Goal: Task Accomplishment & Management: Manage account settings

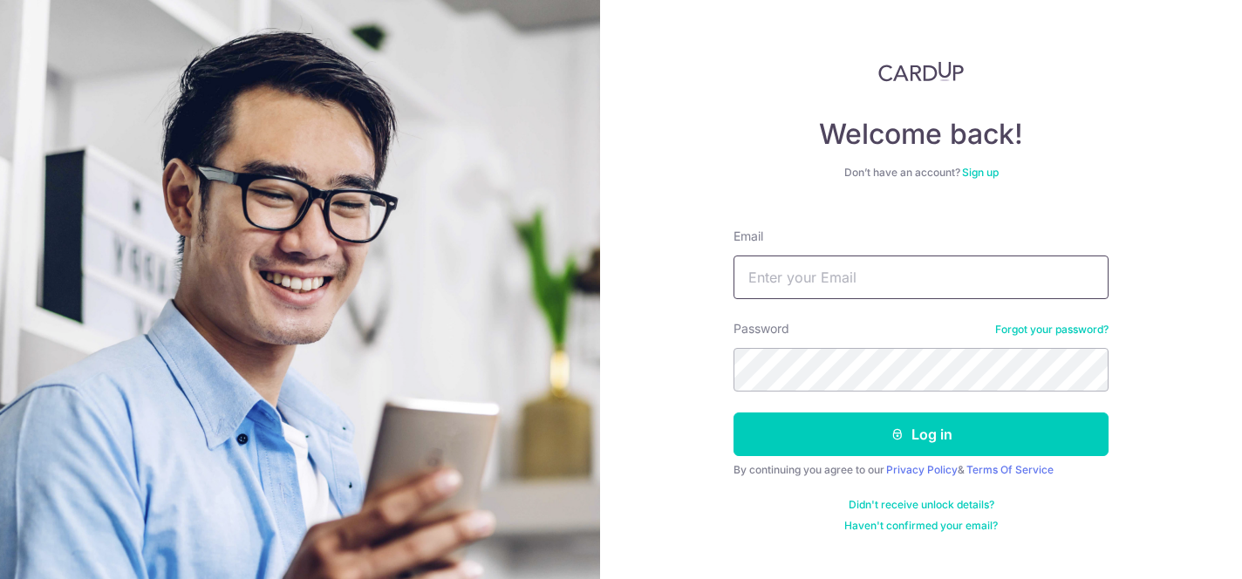
type input "[EMAIL_ADDRESS][DOMAIN_NAME]"
click at [733, 412] on button "Log in" at bounding box center [920, 434] width 375 height 44
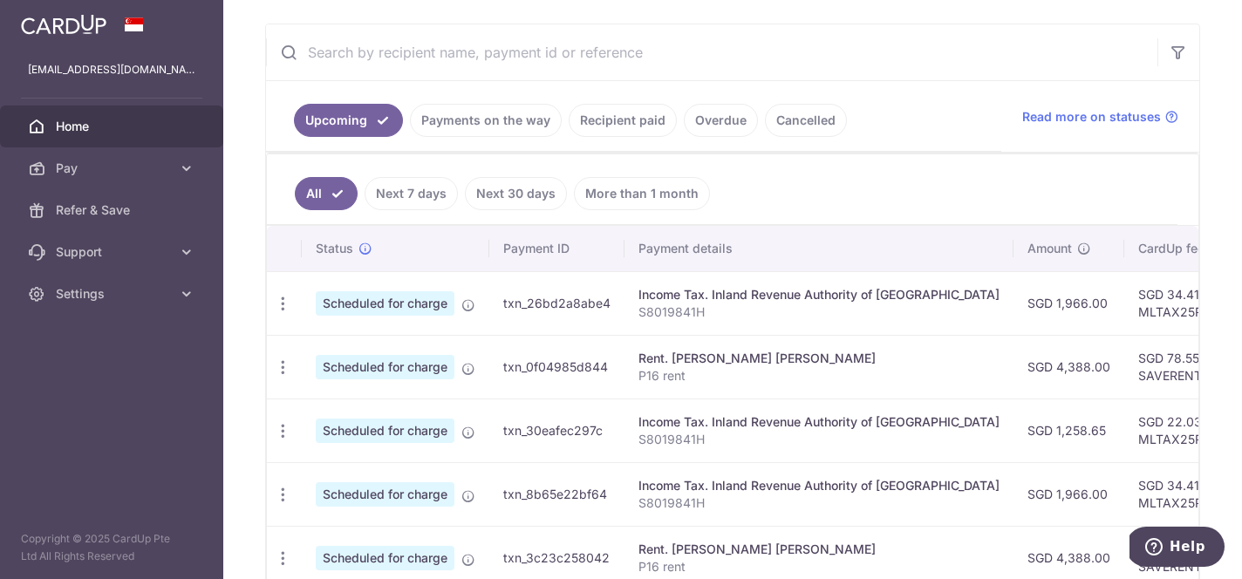
scroll to position [317, 0]
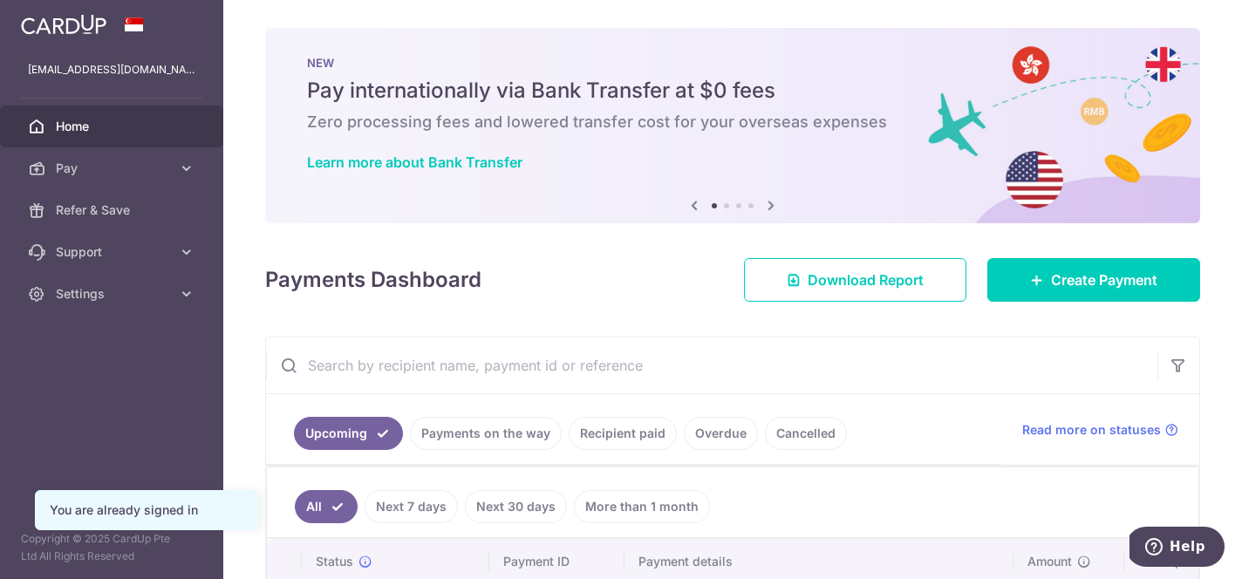
scroll to position [74, 0]
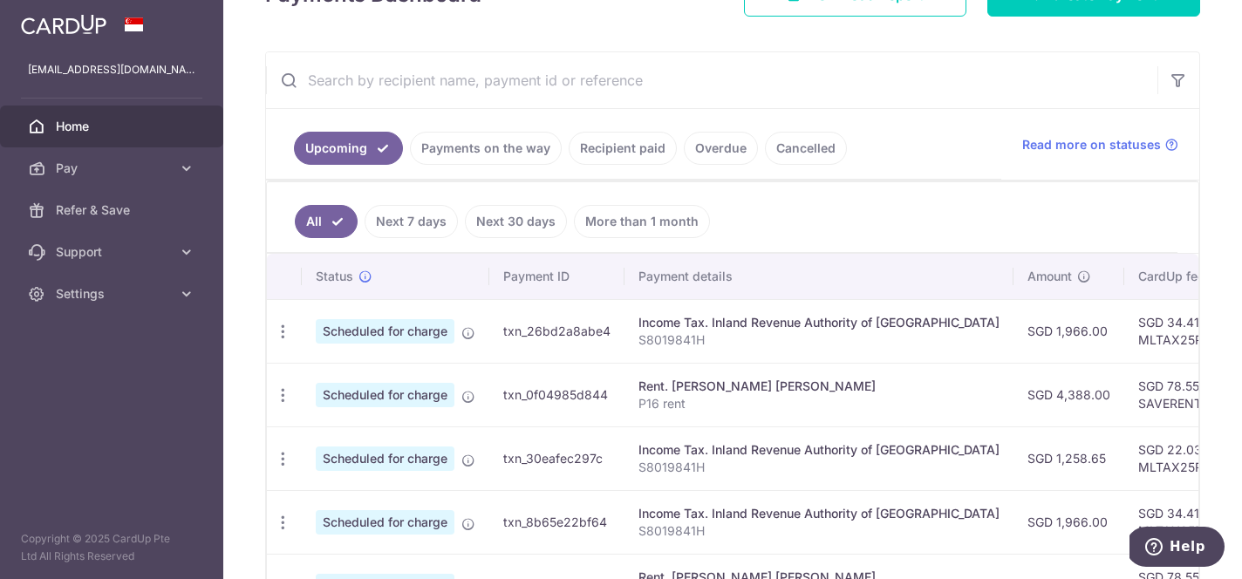
scroll to position [311, 0]
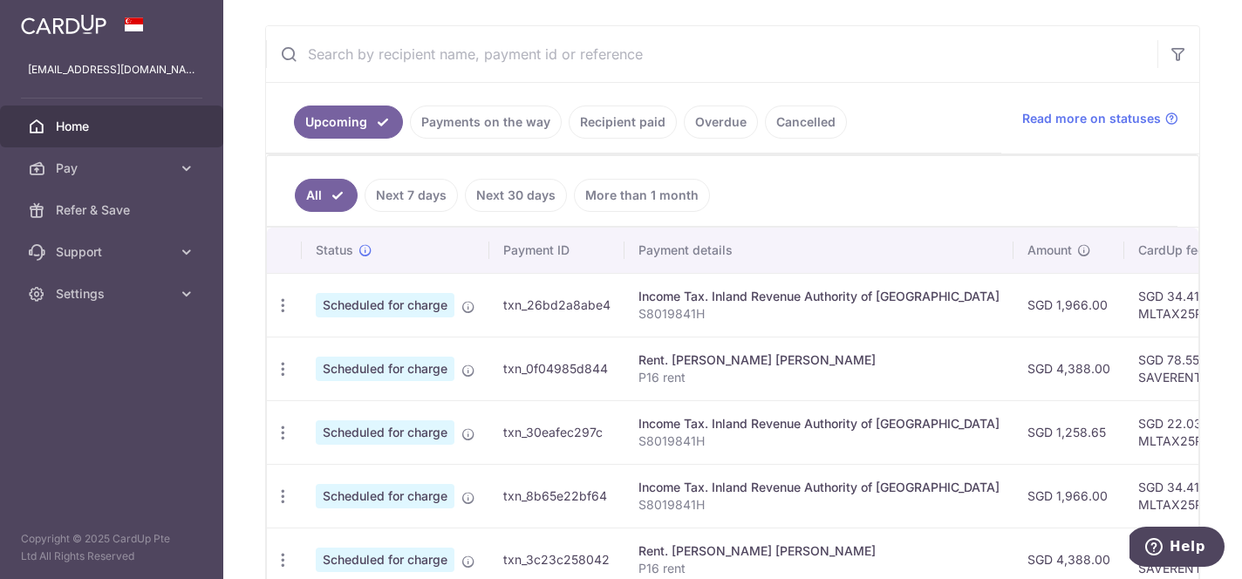
click at [768, 317] on p "S8019841H" at bounding box center [818, 313] width 361 height 17
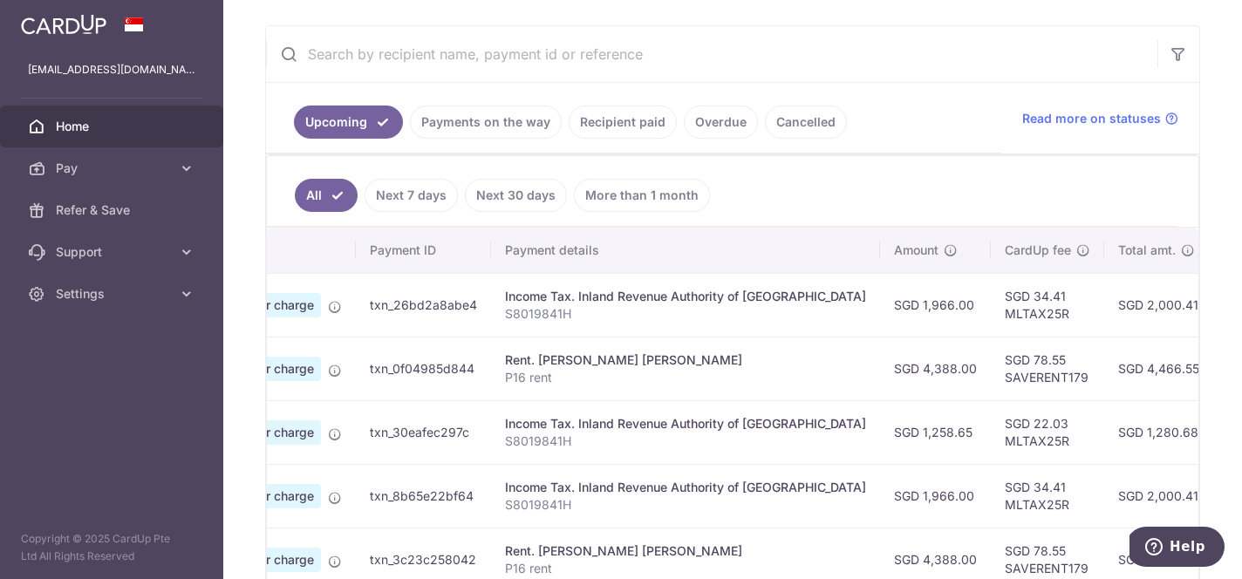
scroll to position [0, 0]
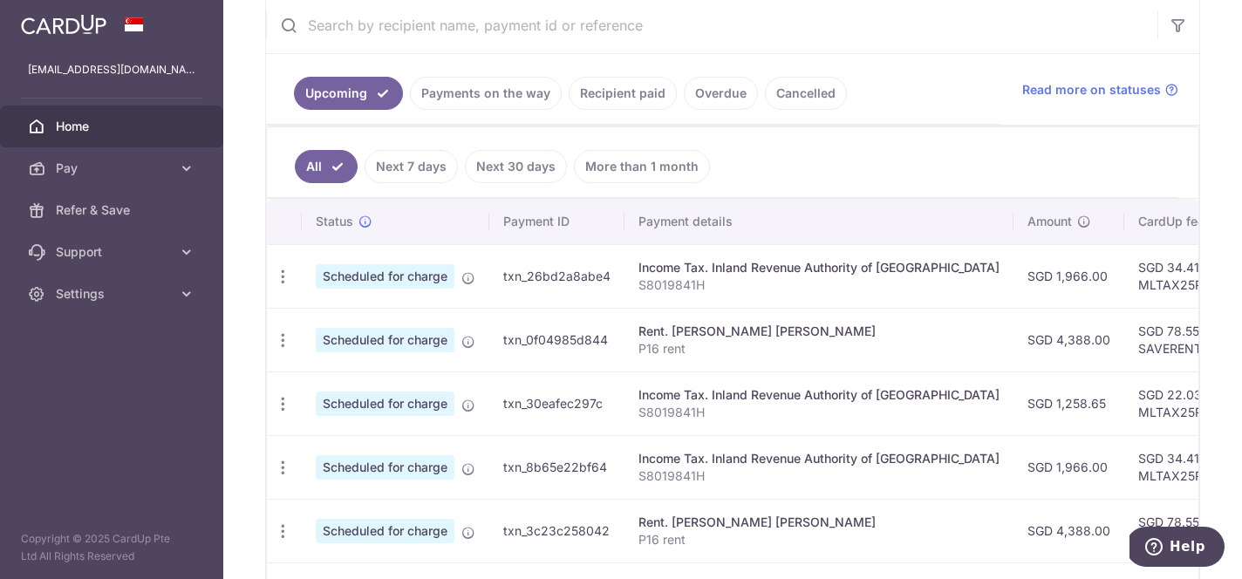
scroll to position [351, 0]
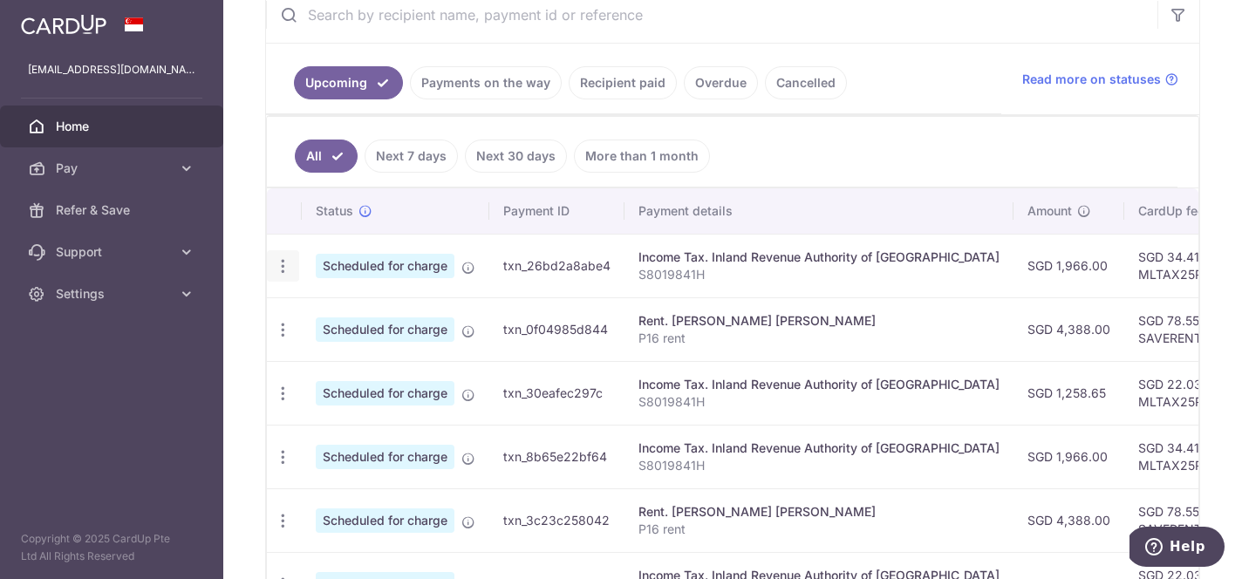
click at [285, 269] on icon "button" at bounding box center [283, 266] width 18 height 18
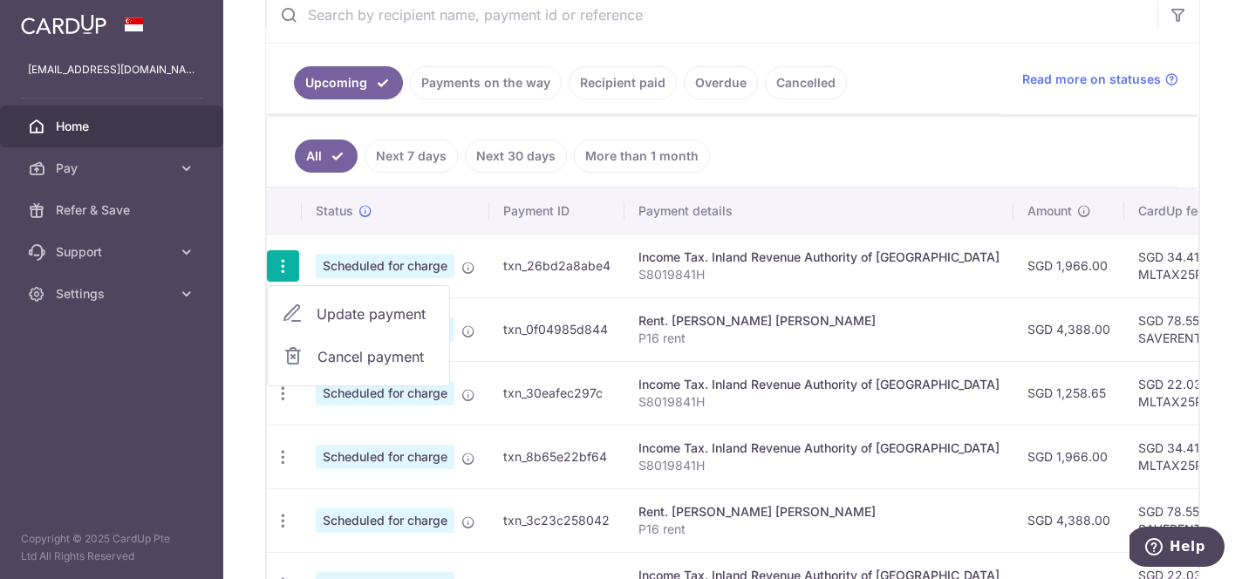
click at [350, 318] on span "Update payment" at bounding box center [376, 313] width 119 height 21
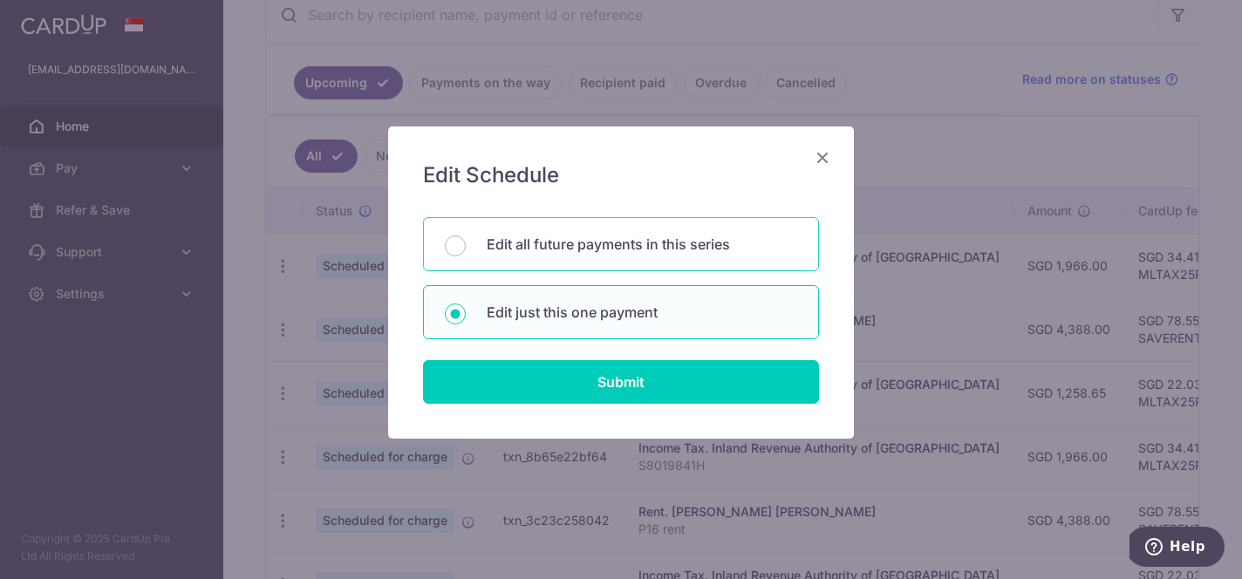
click at [618, 249] on p "Edit all future payments in this series" at bounding box center [642, 244] width 310 height 21
click at [466, 249] on input "Edit all future payments in this series" at bounding box center [455, 245] width 21 height 21
radio input "true"
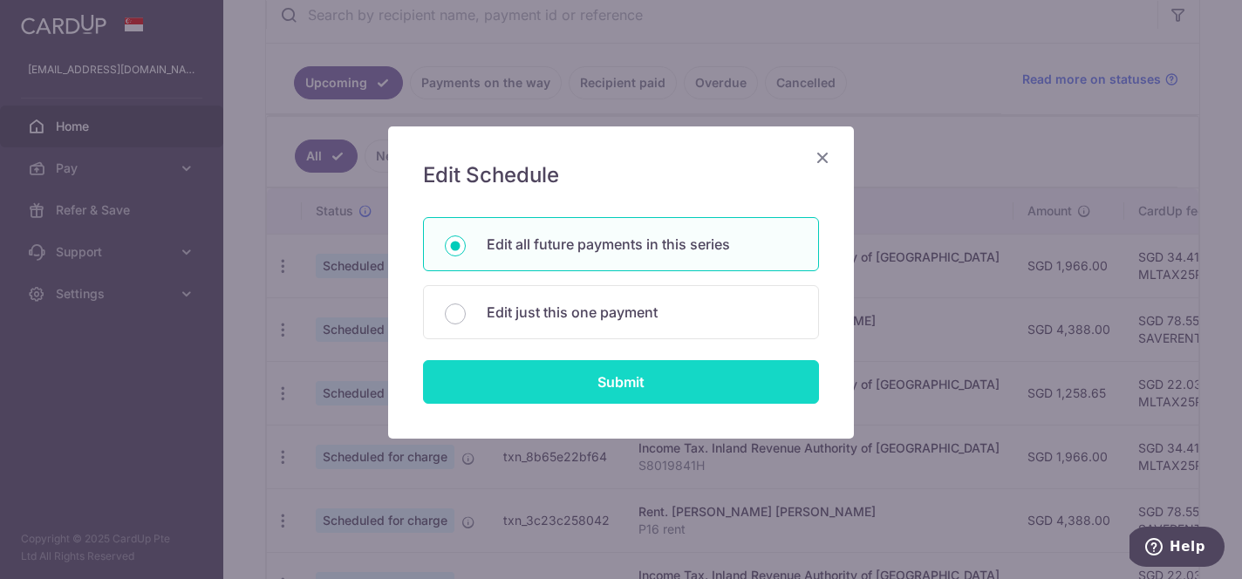
click at [619, 382] on input "Submit" at bounding box center [621, 382] width 396 height 44
radio input "true"
type input "1,966.00"
type input "S8019841H"
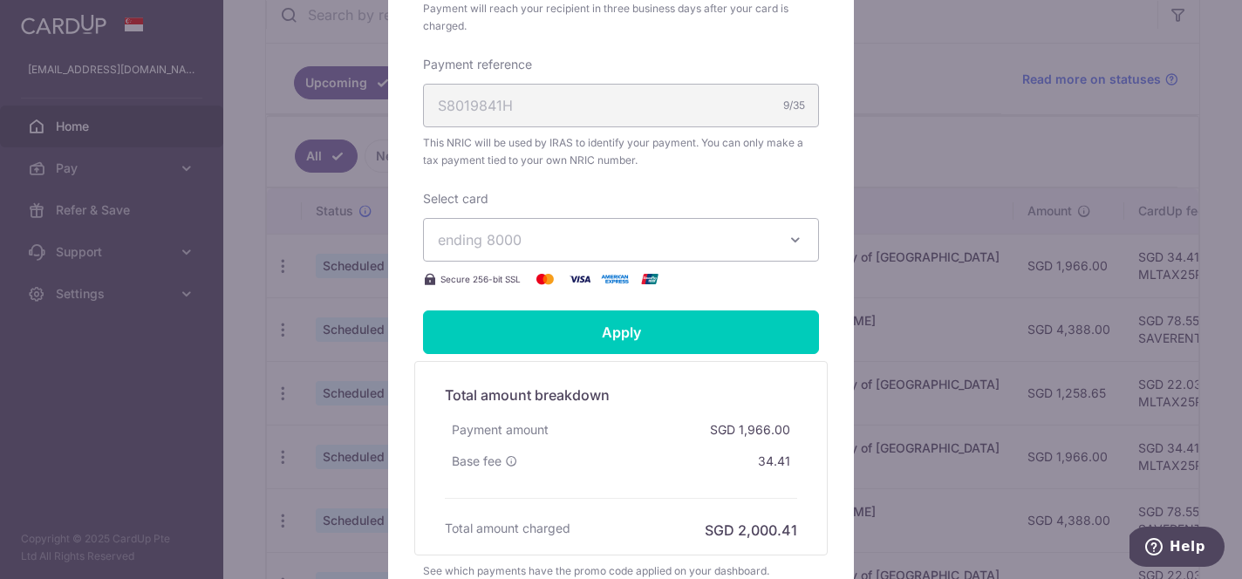
scroll to position [587, 0]
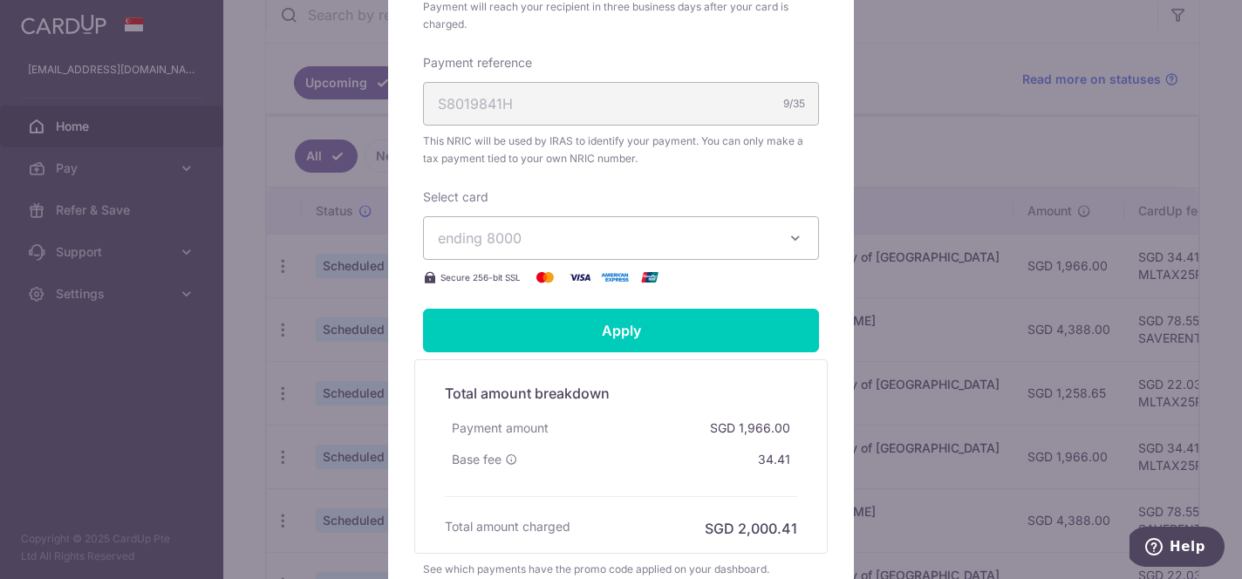
click at [795, 233] on icon "button" at bounding box center [795, 237] width 17 height 17
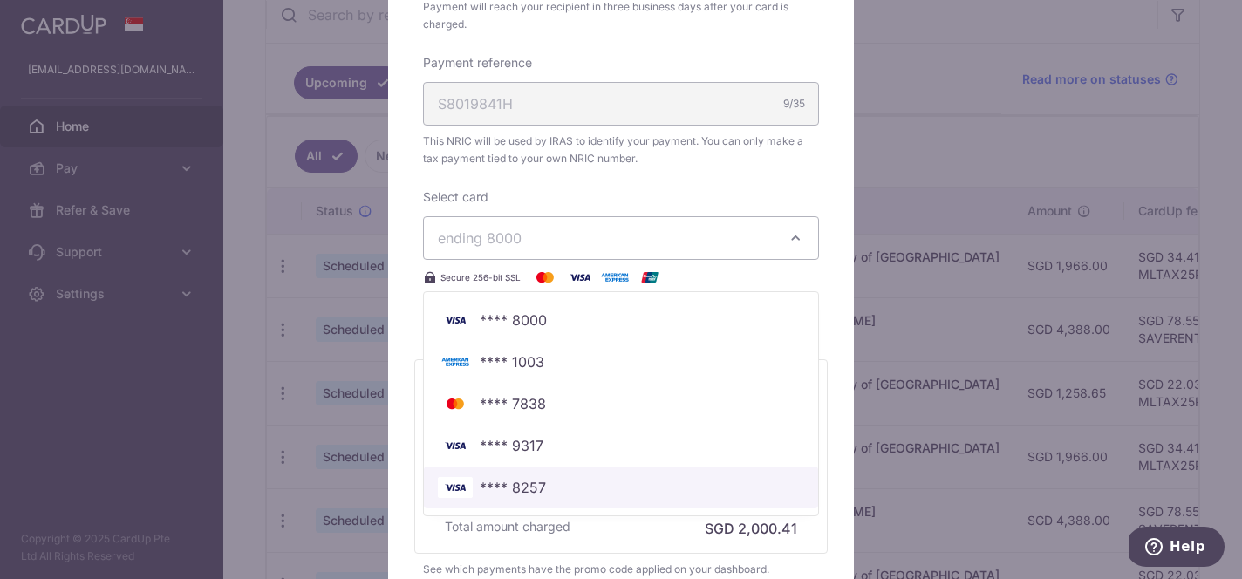
click at [530, 482] on span "**** 8257" at bounding box center [513, 487] width 66 height 21
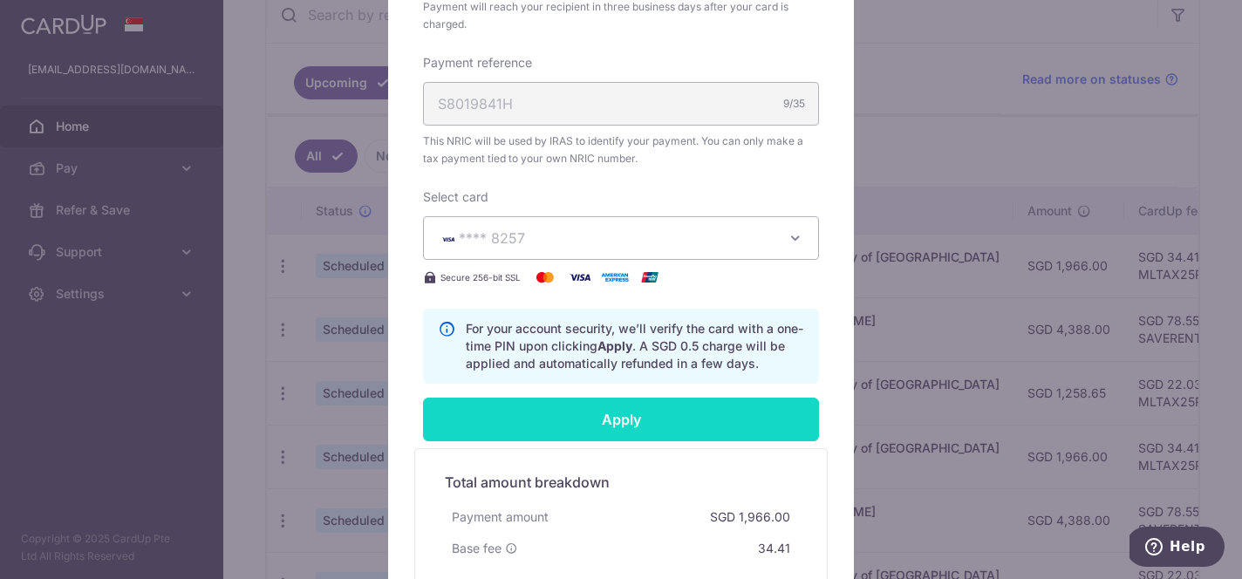
click at [652, 419] on input "Apply" at bounding box center [621, 420] width 396 height 44
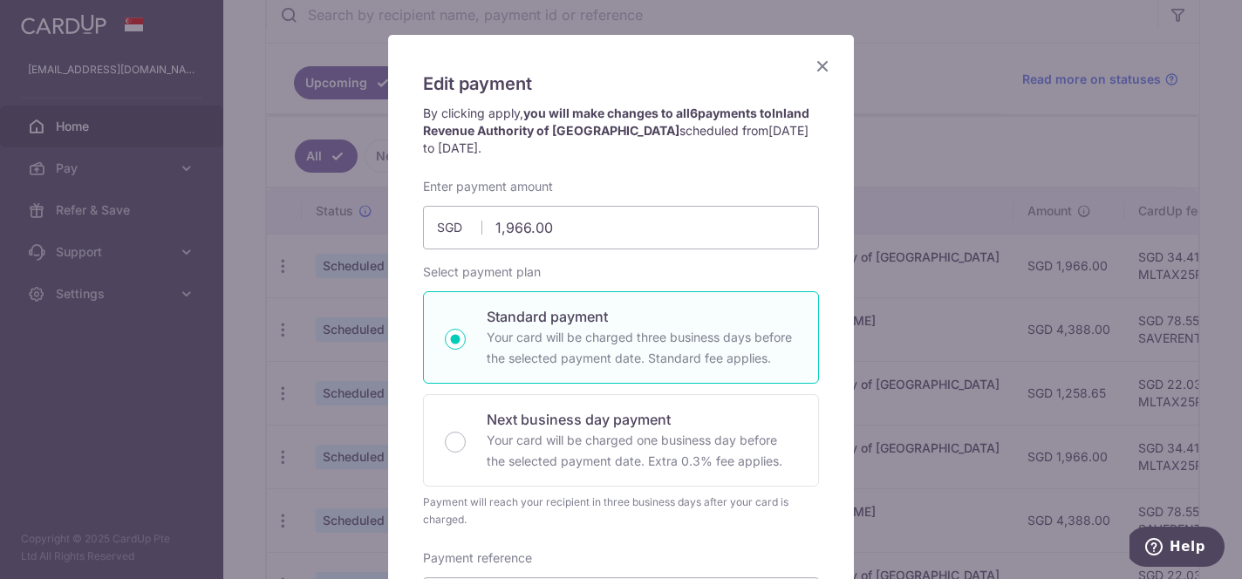
scroll to position [0, 0]
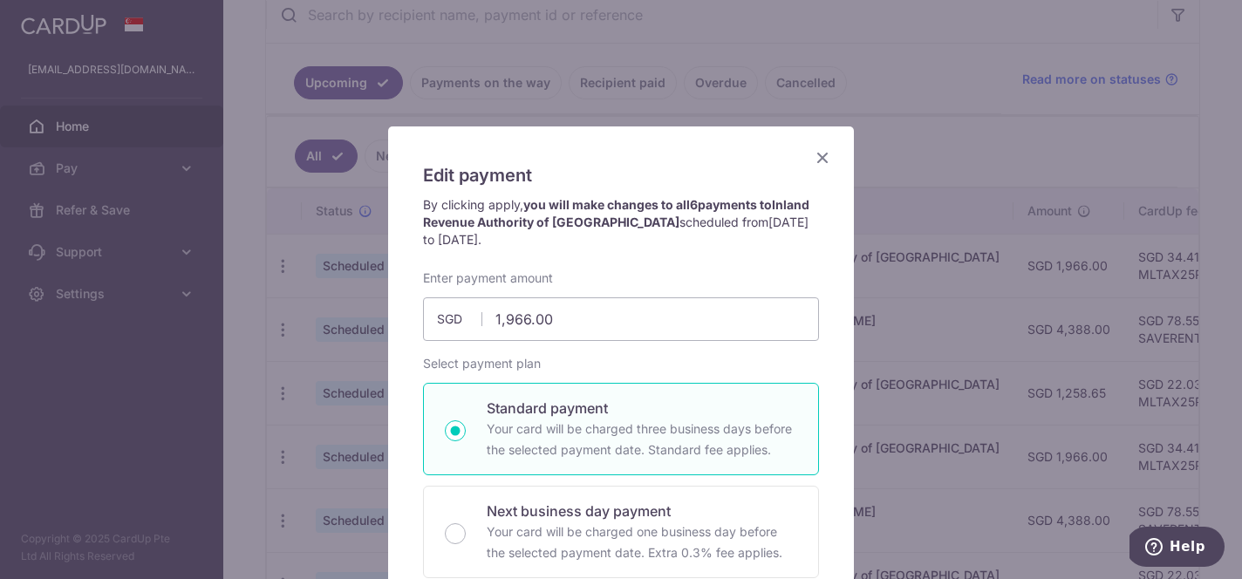
click at [818, 169] on h5 "Edit payment" at bounding box center [621, 175] width 396 height 28
click at [818, 155] on icon "Close" at bounding box center [822, 158] width 21 height 22
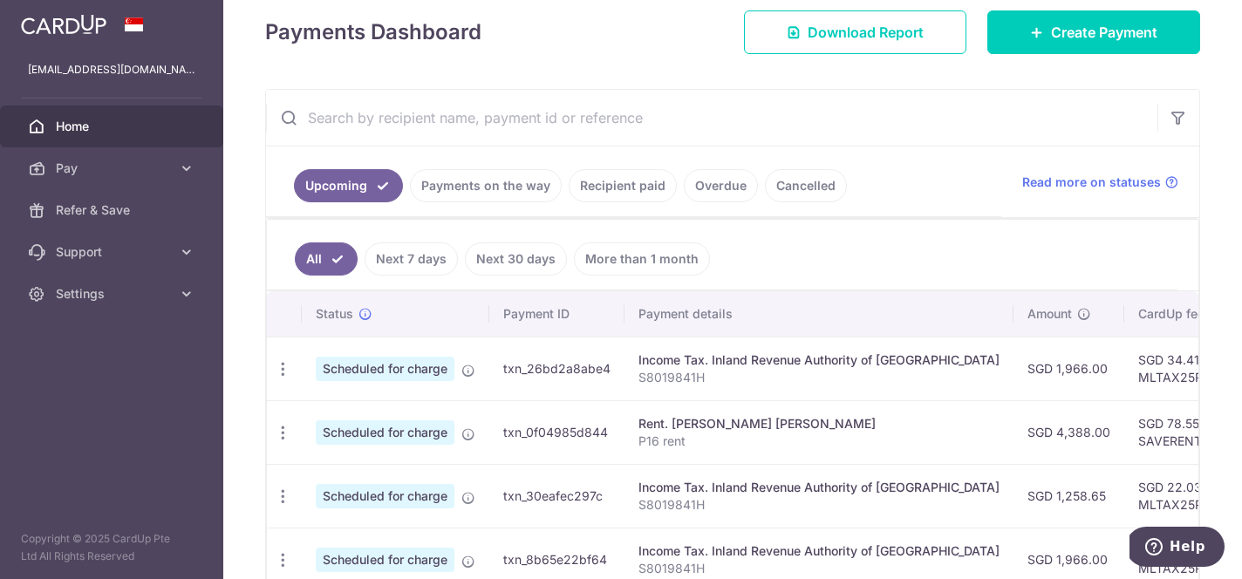
scroll to position [268, 0]
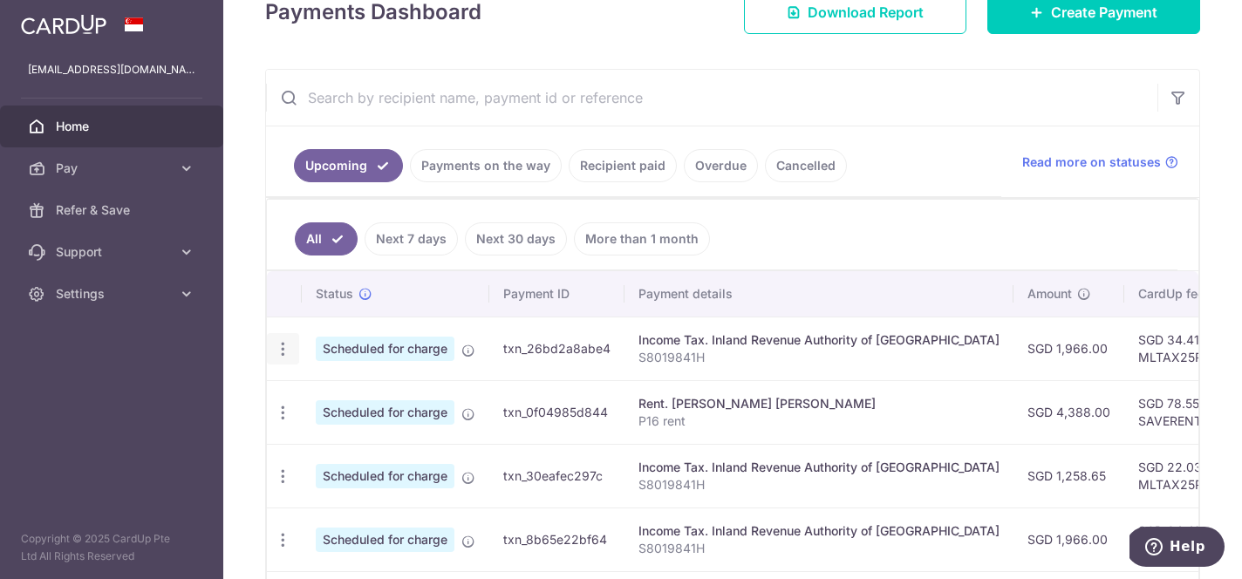
click at [283, 353] on icon "button" at bounding box center [283, 349] width 18 height 18
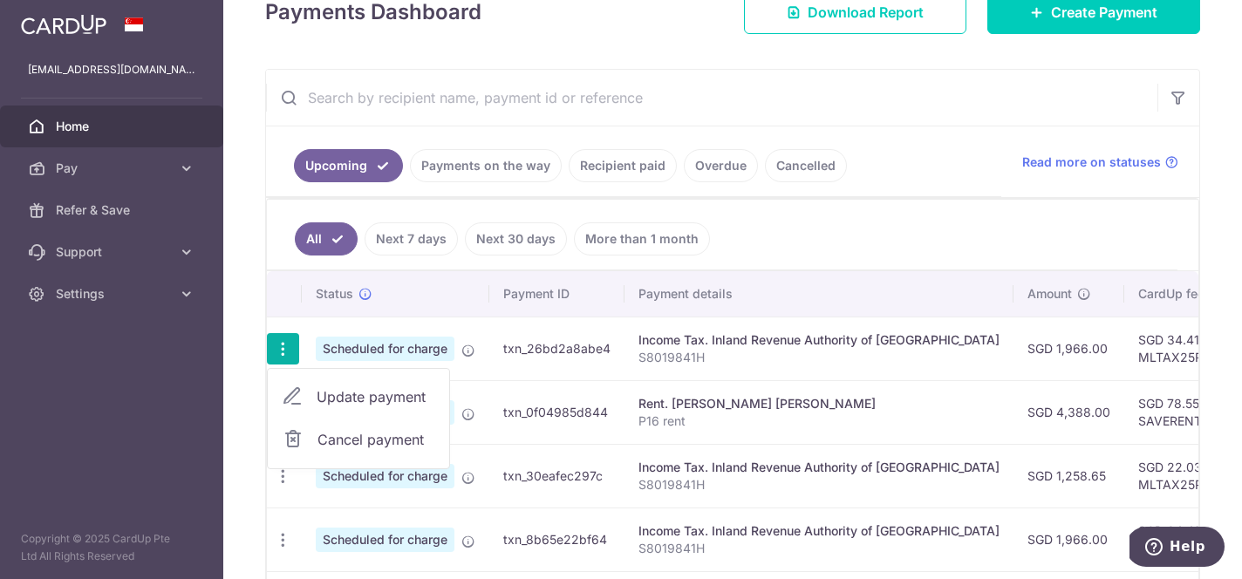
click at [362, 406] on span "Update payment" at bounding box center [376, 396] width 119 height 21
radio input "true"
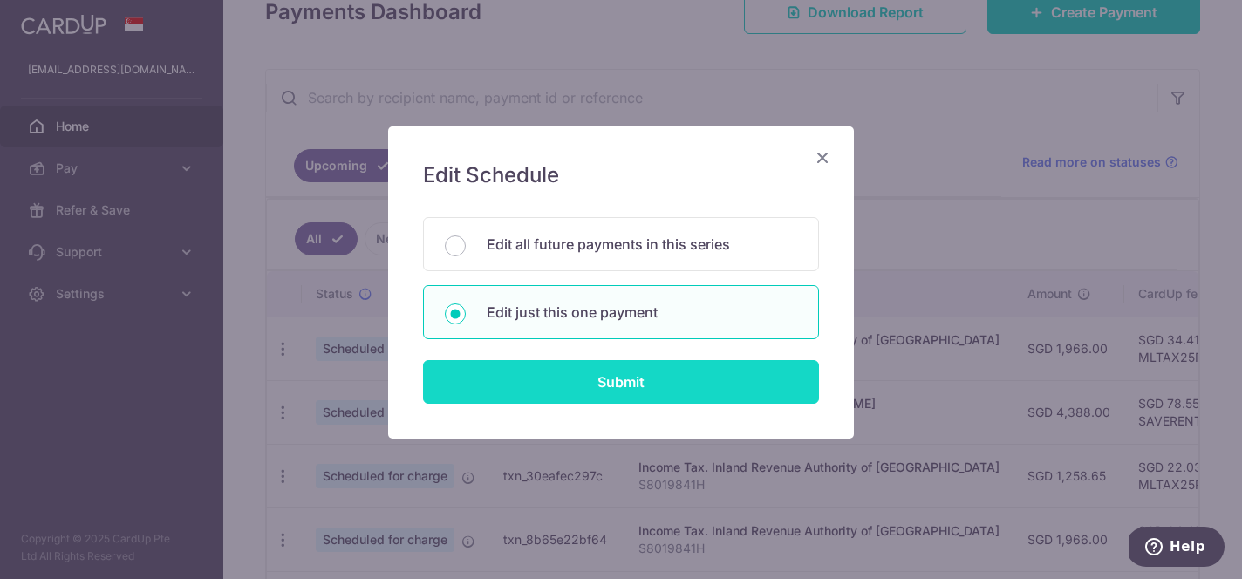
click at [601, 389] on input "Submit" at bounding box center [621, 382] width 396 height 44
radio input "true"
type input "1,966.00"
type input "[DATE]"
type input "S8019841H"
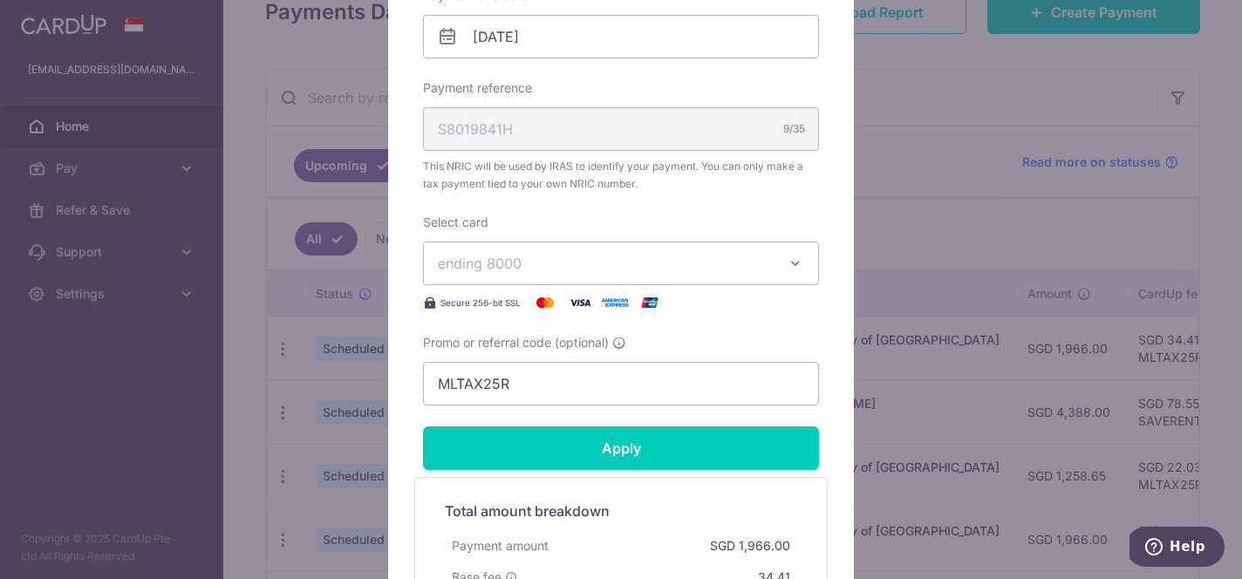
scroll to position [586, 0]
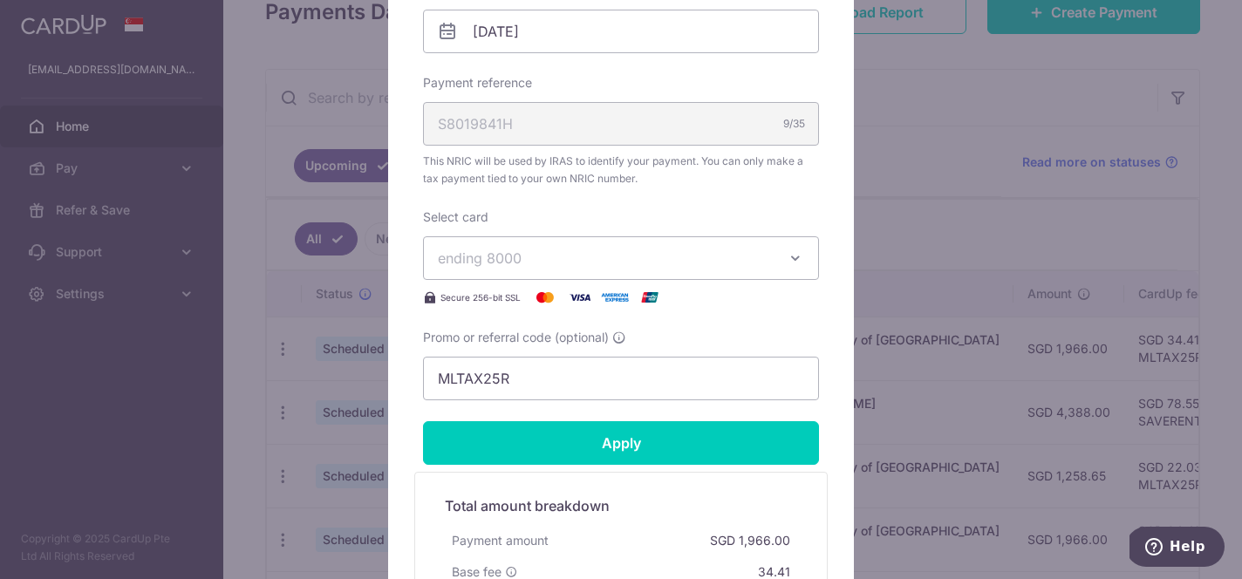
click at [624, 259] on span "ending 8000" at bounding box center [605, 258] width 335 height 21
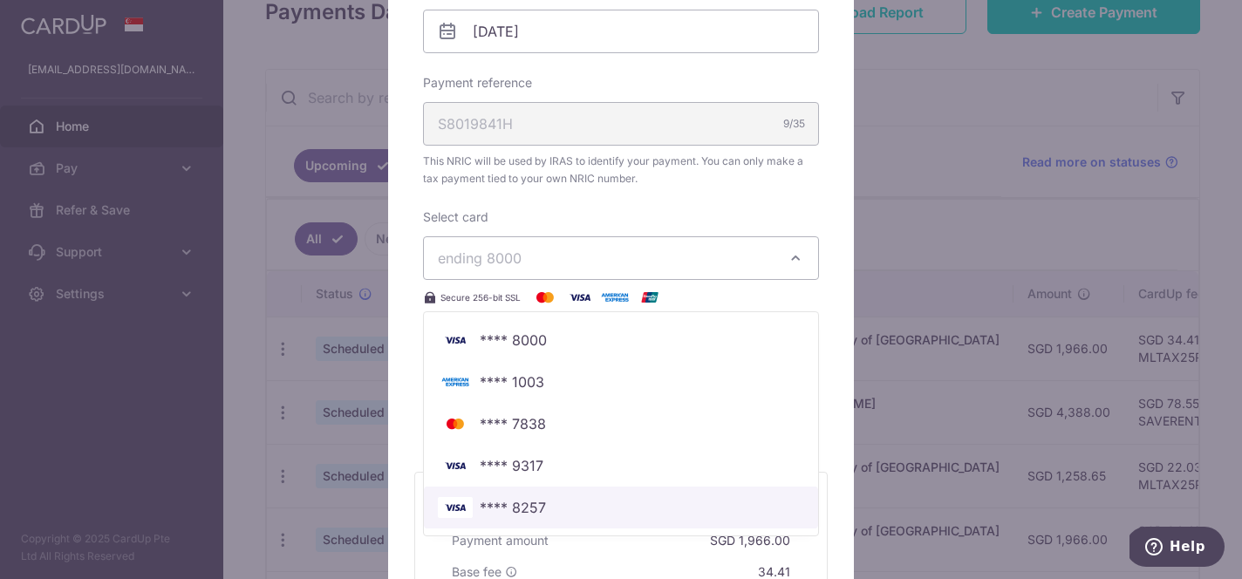
click at [579, 502] on span "**** 8257" at bounding box center [621, 507] width 366 height 21
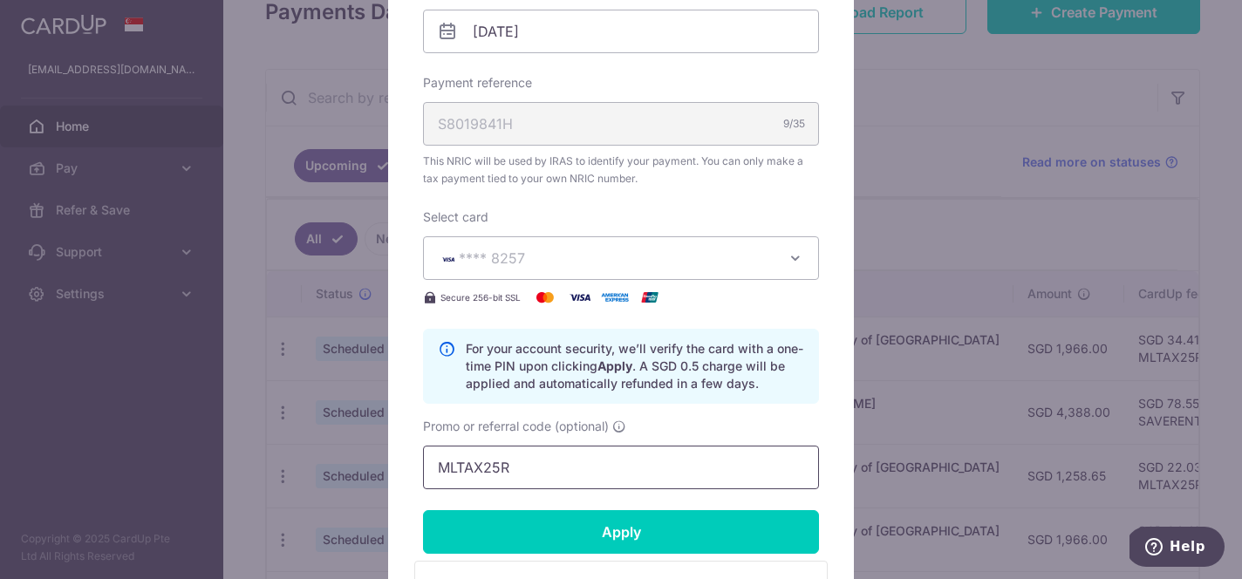
drag, startPoint x: 530, startPoint y: 472, endPoint x: 294, endPoint y: 468, distance: 236.3
click at [294, 468] on div "Edit payment By clicking apply, you will make changes to all payments to Inland…" at bounding box center [621, 289] width 1242 height 579
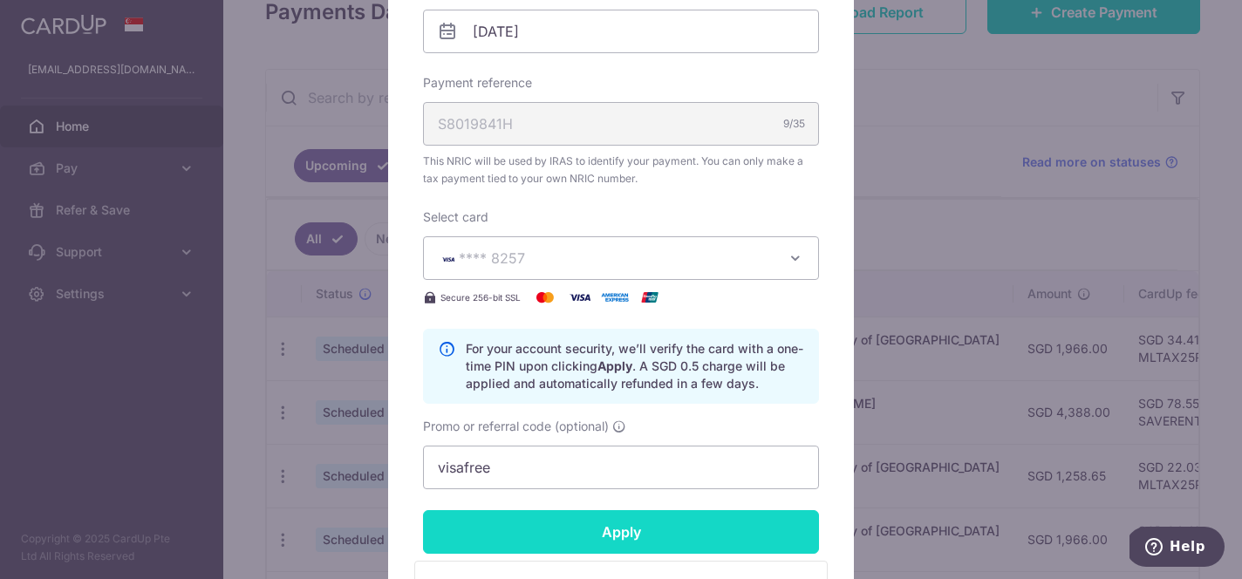
click at [455, 537] on input "Apply" at bounding box center [621, 532] width 396 height 44
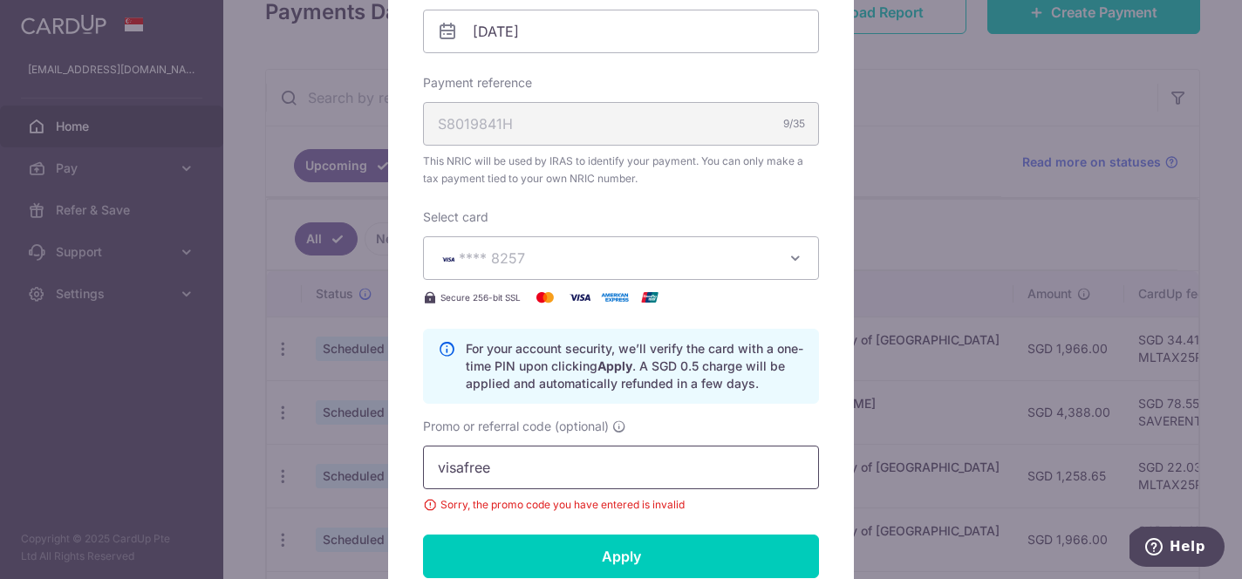
drag, startPoint x: 498, startPoint y: 469, endPoint x: 368, endPoint y: 469, distance: 129.9
click at [368, 469] on div "Edit payment By clicking apply, you will make changes to all payments to Inland…" at bounding box center [621, 289] width 1242 height 579
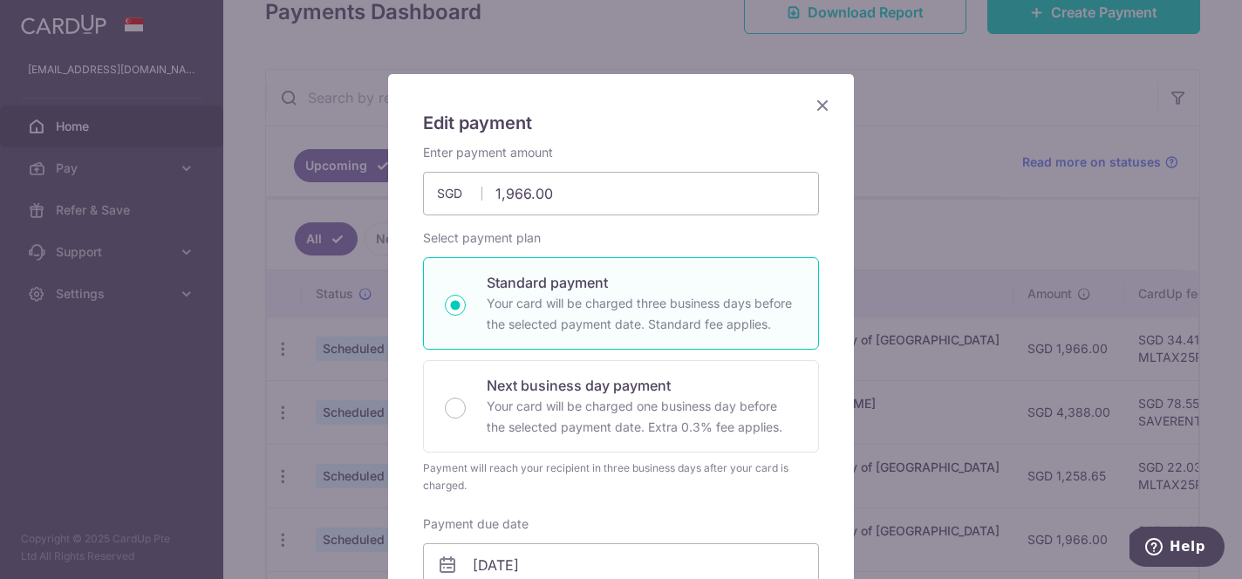
scroll to position [0, 0]
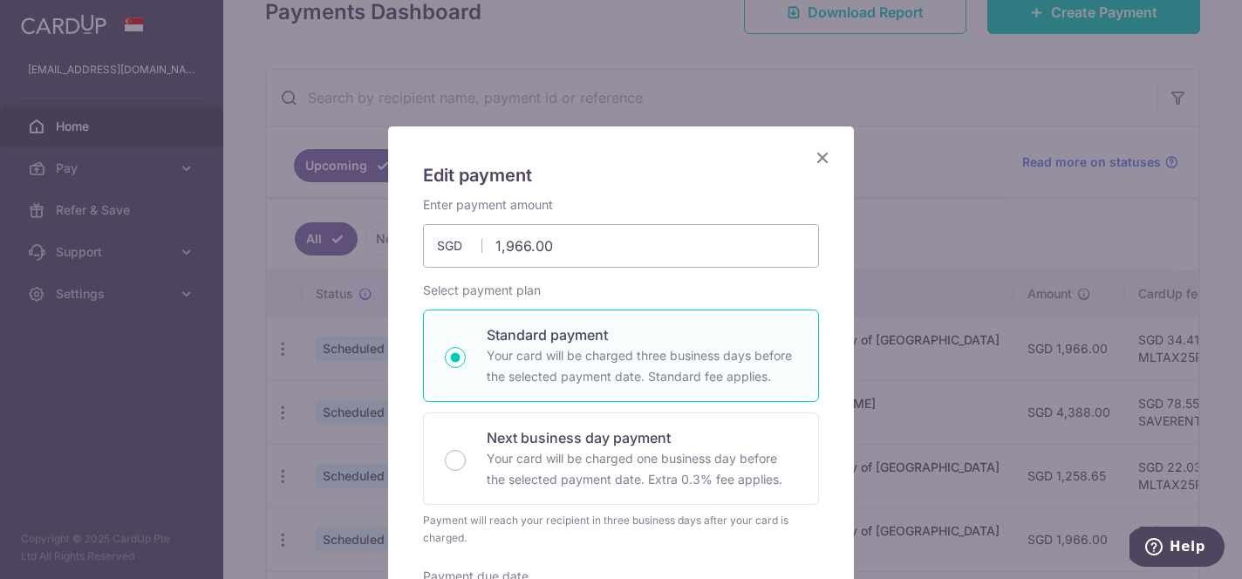
type input "vtax"
click at [824, 154] on icon "Close" at bounding box center [822, 158] width 21 height 22
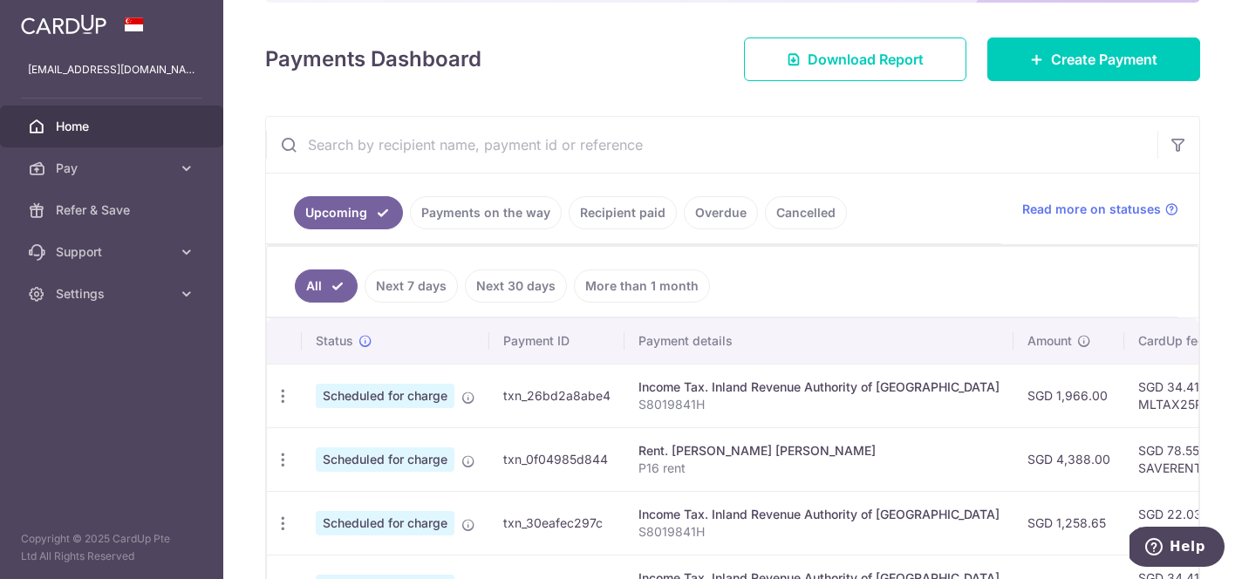
scroll to position [222, 0]
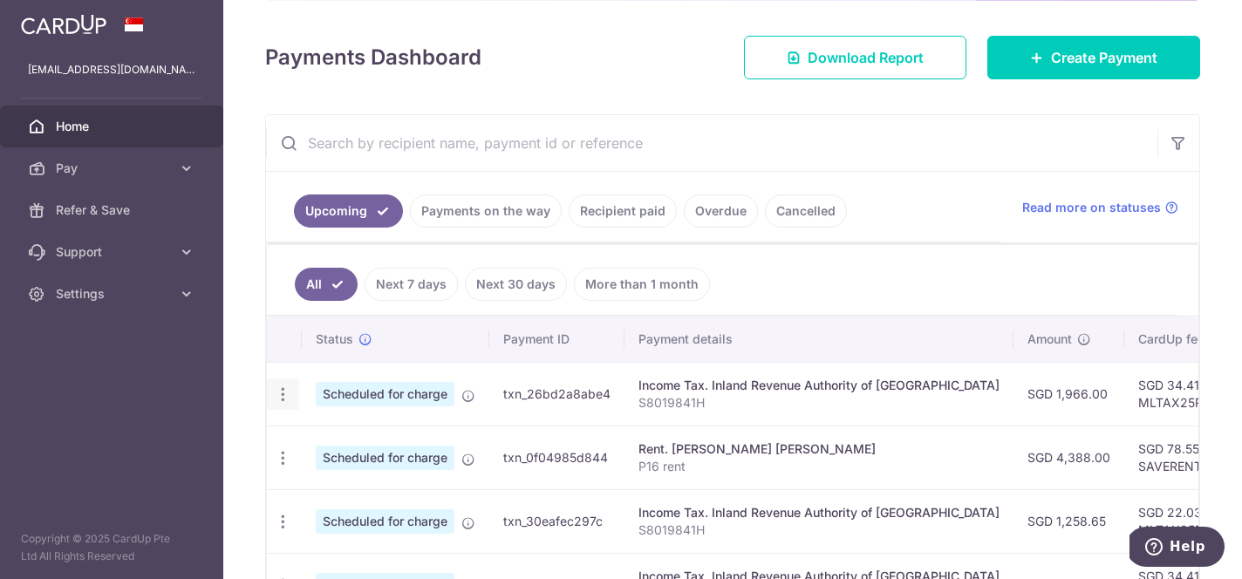
click at [285, 393] on icon "button" at bounding box center [283, 394] width 18 height 18
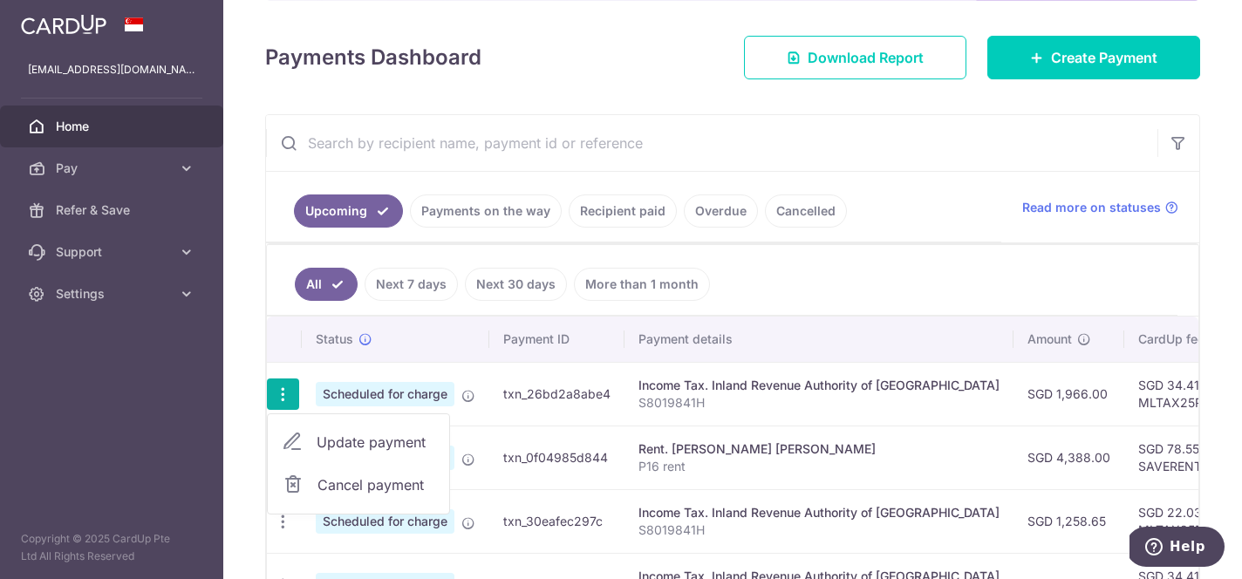
click at [337, 434] on span "Update payment" at bounding box center [376, 442] width 119 height 21
radio input "true"
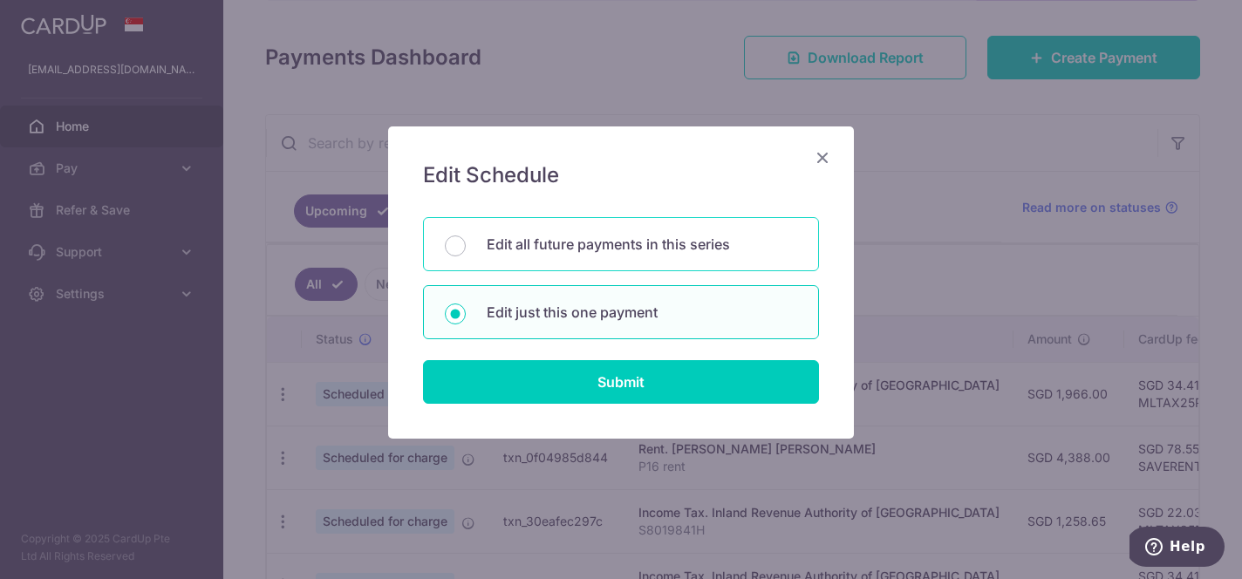
click at [667, 244] on p "Edit all future payments in this series" at bounding box center [642, 244] width 310 height 21
click at [466, 244] on input "Edit all future payments in this series" at bounding box center [455, 245] width 21 height 21
radio input "true"
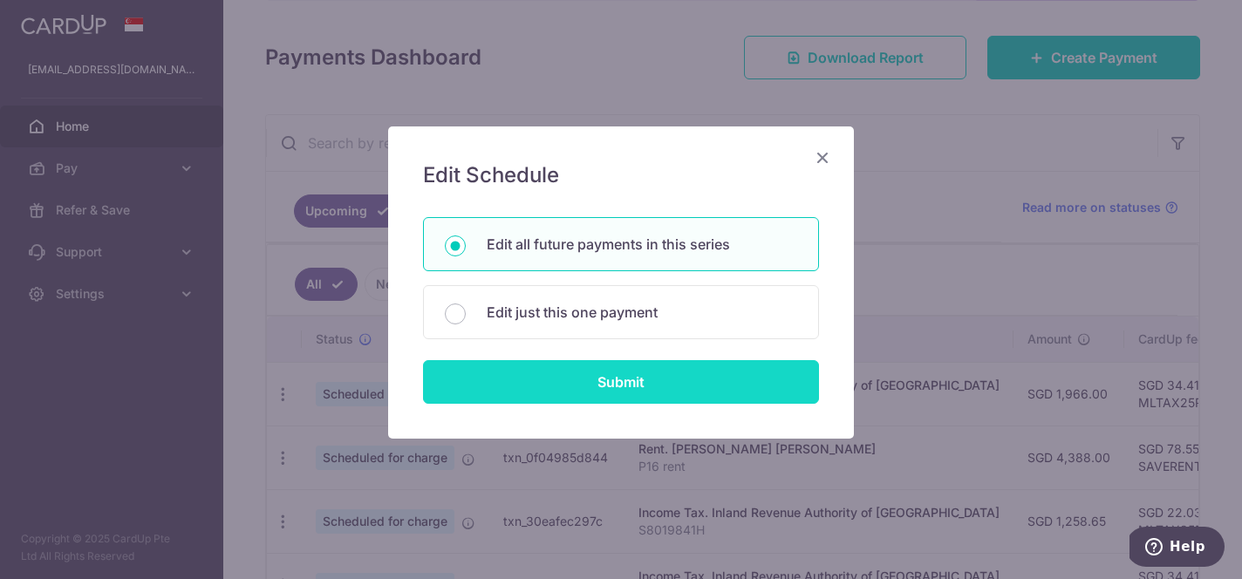
click at [656, 377] on input "Submit" at bounding box center [621, 382] width 396 height 44
radio input "true"
type input "1,966.00"
type input "S8019841H"
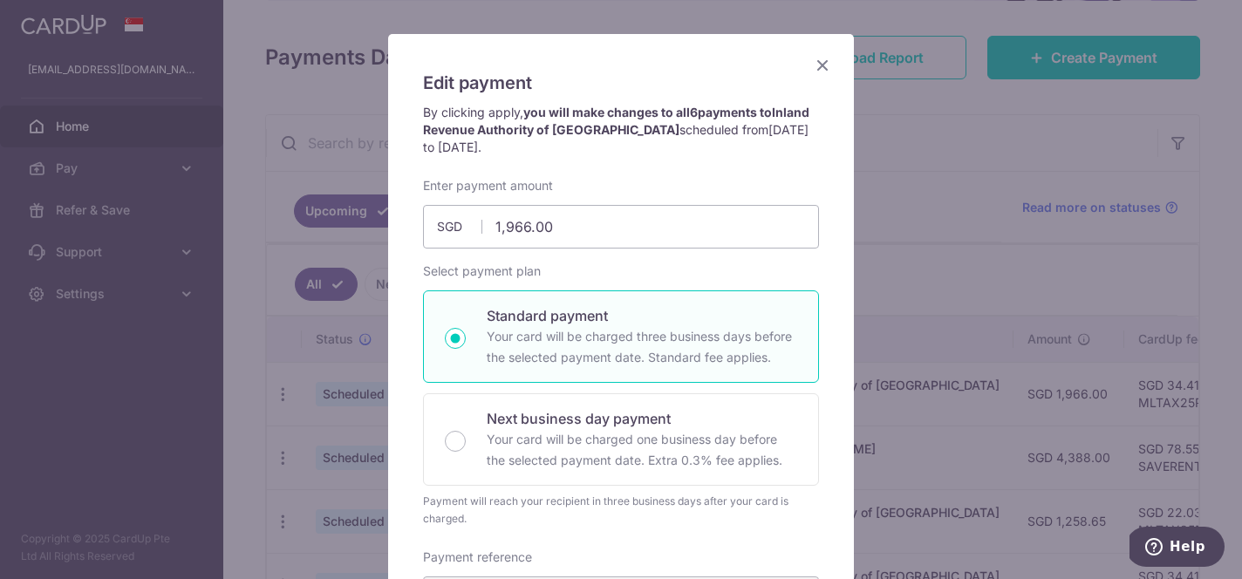
scroll to position [0, 0]
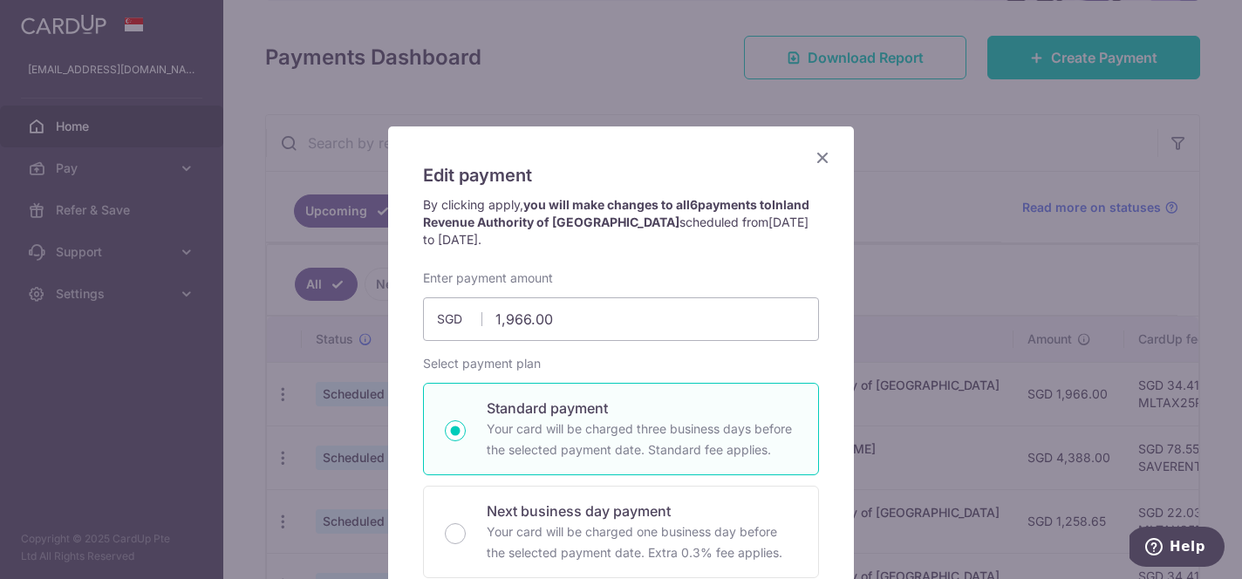
click at [820, 158] on icon "Close" at bounding box center [822, 158] width 21 height 22
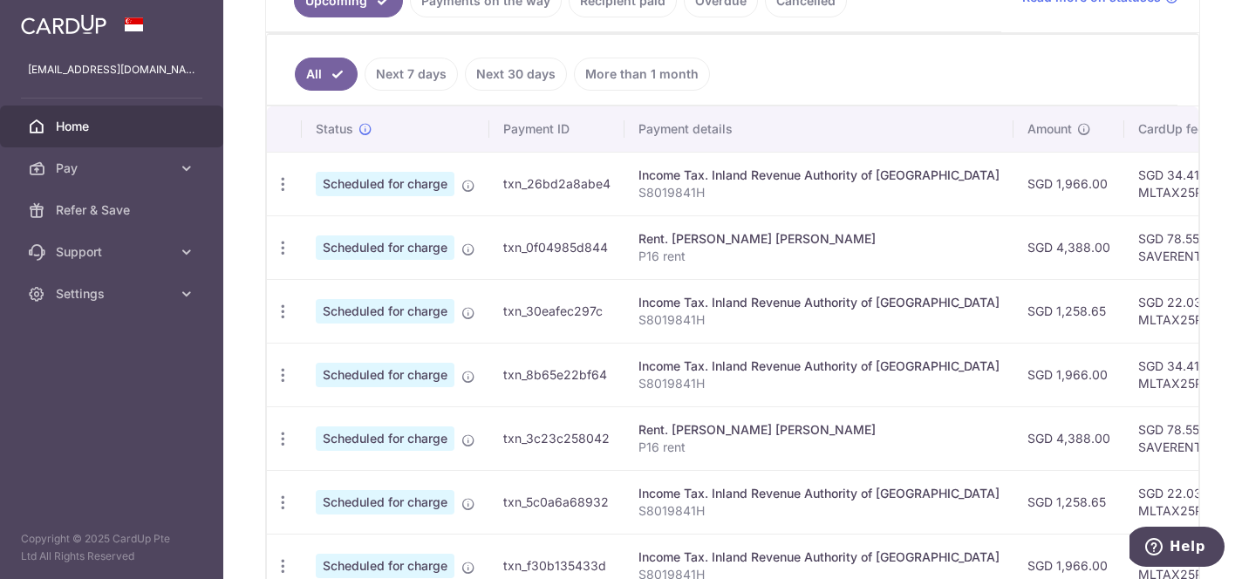
scroll to position [437, 0]
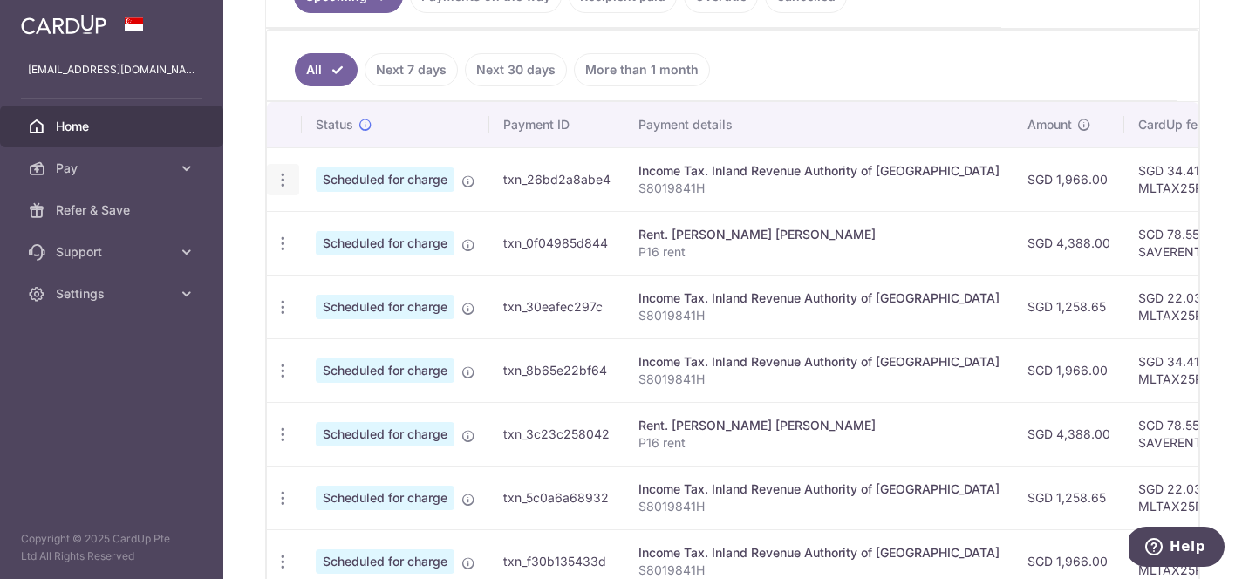
click at [284, 181] on icon "button" at bounding box center [283, 180] width 18 height 18
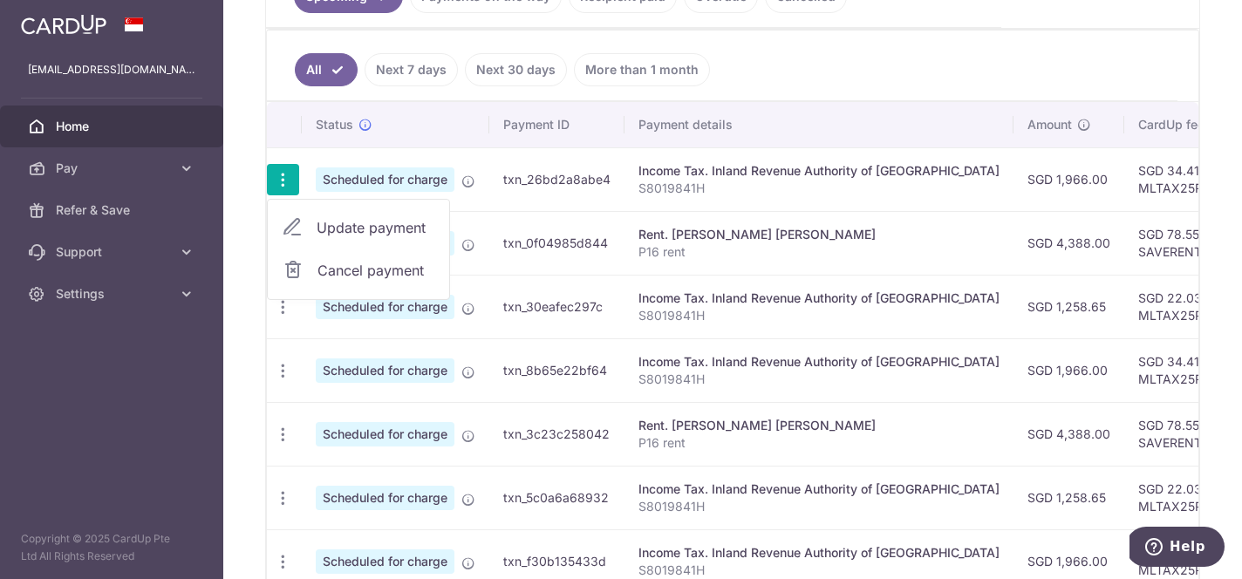
click at [344, 233] on span "Update payment" at bounding box center [376, 227] width 119 height 21
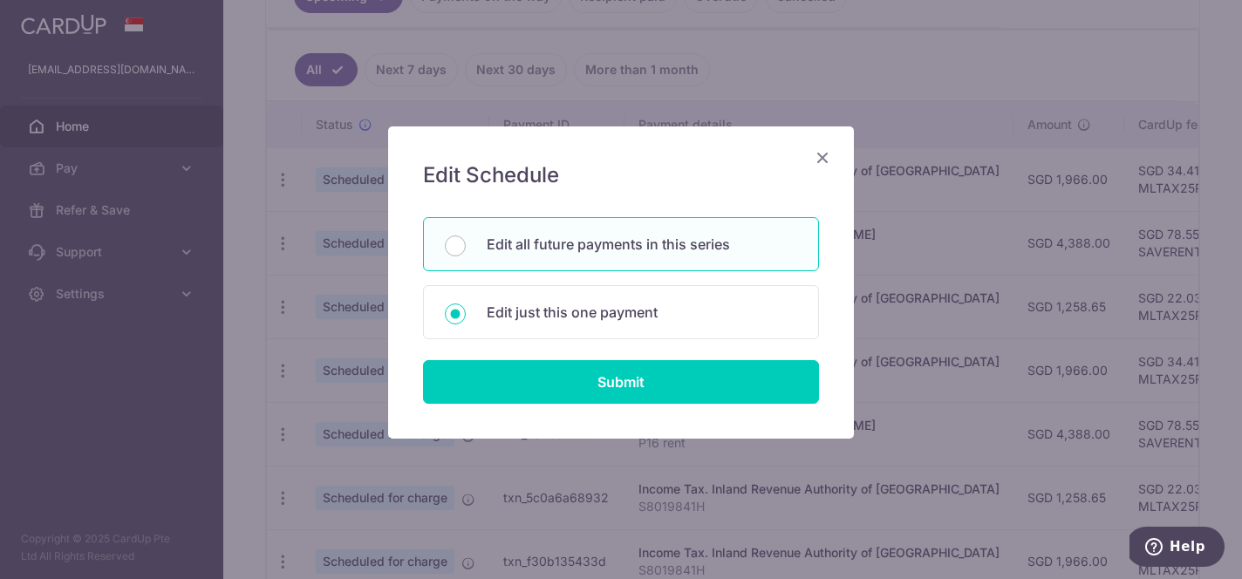
click at [828, 155] on icon "Close" at bounding box center [822, 158] width 21 height 22
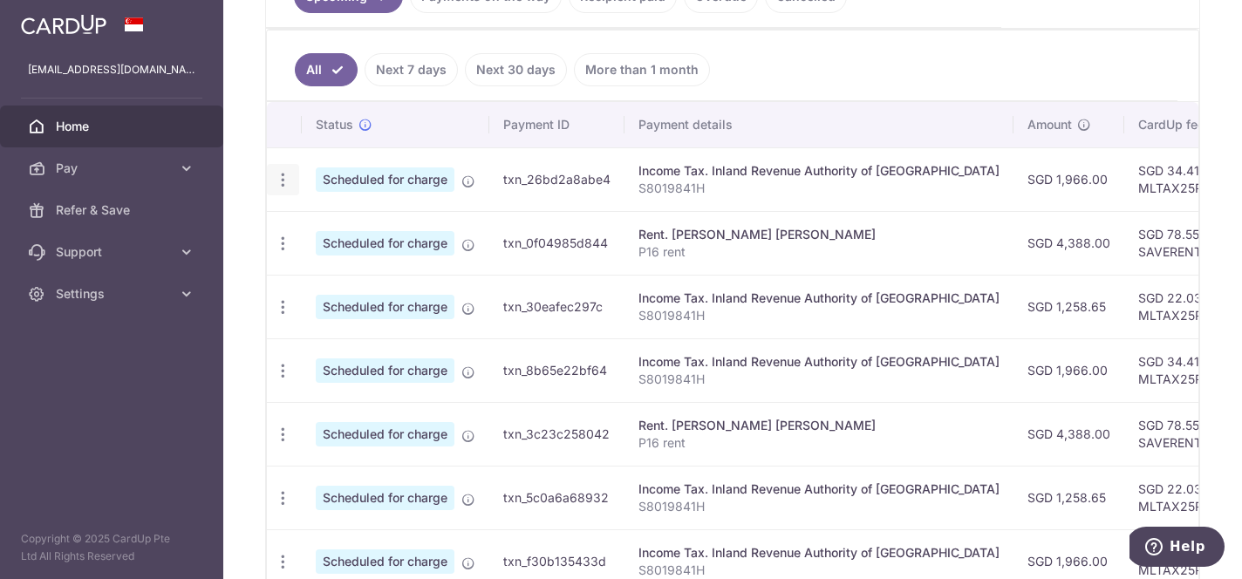
click at [282, 185] on icon "button" at bounding box center [283, 180] width 18 height 18
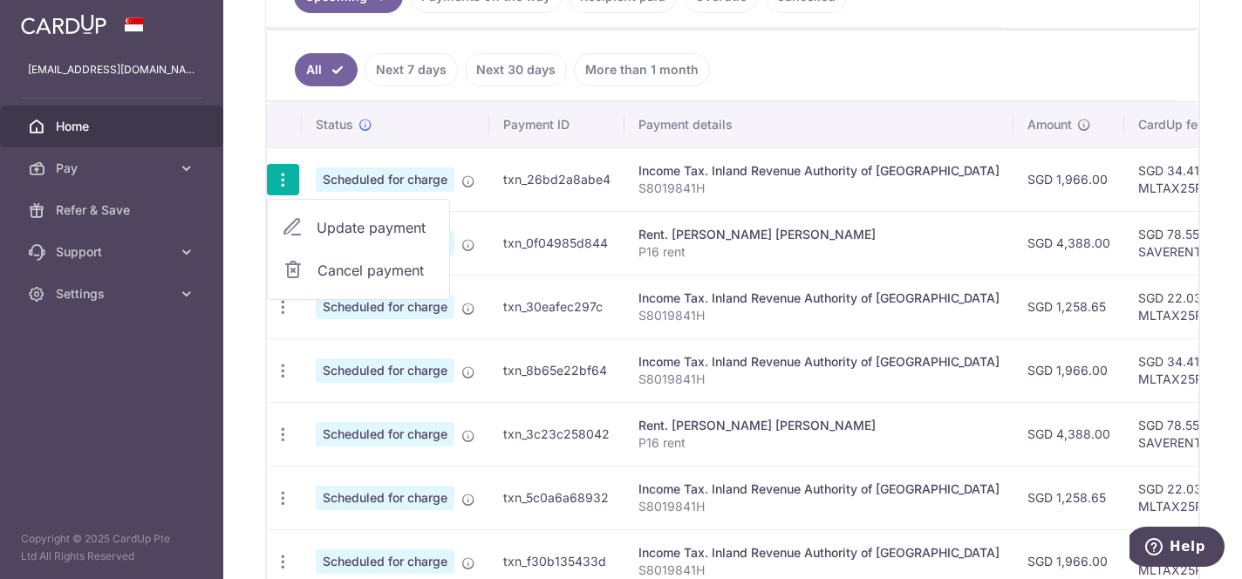
click at [325, 270] on span "Cancel payment" at bounding box center [375, 270] width 117 height 21
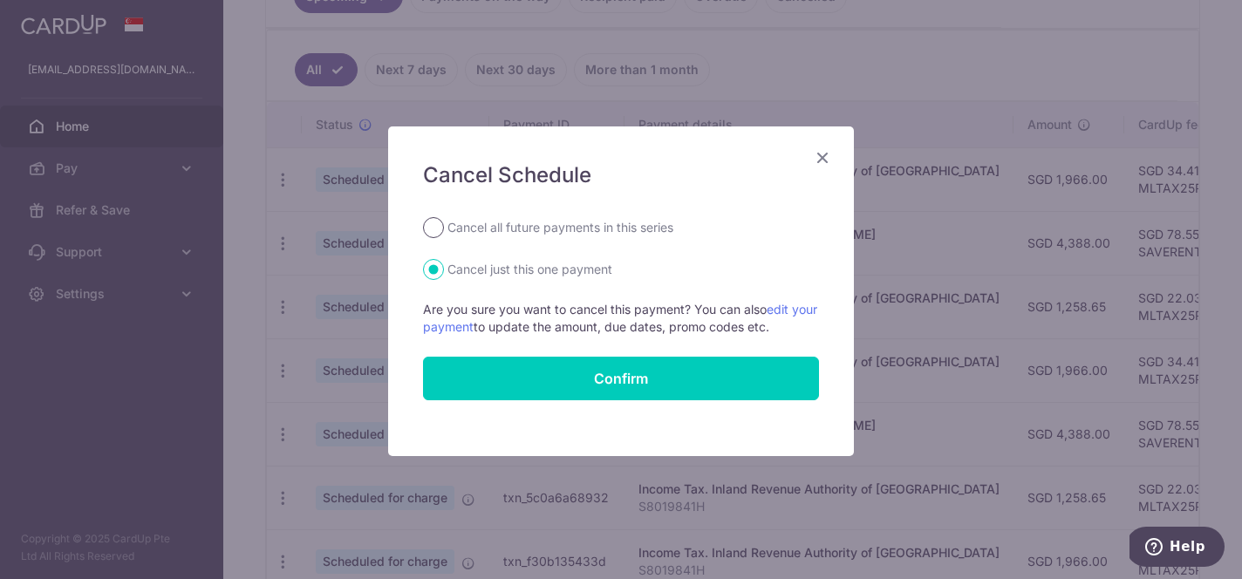
click at [428, 235] on input "Cancel all future payments in this series" at bounding box center [433, 227] width 21 height 21
radio input "true"
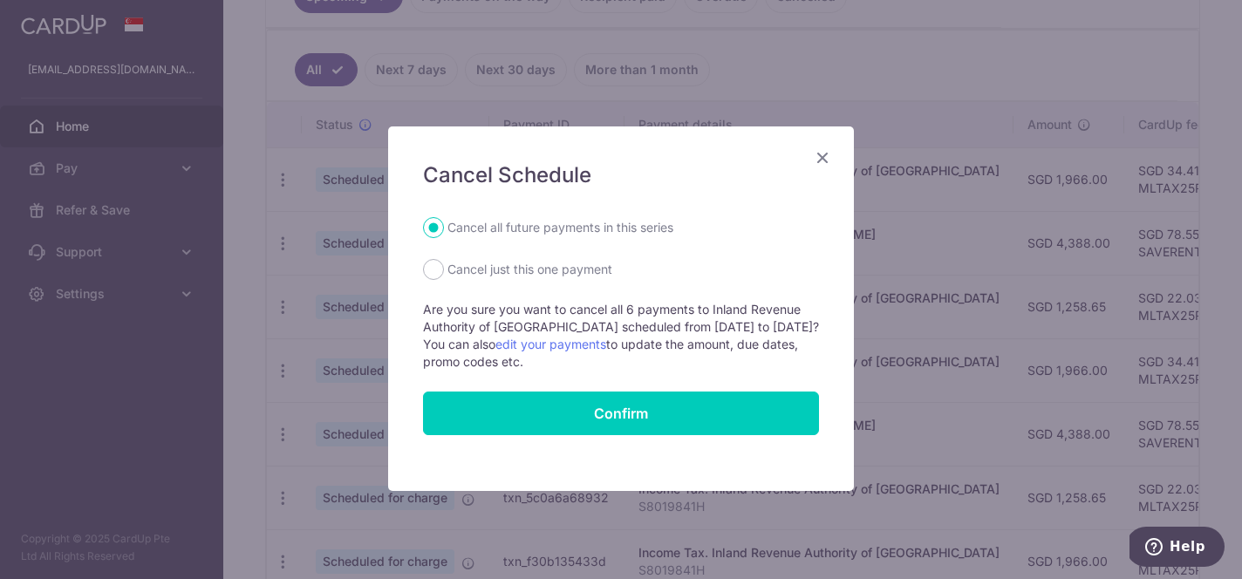
click at [821, 161] on icon "Close" at bounding box center [822, 158] width 21 height 22
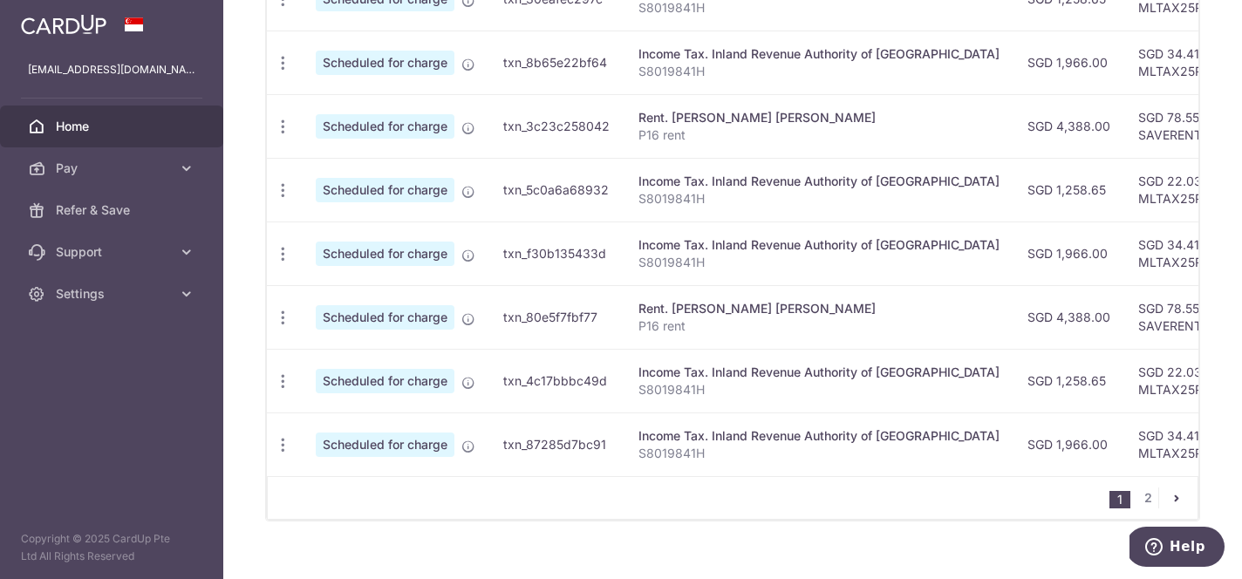
scroll to position [769, 0]
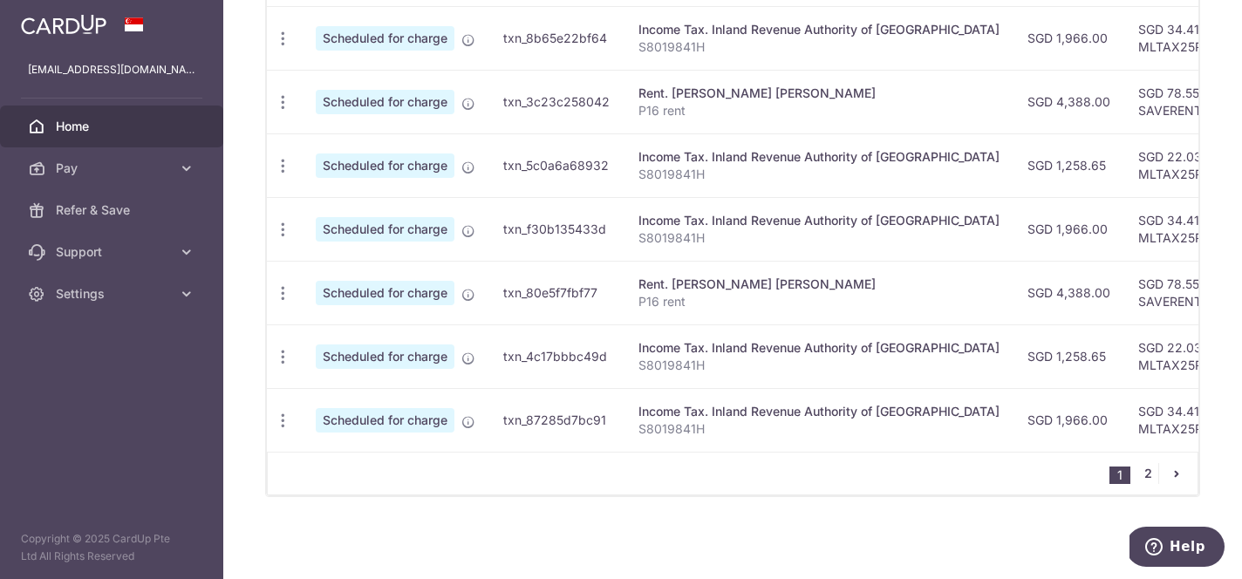
click at [1147, 471] on link "2" at bounding box center [1147, 473] width 21 height 21
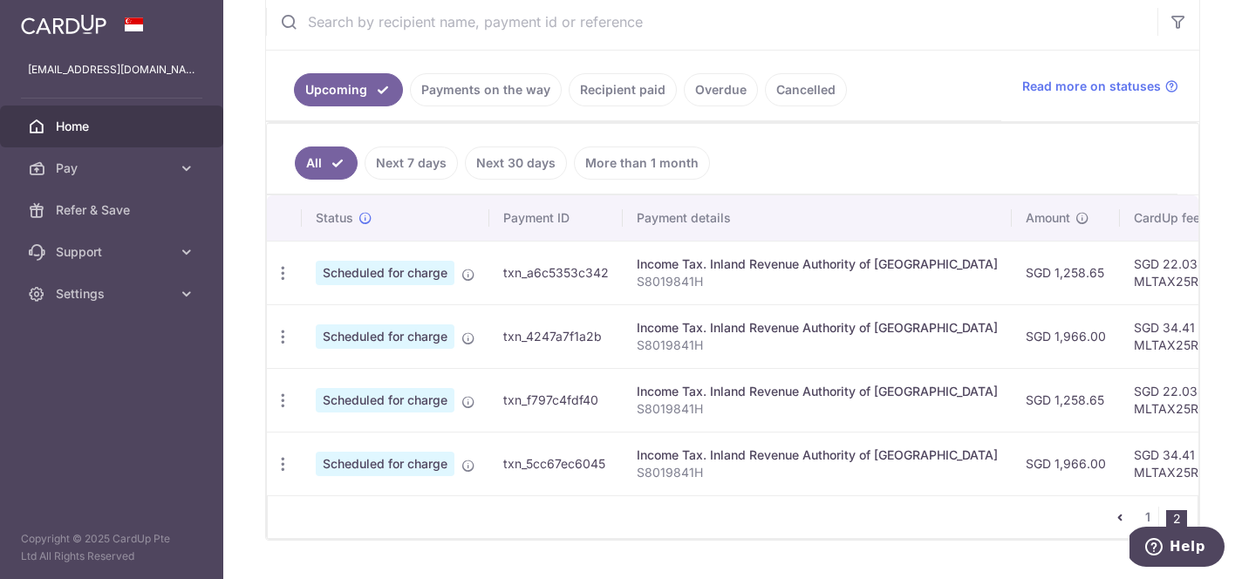
scroll to position [347, 0]
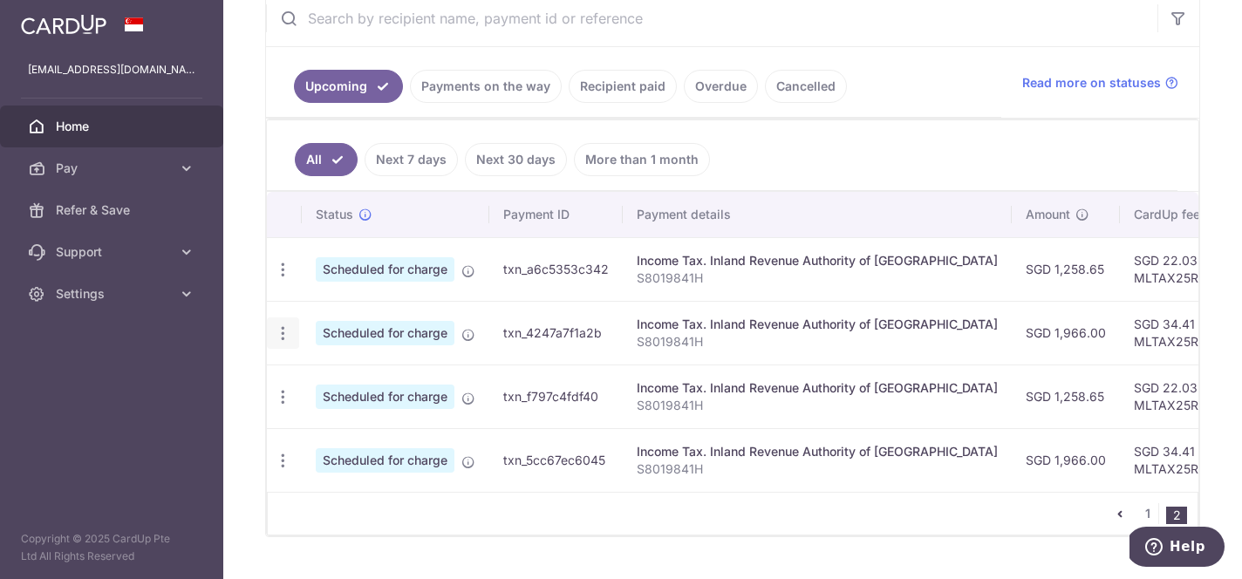
click at [284, 335] on icon "button" at bounding box center [283, 333] width 18 height 18
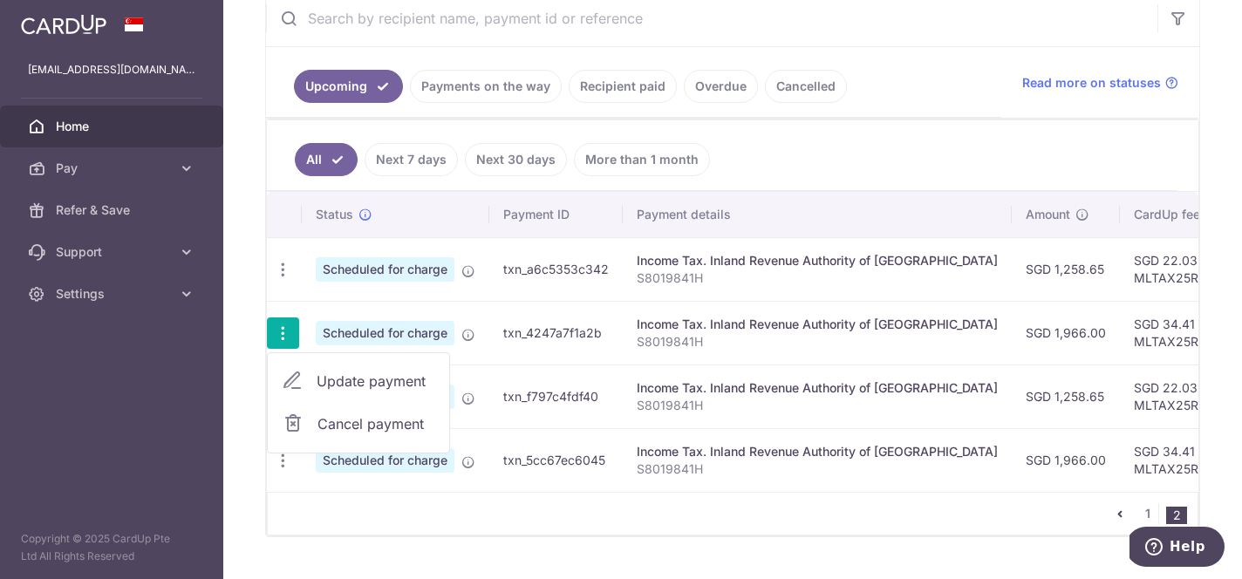
click at [333, 371] on span "Update payment" at bounding box center [376, 381] width 119 height 21
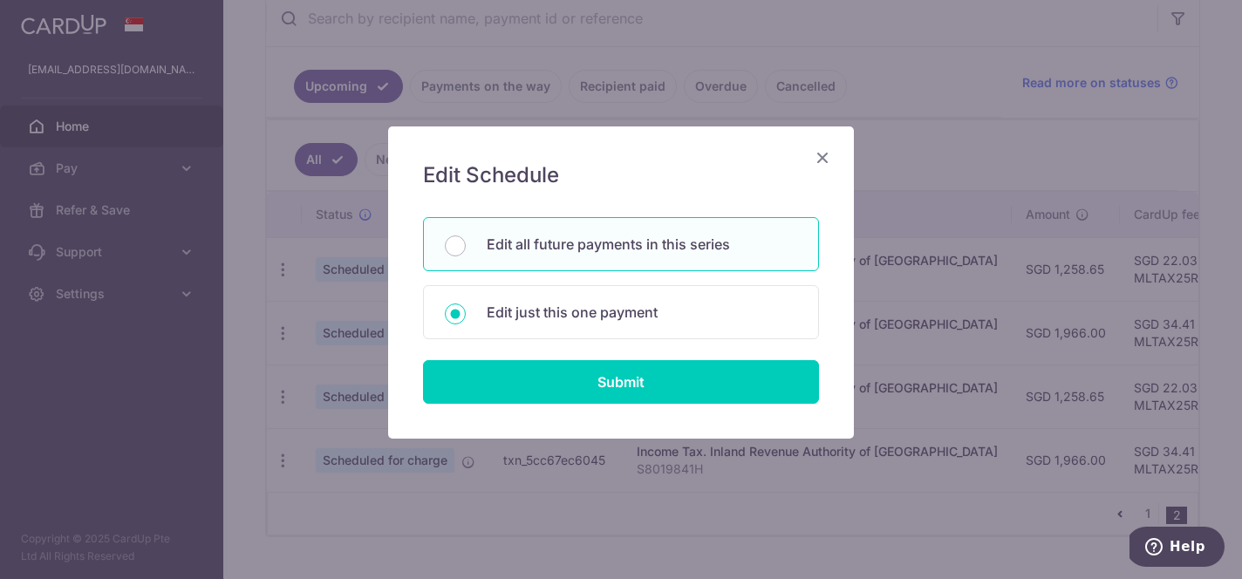
click at [827, 160] on icon "Close" at bounding box center [822, 158] width 21 height 22
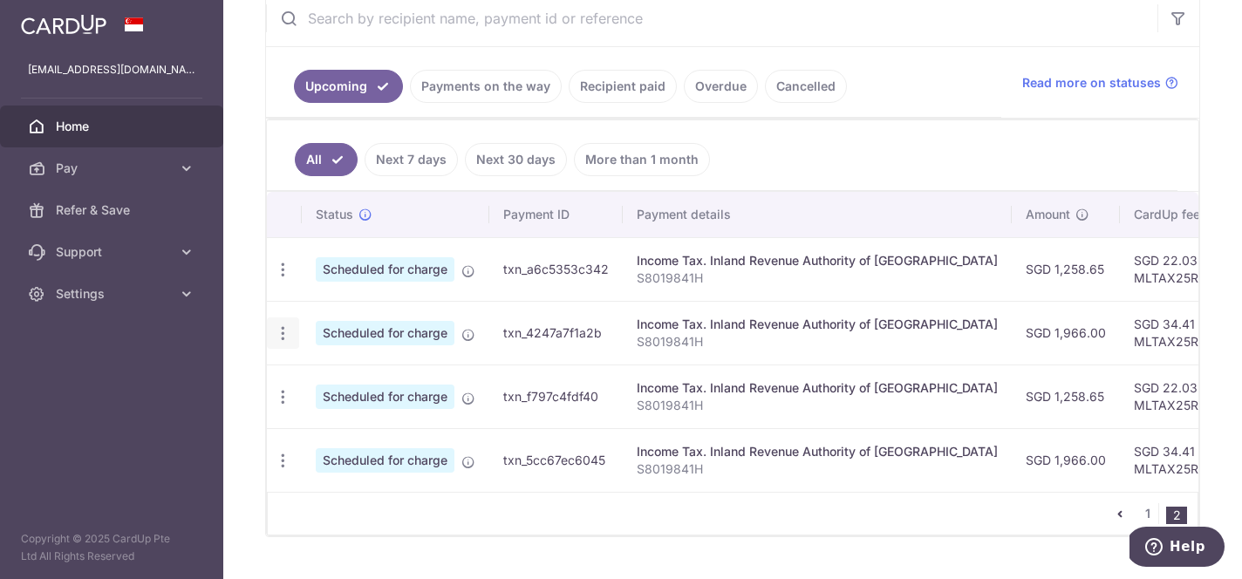
click at [280, 330] on icon "button" at bounding box center [283, 333] width 18 height 18
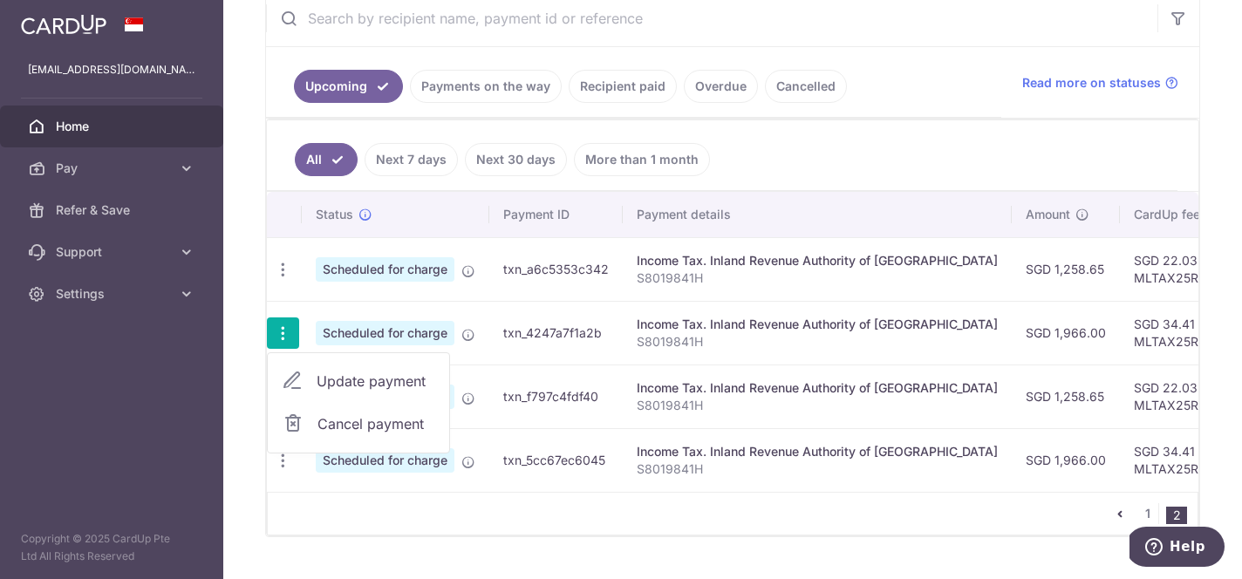
click at [332, 428] on span "Cancel payment" at bounding box center [375, 423] width 117 height 21
radio input "true"
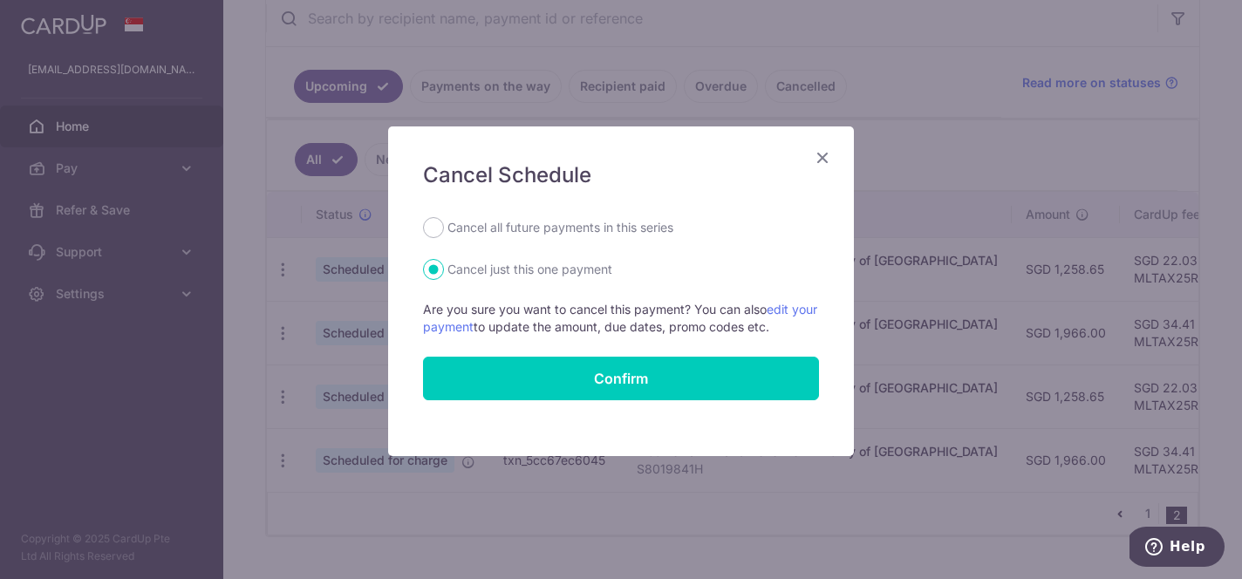
click at [589, 230] on label "Cancel all future payments in this series" at bounding box center [560, 227] width 226 height 21
click at [444, 230] on input "Cancel all future payments in this series" at bounding box center [433, 227] width 21 height 21
radio input "true"
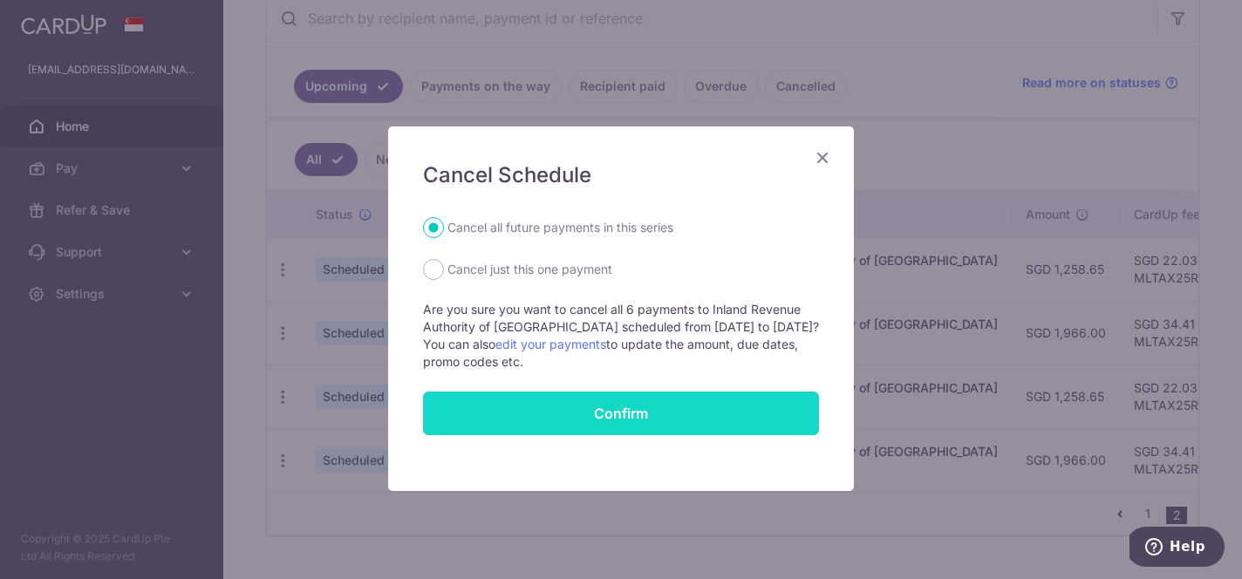
click at [599, 413] on button "Confirm" at bounding box center [621, 414] width 396 height 44
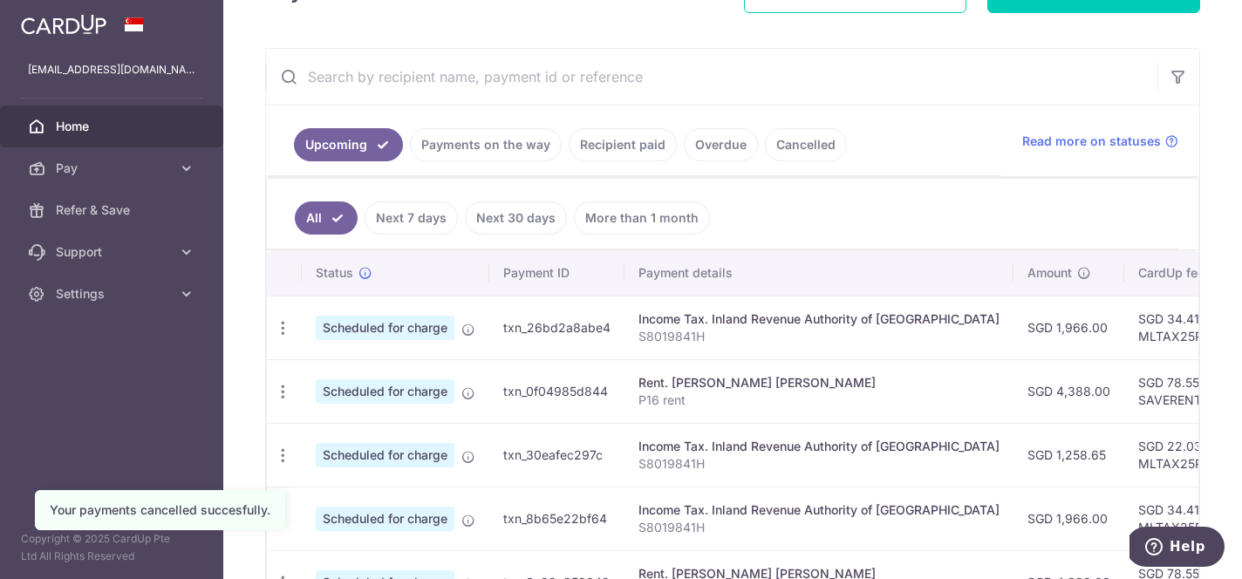
scroll to position [295, 0]
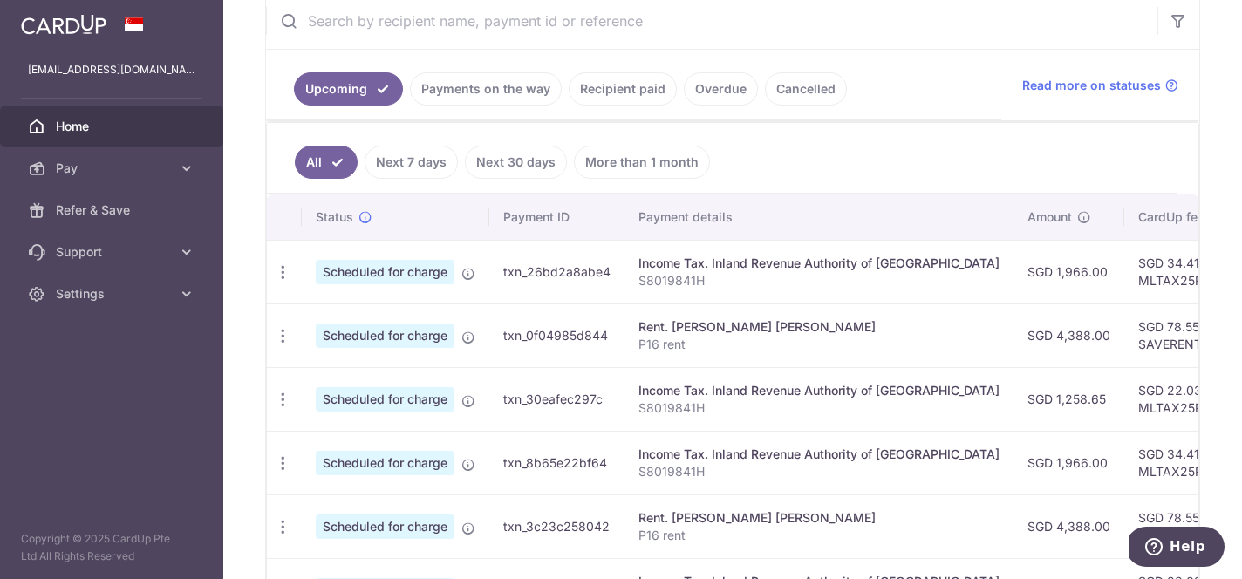
scroll to position [362, 0]
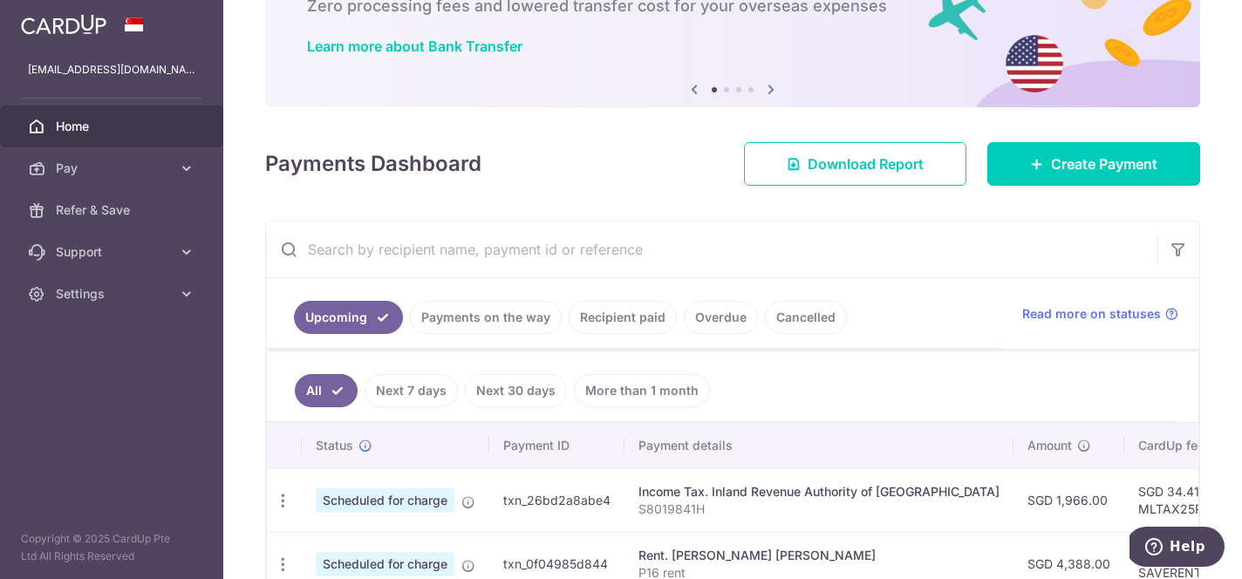
click at [778, 322] on link "Cancelled" at bounding box center [806, 317] width 82 height 33
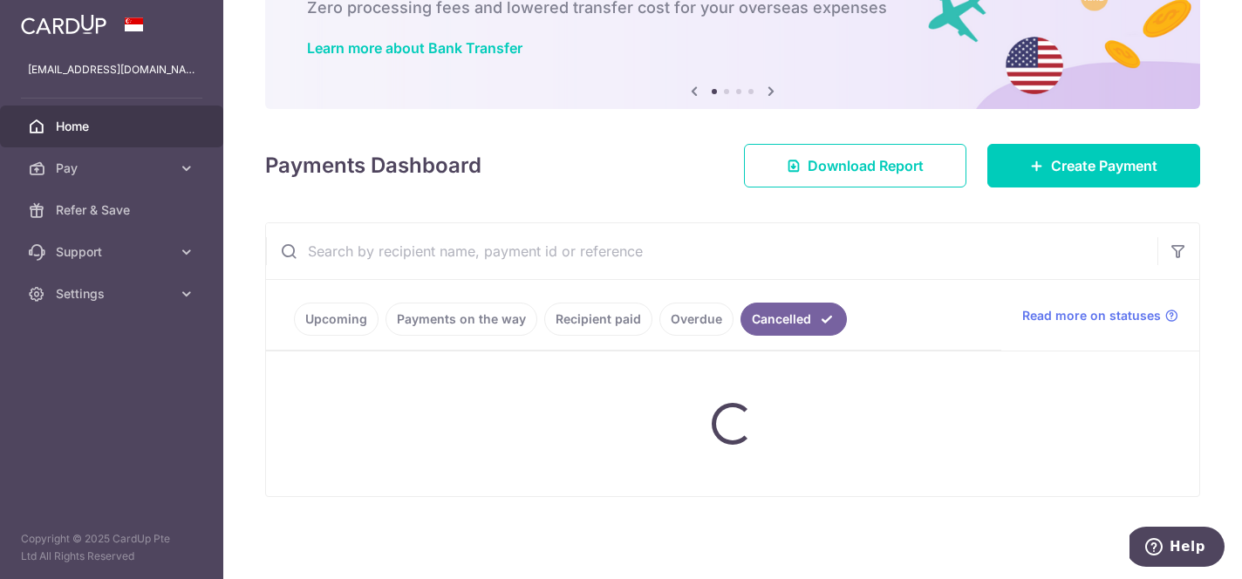
scroll to position [116, 0]
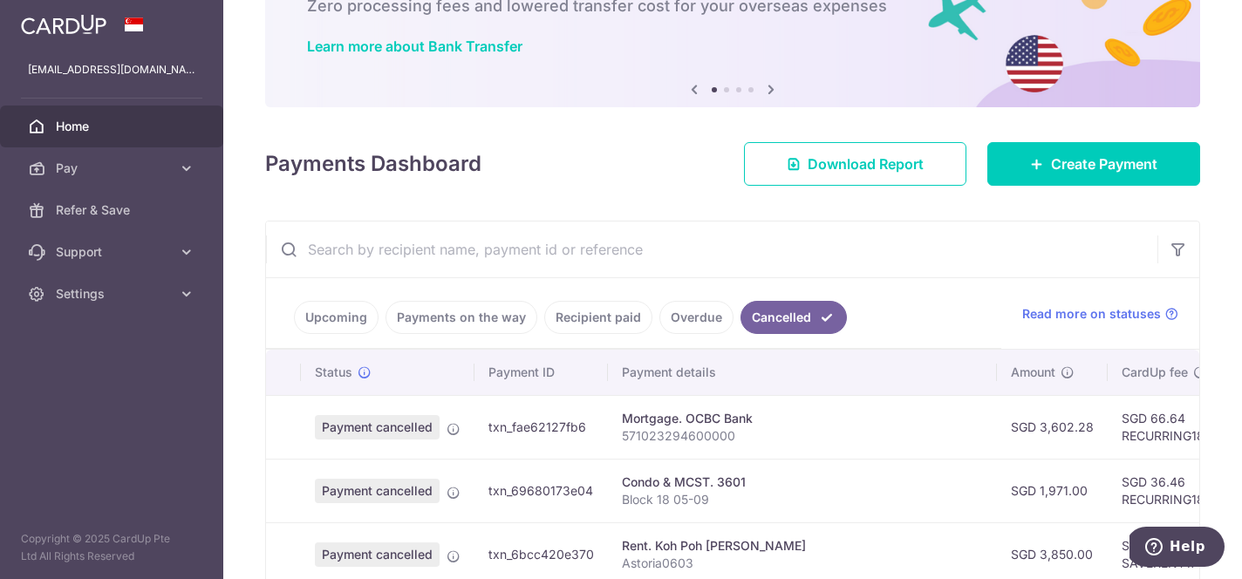
click at [298, 329] on link "Upcoming" at bounding box center [336, 317] width 85 height 33
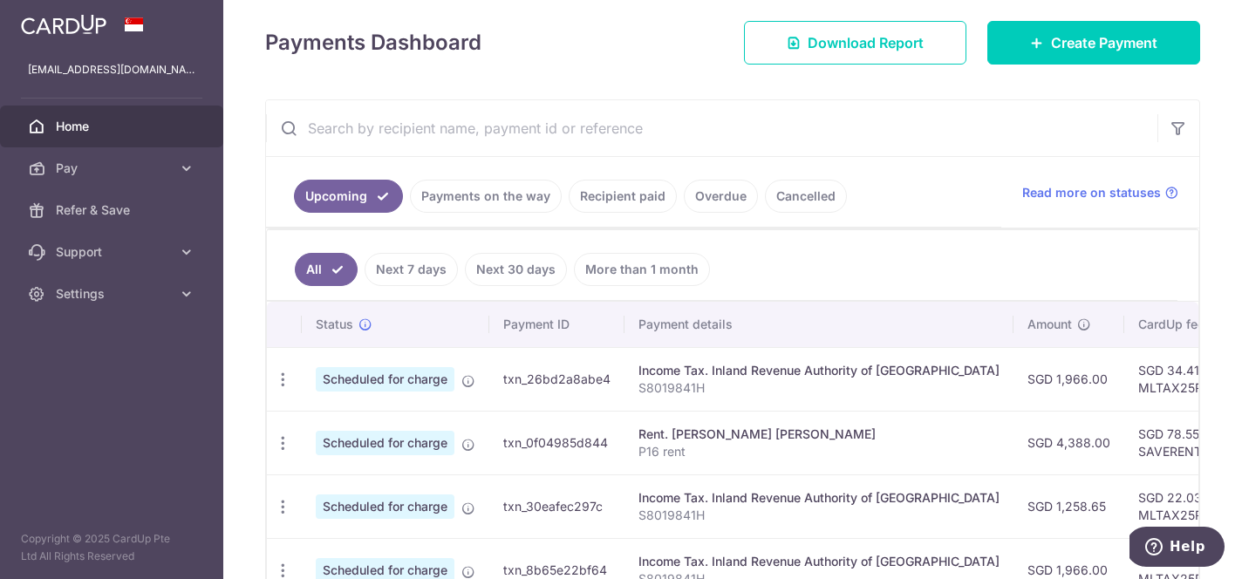
scroll to position [251, 0]
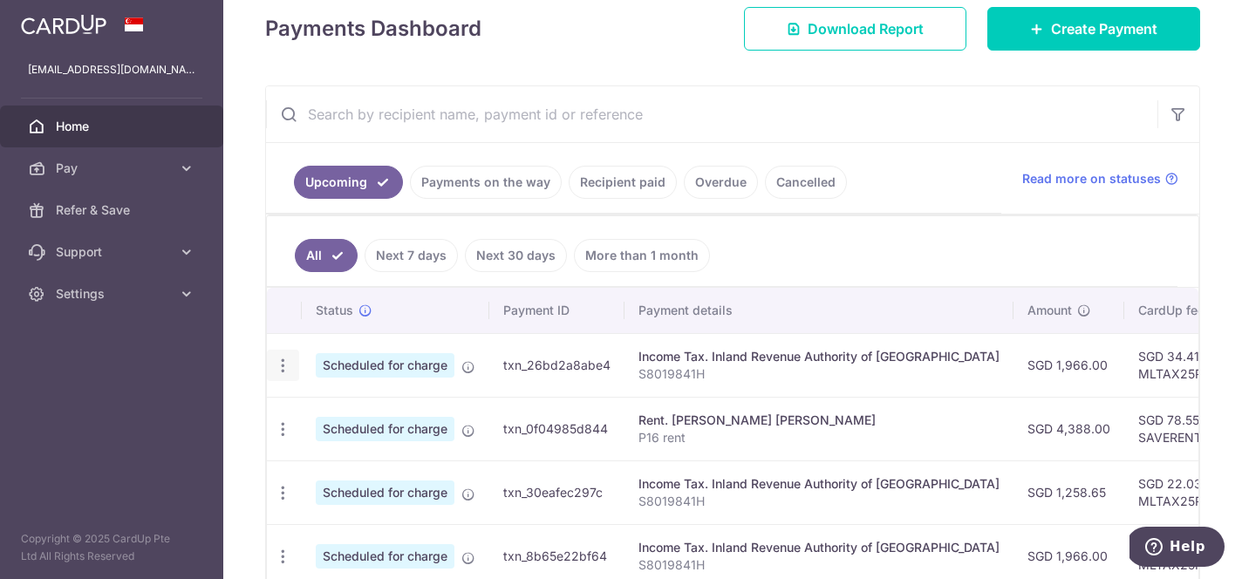
click at [292, 366] on div "Update payment Cancel payment" at bounding box center [283, 366] width 32 height 32
click at [282, 367] on icon "button" at bounding box center [283, 366] width 18 height 18
click at [322, 464] on span "Cancel payment" at bounding box center [375, 456] width 117 height 21
radio input "true"
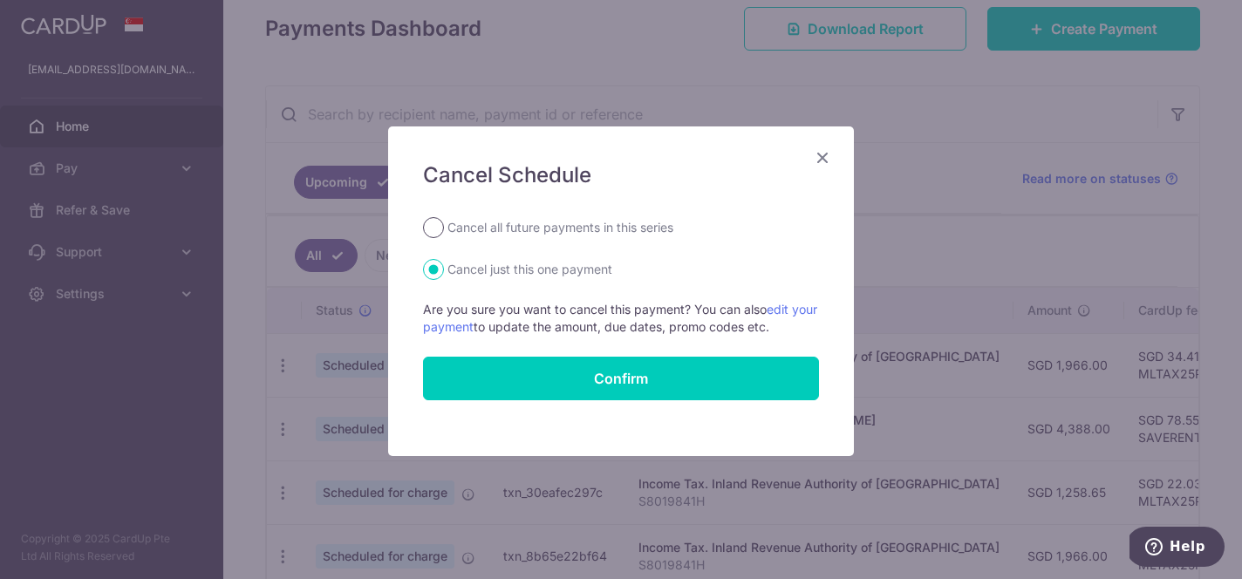
click at [440, 224] on input "Cancel all future payments in this series" at bounding box center [433, 227] width 21 height 21
radio input "true"
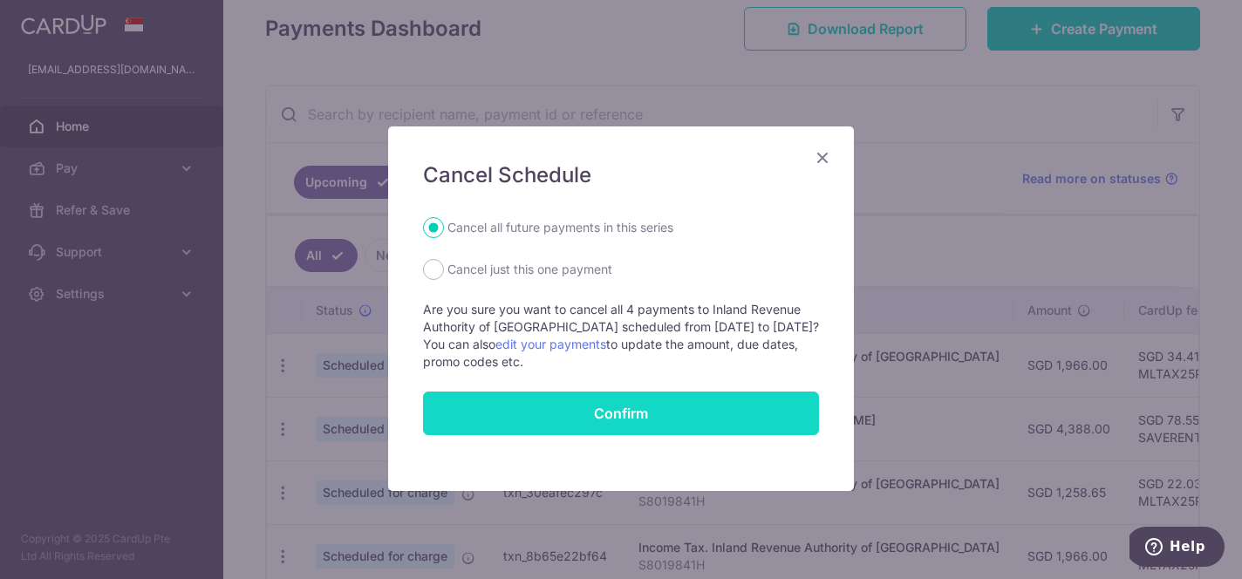
click at [517, 407] on button "Confirm" at bounding box center [621, 414] width 396 height 44
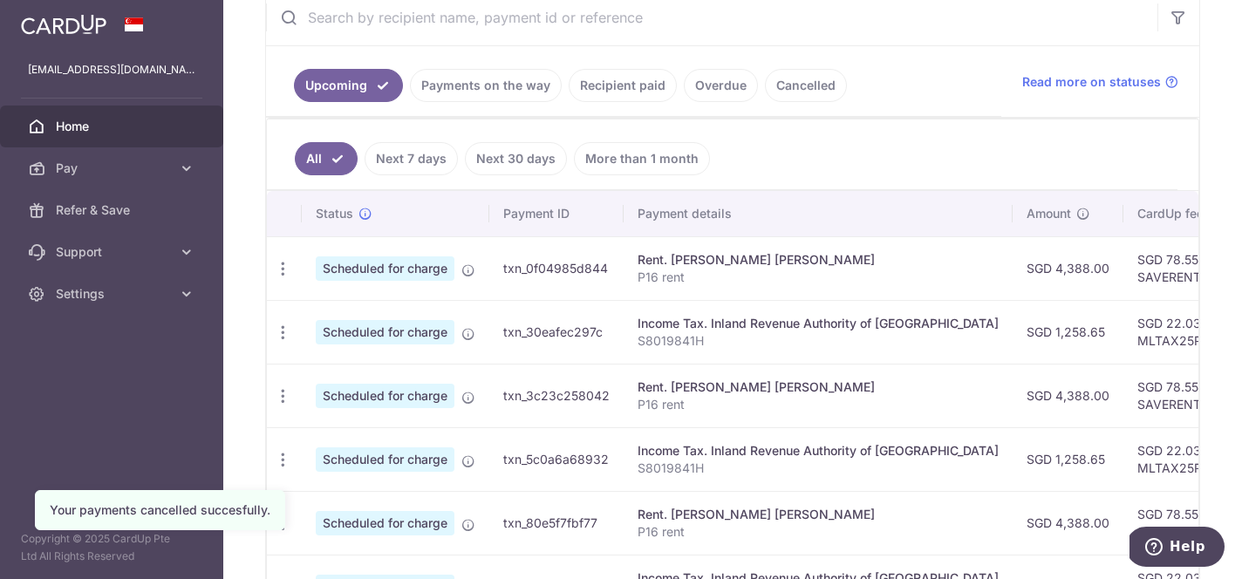
scroll to position [349, 0]
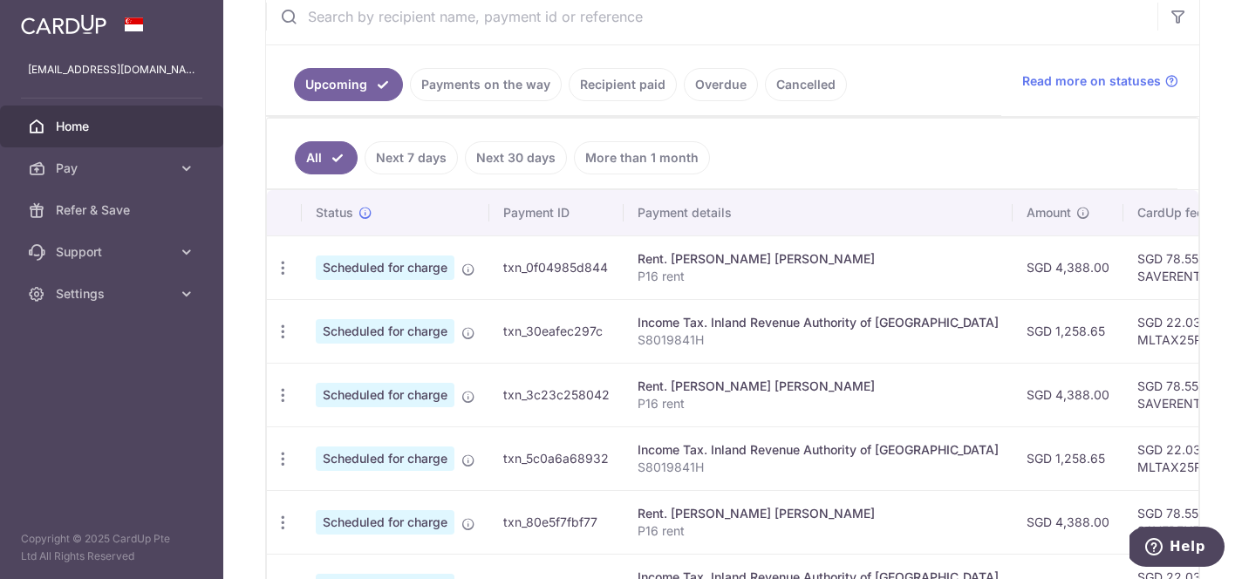
click at [651, 334] on p "S8019841H" at bounding box center [817, 339] width 361 height 17
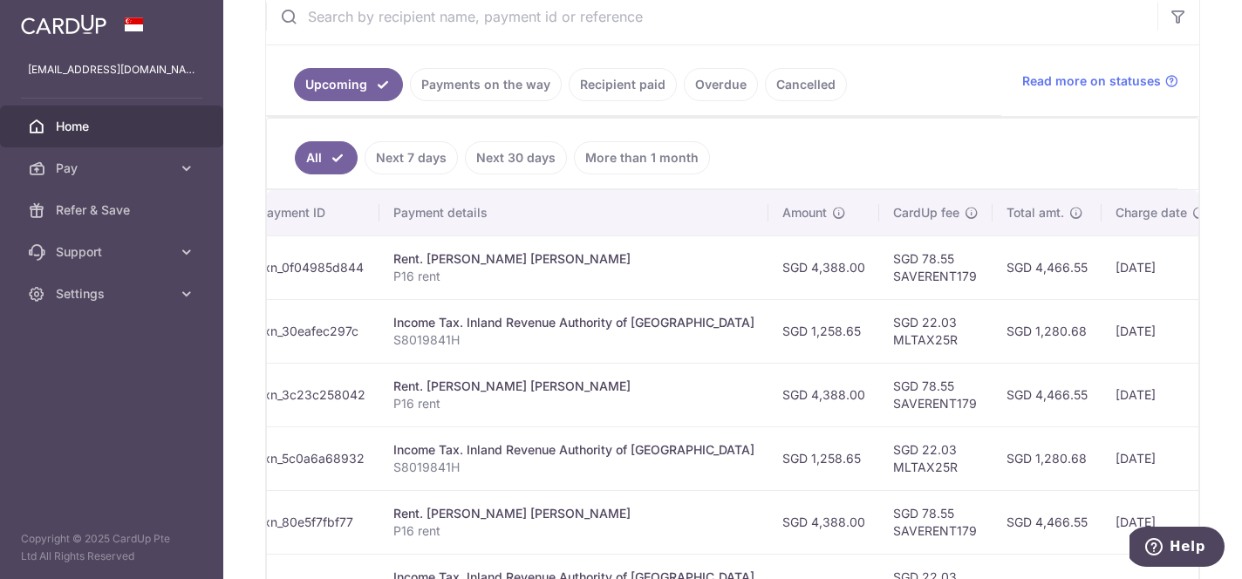
scroll to position [0, 279]
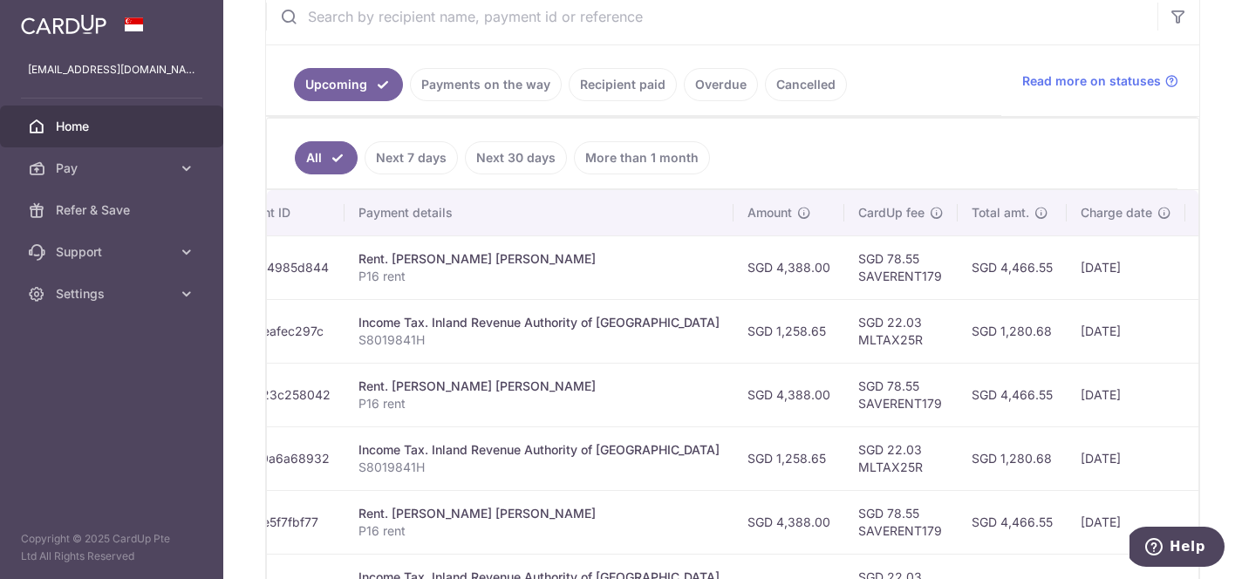
click at [405, 266] on div "Rent. [PERSON_NAME] [PERSON_NAME]" at bounding box center [538, 258] width 361 height 17
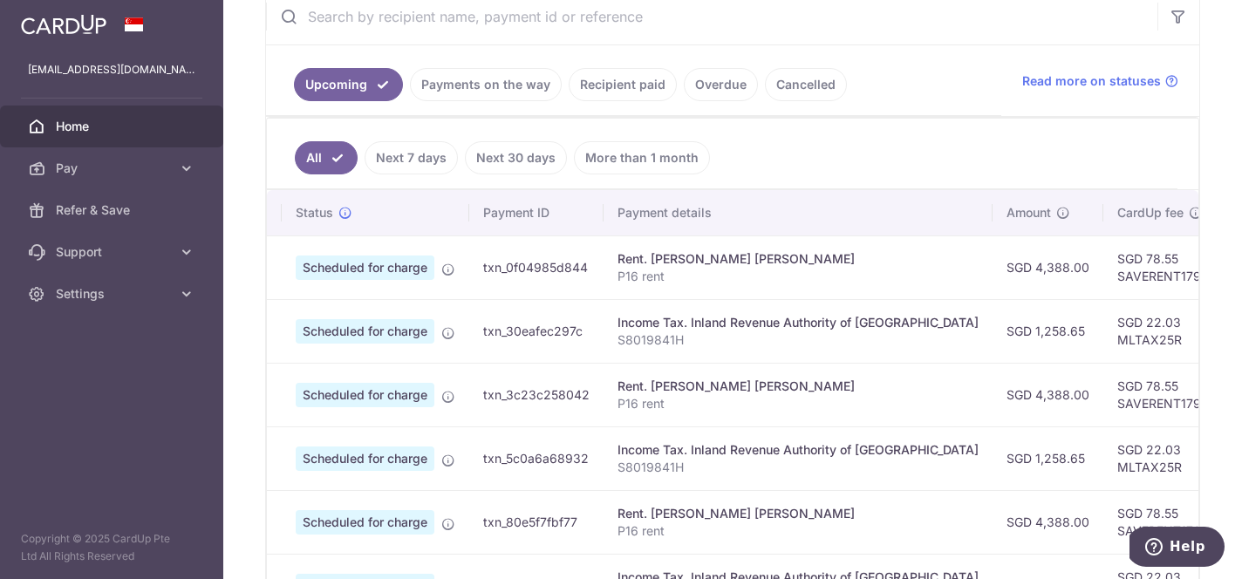
scroll to position [0, 0]
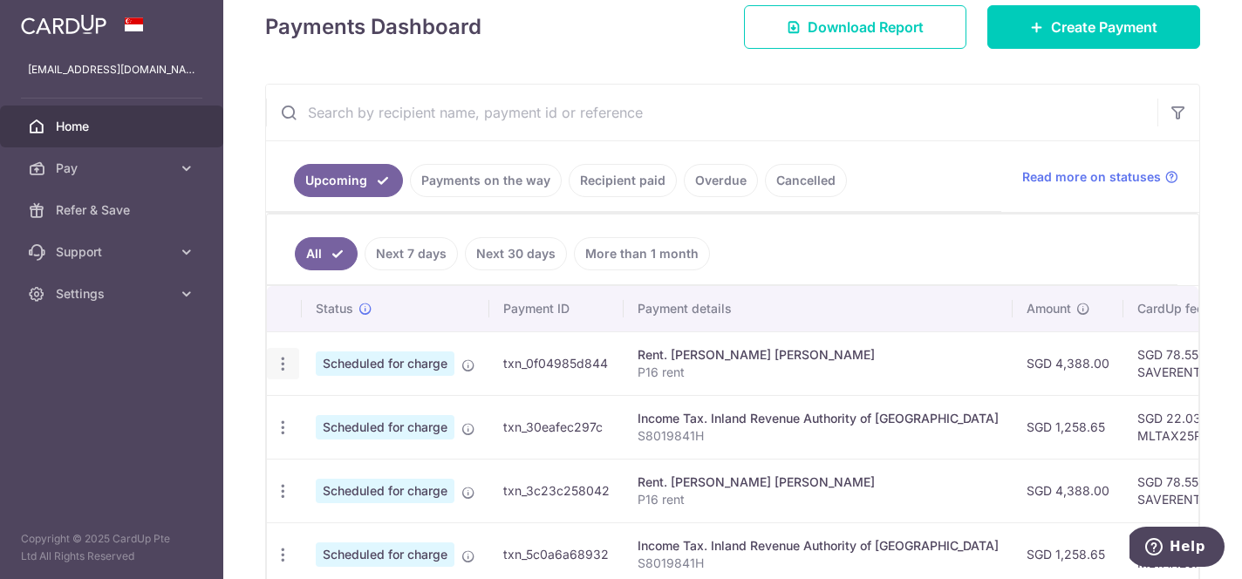
click at [273, 373] on div "Update payment Cancel payment" at bounding box center [283, 364] width 32 height 32
click at [283, 363] on icon "button" at bounding box center [283, 364] width 18 height 18
click at [330, 418] on span "Update payment" at bounding box center [376, 411] width 119 height 21
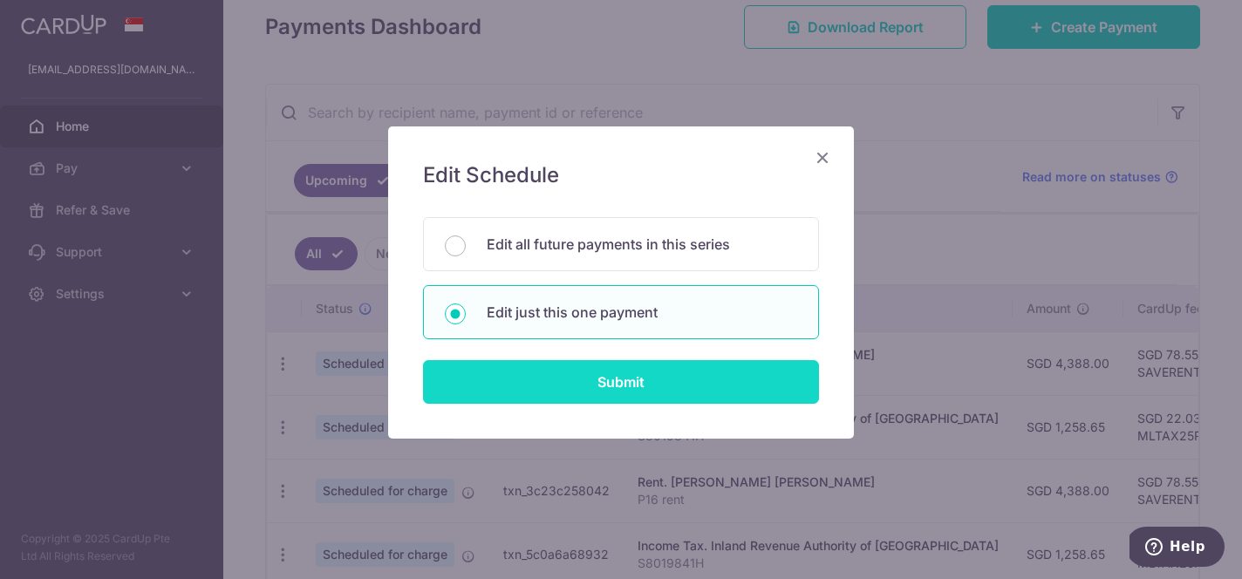
click at [598, 381] on input "Submit" at bounding box center [621, 382] width 396 height 44
type input "4,388.00"
radio input "true"
type input "[DATE]"
type input "P16 rent"
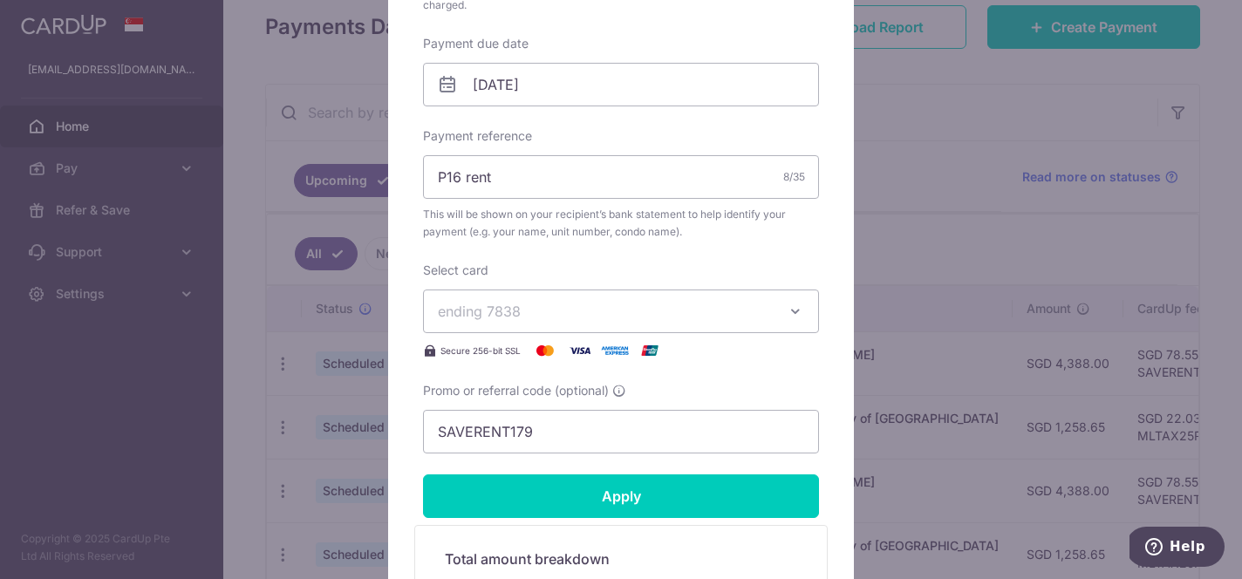
scroll to position [534, 0]
drag, startPoint x: 542, startPoint y: 433, endPoint x: 352, endPoint y: 429, distance: 190.2
click at [352, 429] on div "Edit payment By clicking apply, you will make changes to all payments to Kylie …" at bounding box center [621, 289] width 1242 height 579
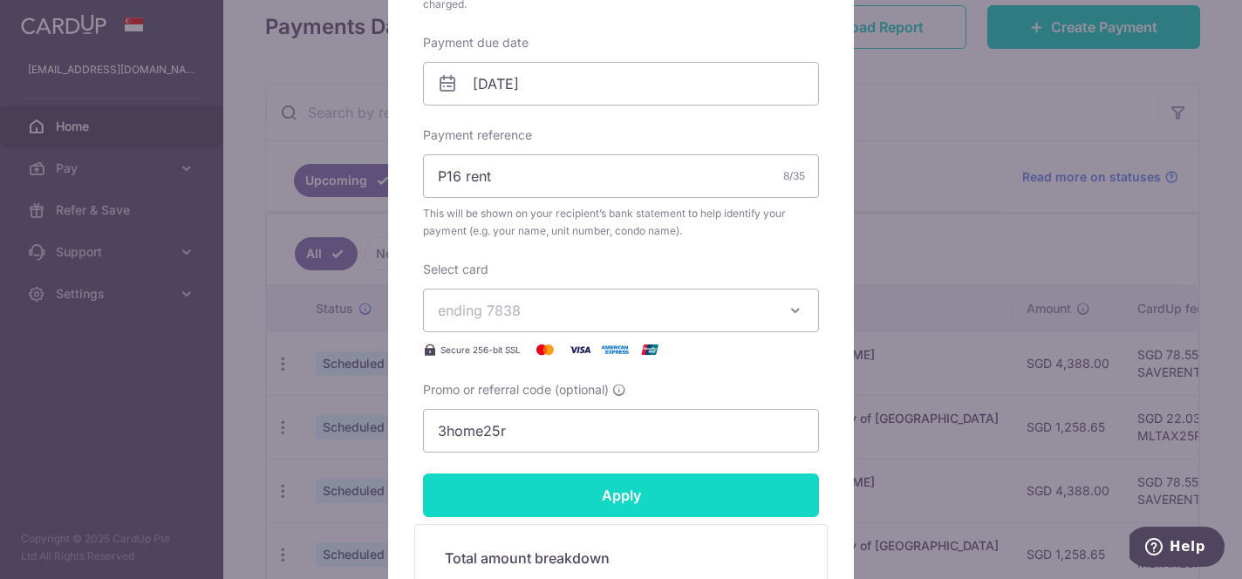
click at [512, 480] on input "Apply" at bounding box center [621, 496] width 396 height 44
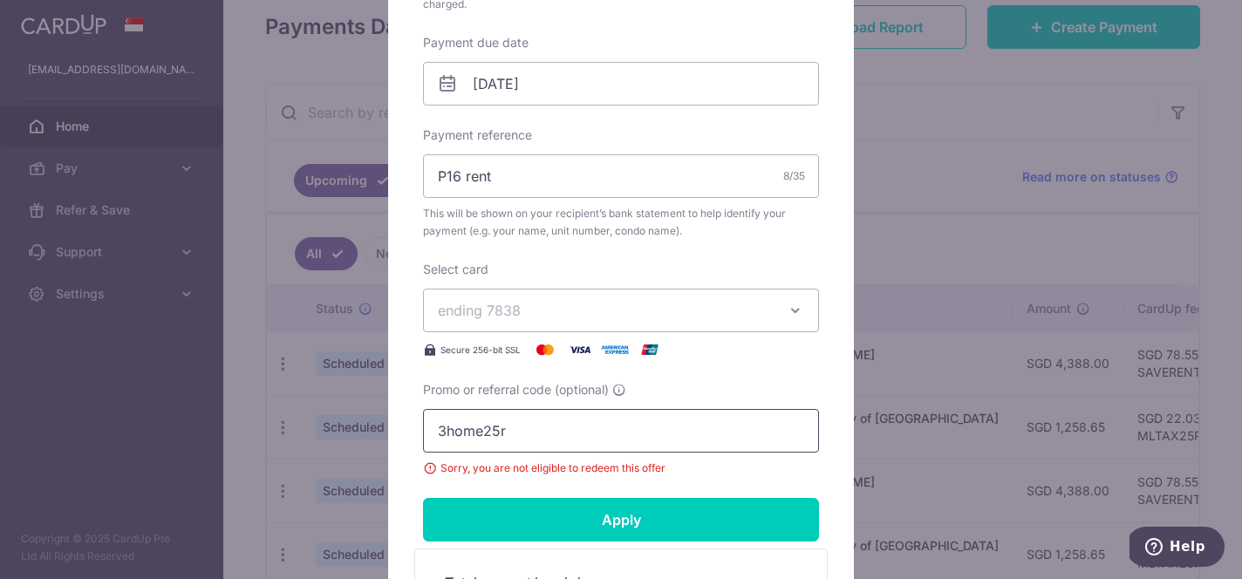
drag, startPoint x: 522, startPoint y: 433, endPoint x: 356, endPoint y: 429, distance: 166.6
click at [356, 429] on div "Edit payment By clicking apply, you will make changes to all payments to Kylie …" at bounding box center [621, 289] width 1242 height 579
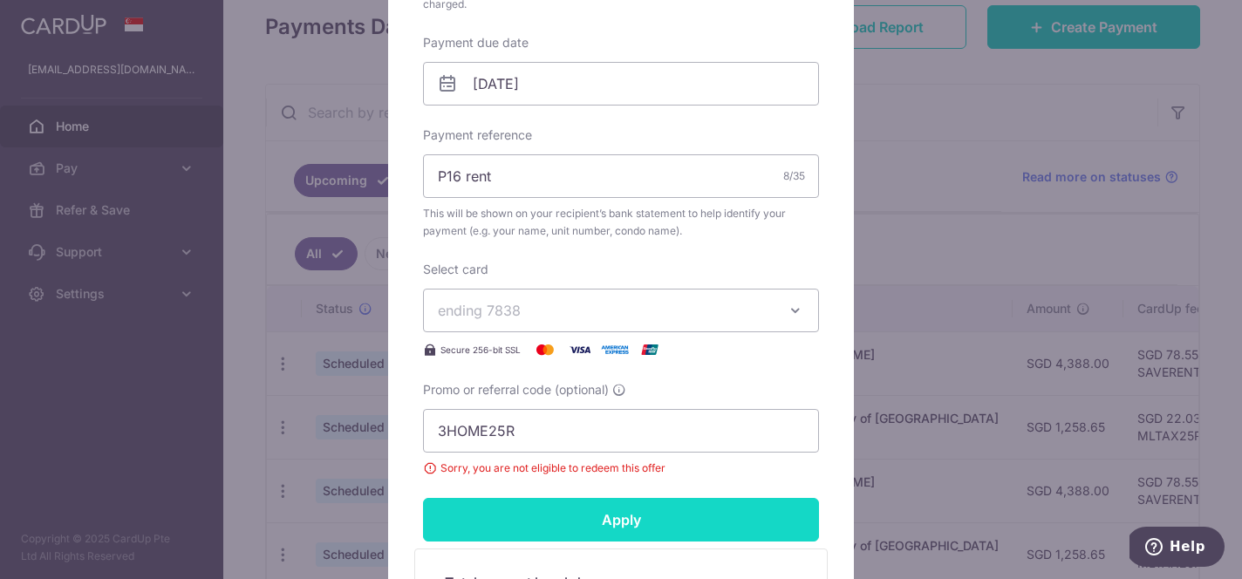
click at [515, 516] on input "Apply" at bounding box center [621, 520] width 396 height 44
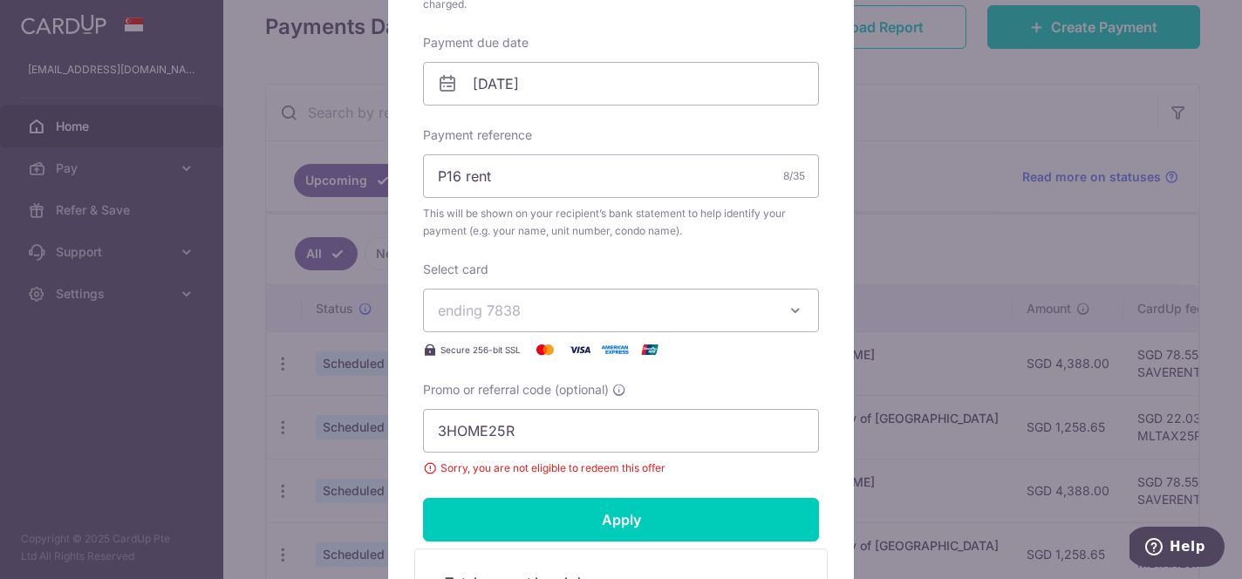
click at [798, 317] on icon "button" at bounding box center [795, 310] width 17 height 17
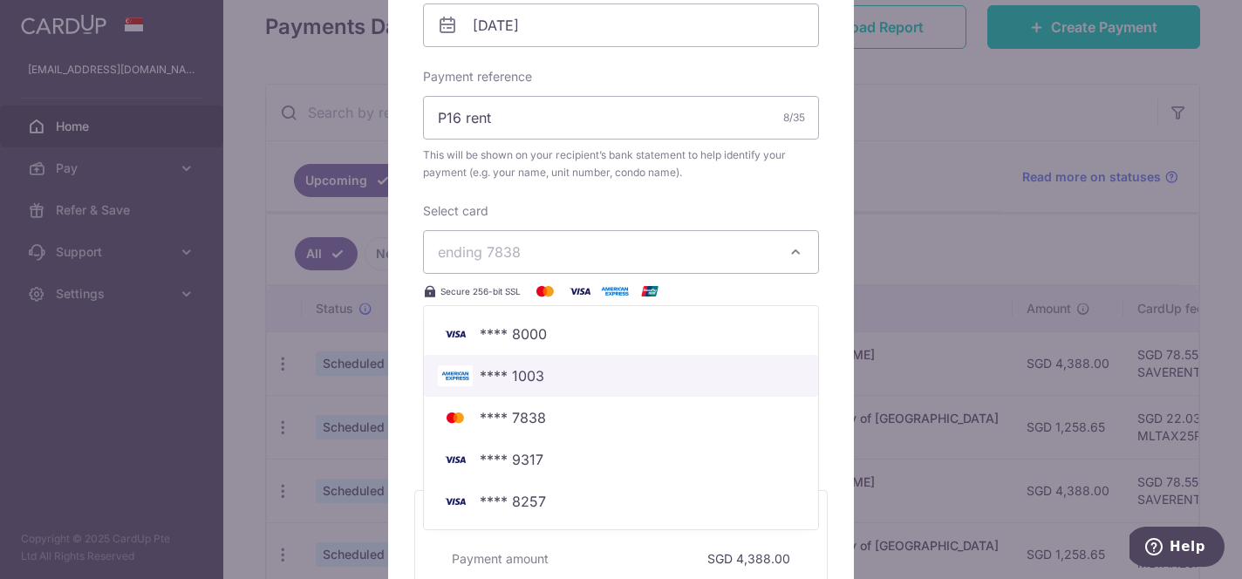
scroll to position [610, 0]
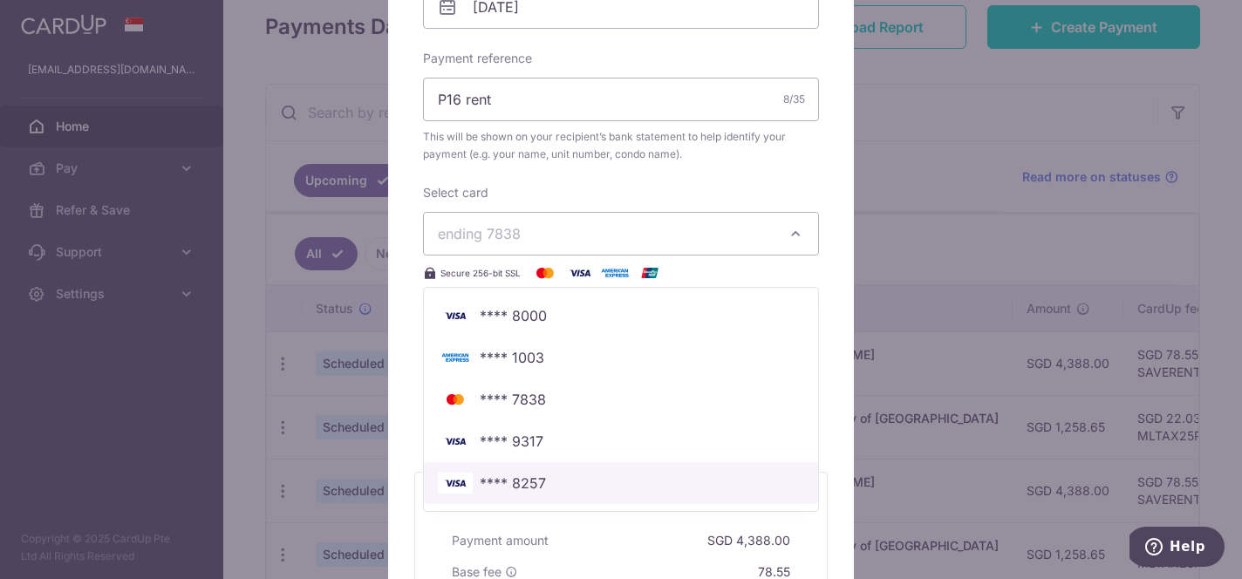
click at [584, 485] on span "**** 8257" at bounding box center [621, 483] width 366 height 21
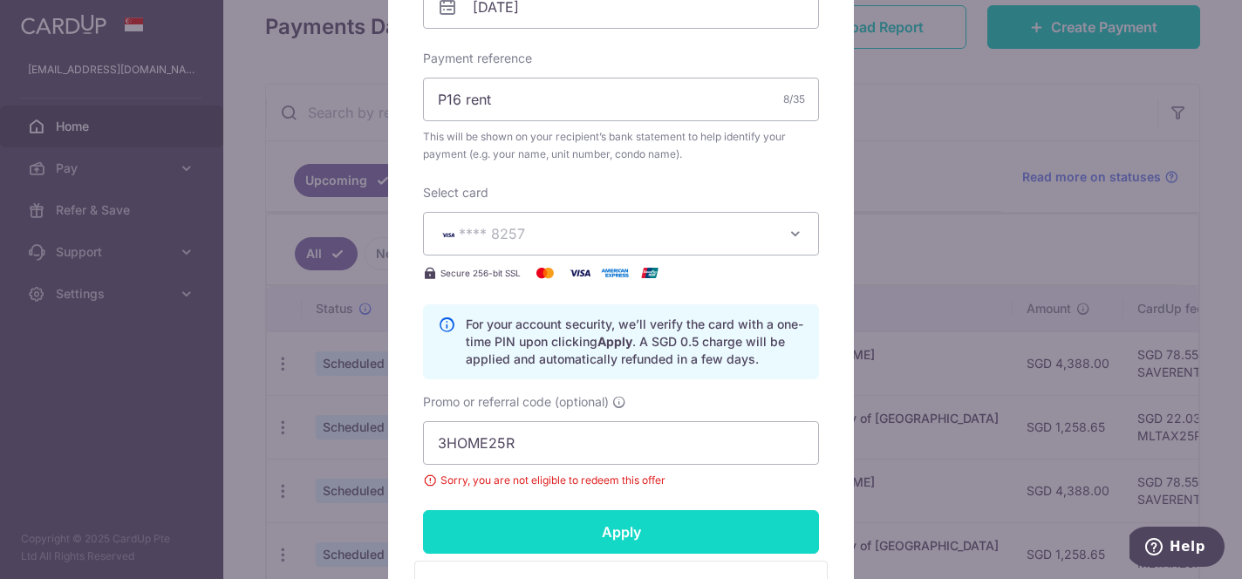
click at [596, 547] on input "Apply" at bounding box center [621, 532] width 396 height 44
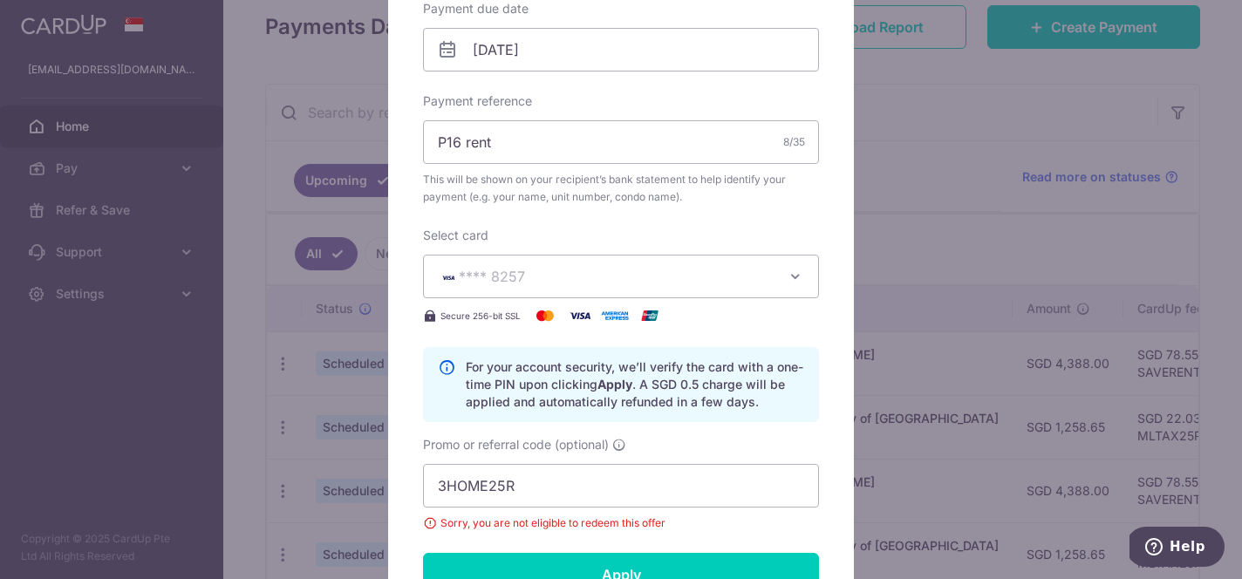
scroll to position [636, 0]
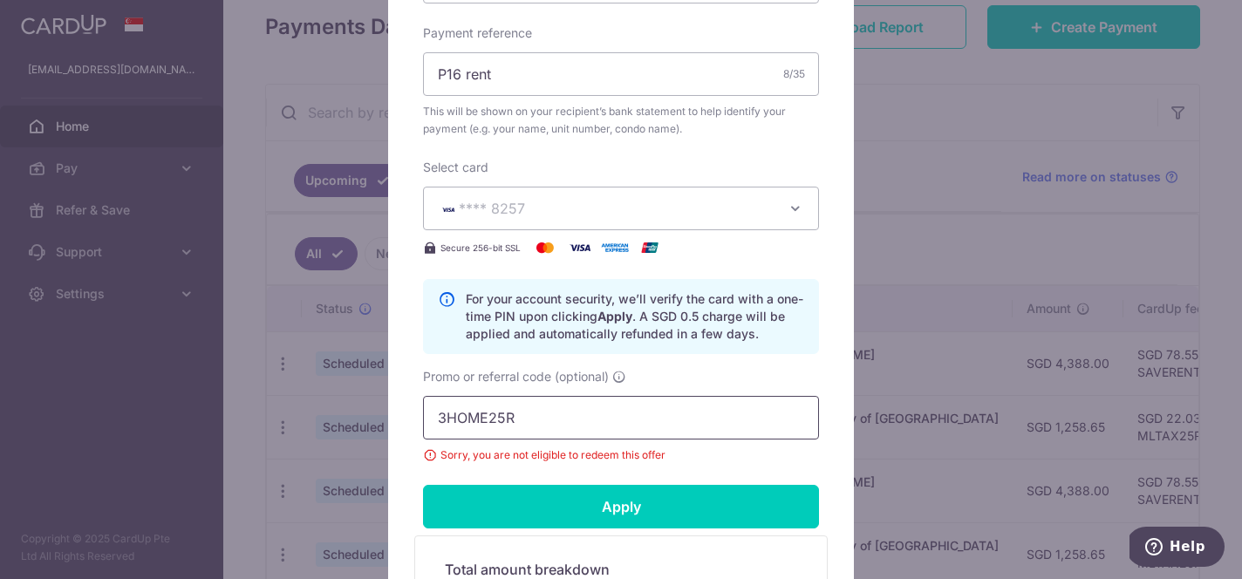
click at [600, 426] on input "3HOME25R" at bounding box center [621, 418] width 396 height 44
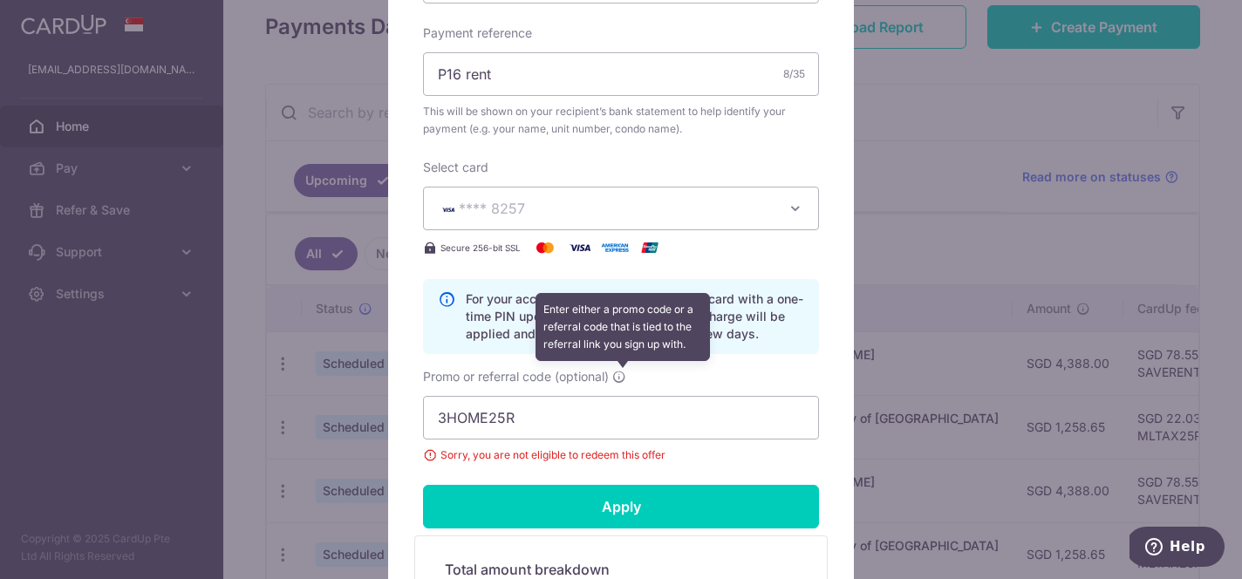
click at [626, 377] on icon at bounding box center [619, 377] width 14 height 14
click at [626, 396] on input "3HOME25R" at bounding box center [621, 418] width 396 height 44
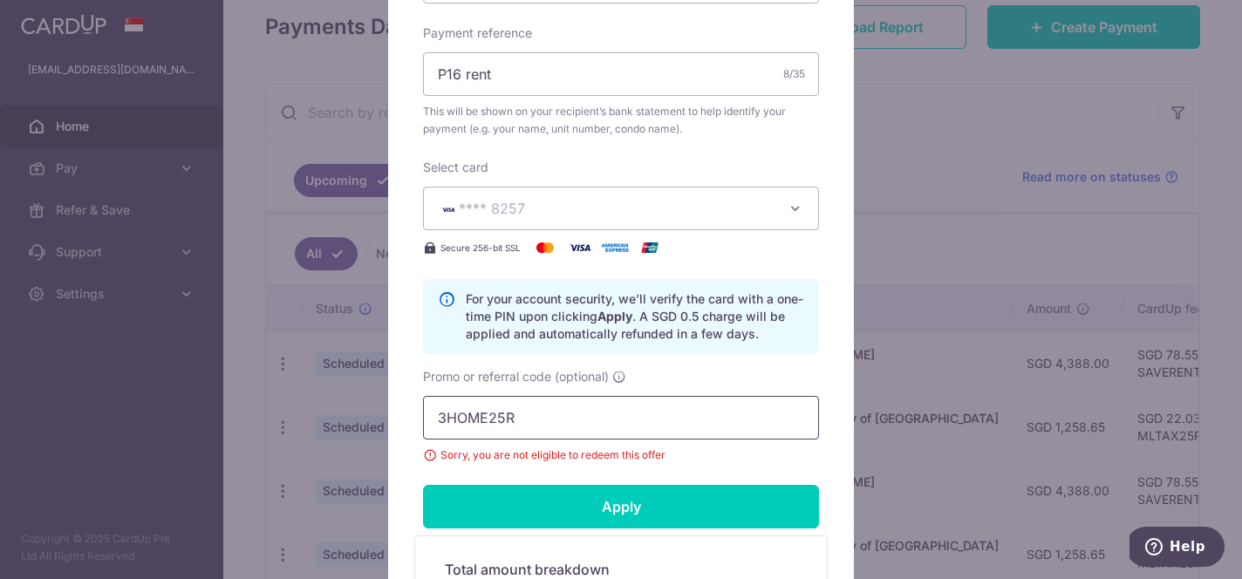
drag, startPoint x: 532, startPoint y: 419, endPoint x: 317, endPoint y: 416, distance: 214.5
click at [317, 417] on div "Edit payment By clicking apply, you will make changes to all payments to Kylie …" at bounding box center [621, 289] width 1242 height 579
type input "3"
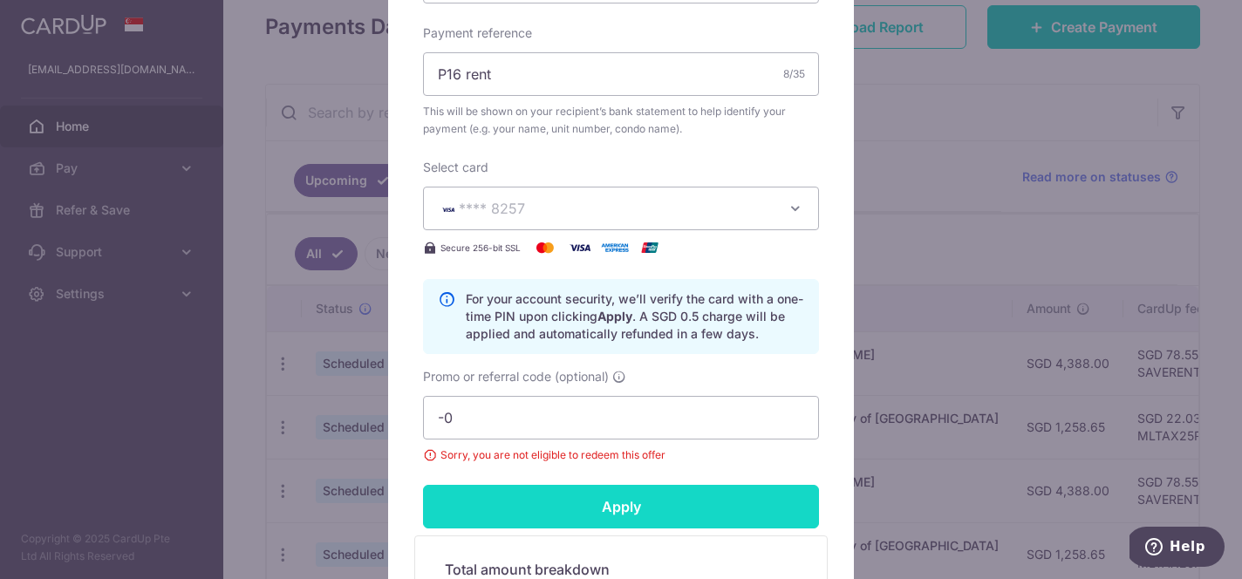
click at [457, 488] on input "Apply" at bounding box center [621, 507] width 396 height 44
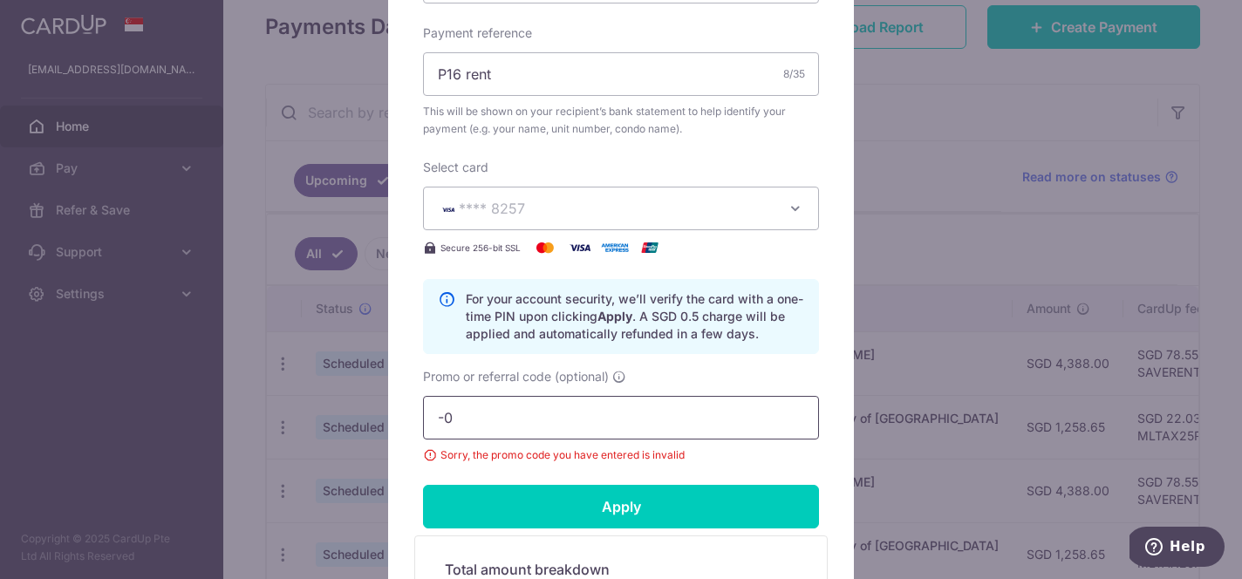
click at [476, 426] on input "-0" at bounding box center [621, 418] width 396 height 44
type input "-"
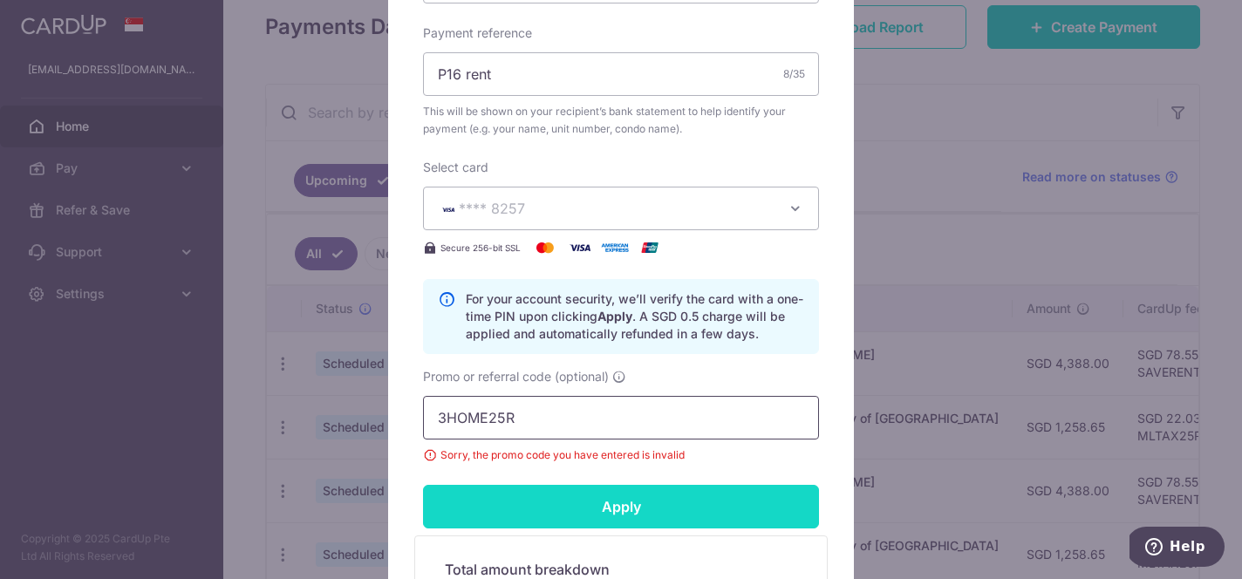
type input "3HOME25R"
click at [532, 524] on input "Apply" at bounding box center [621, 507] width 396 height 44
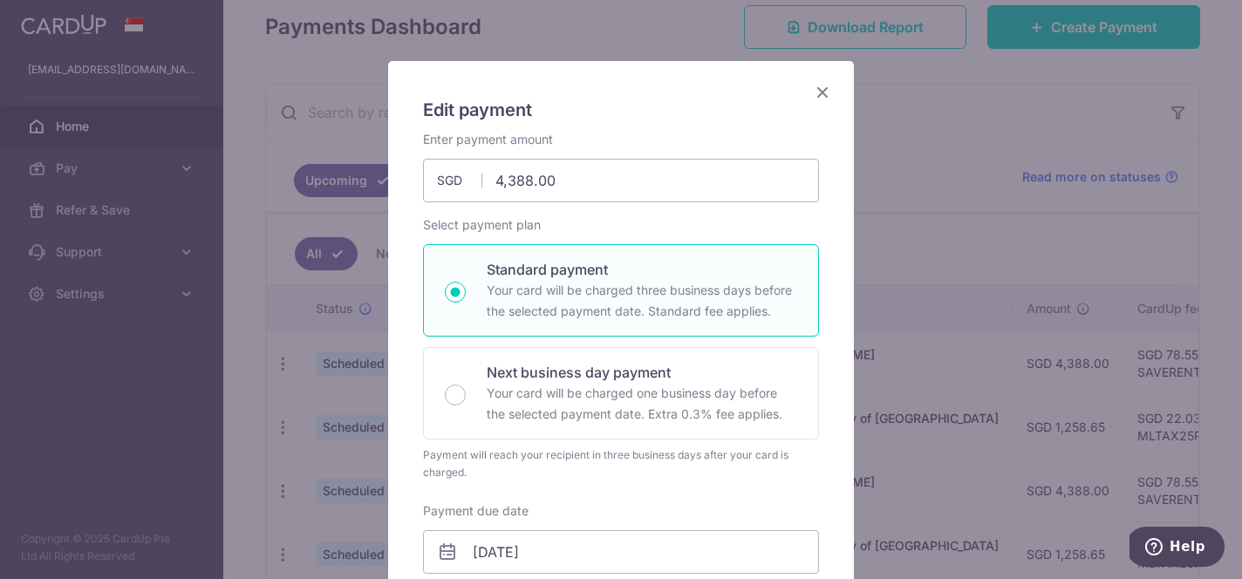
scroll to position [0, 0]
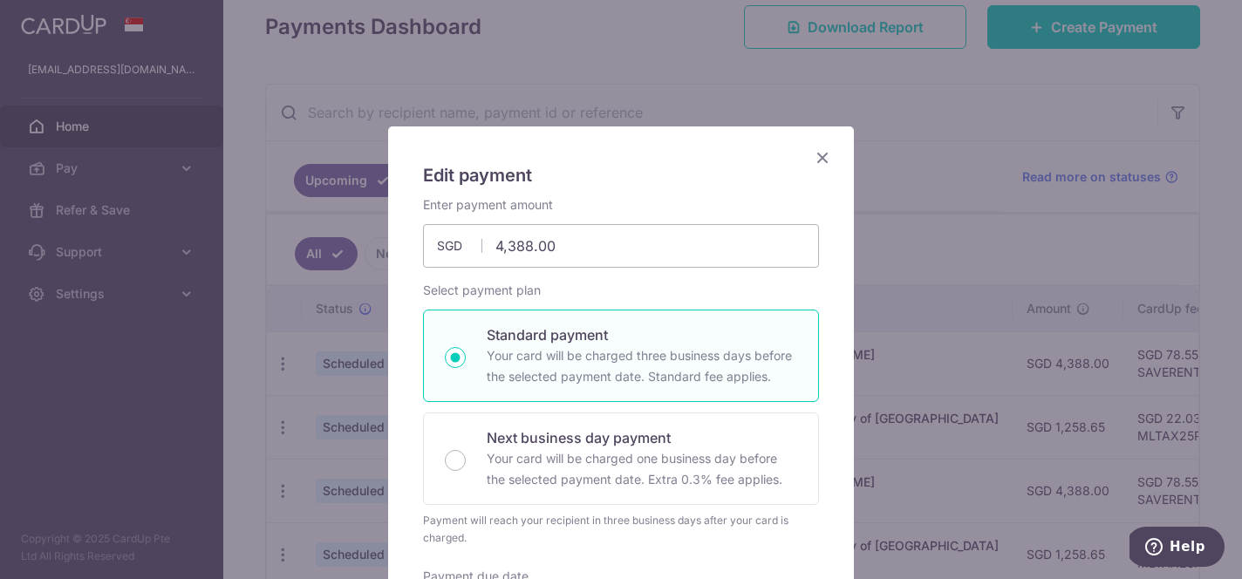
click at [820, 163] on icon "Close" at bounding box center [822, 158] width 21 height 22
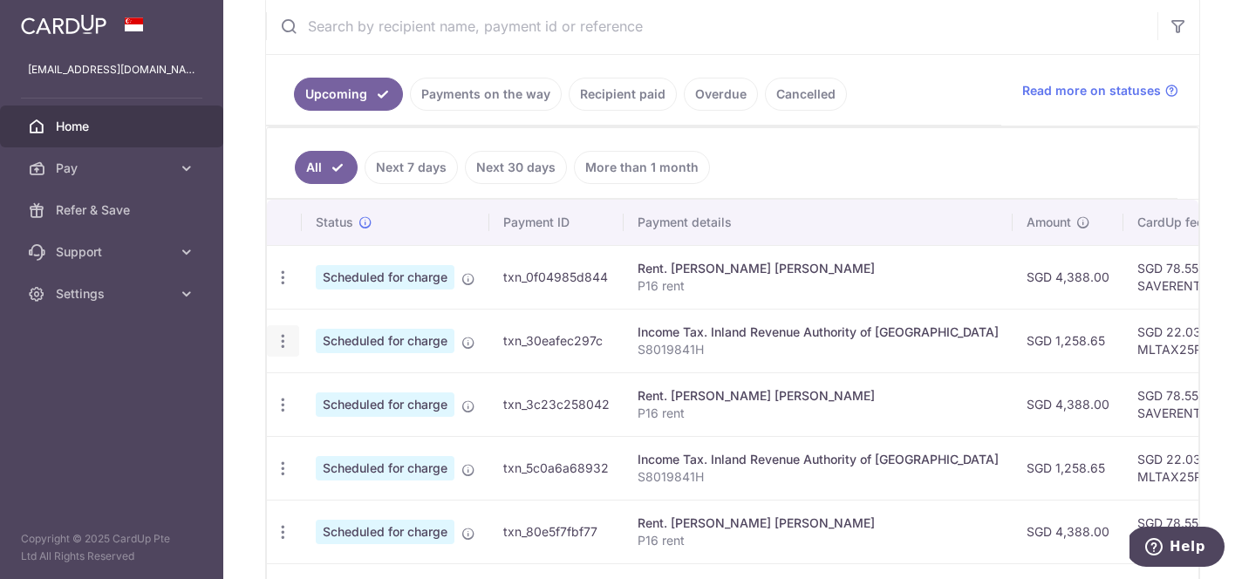
click at [286, 341] on icon "button" at bounding box center [283, 341] width 18 height 18
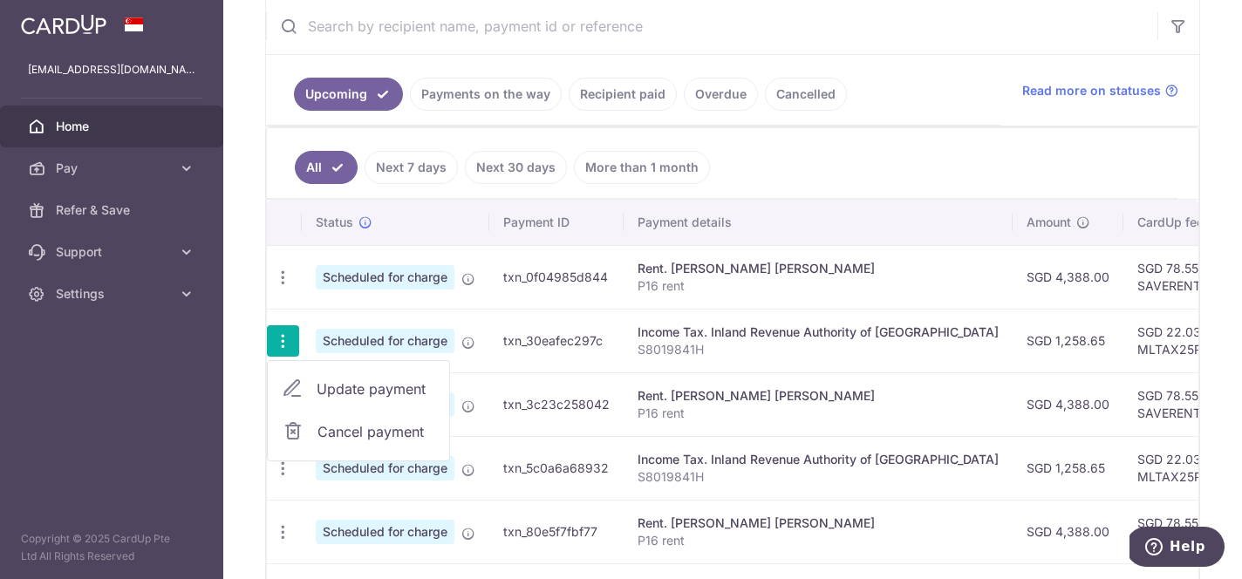
click at [337, 385] on span "Update payment" at bounding box center [376, 388] width 119 height 21
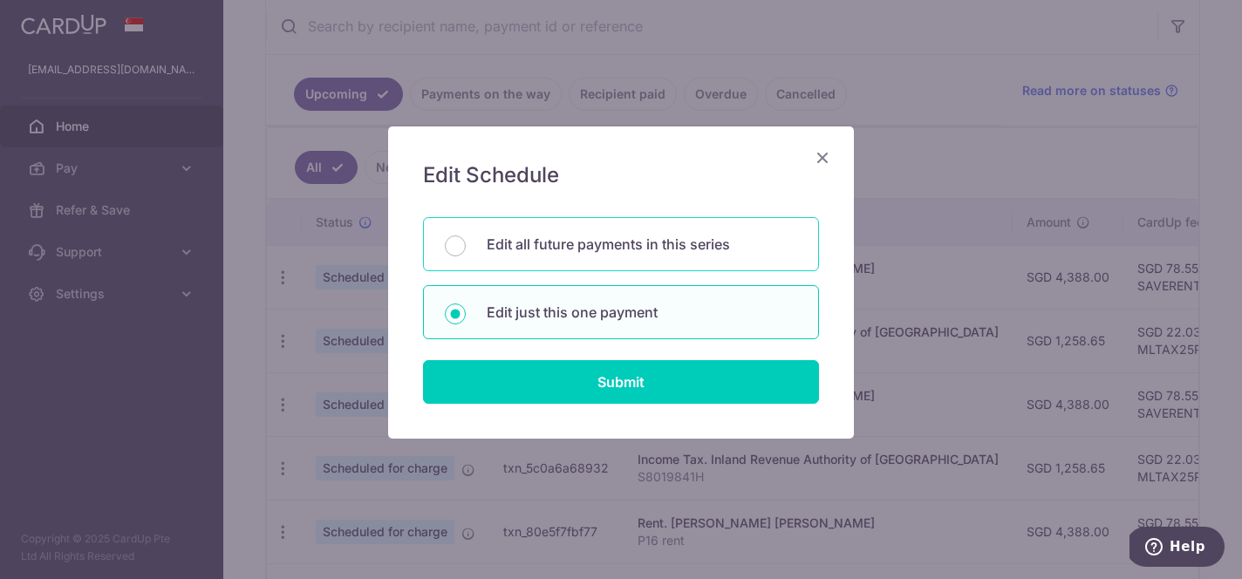
click at [590, 242] on p "Edit all future payments in this series" at bounding box center [642, 244] width 310 height 21
click at [466, 242] on input "Edit all future payments in this series" at bounding box center [455, 245] width 21 height 21
radio input "true"
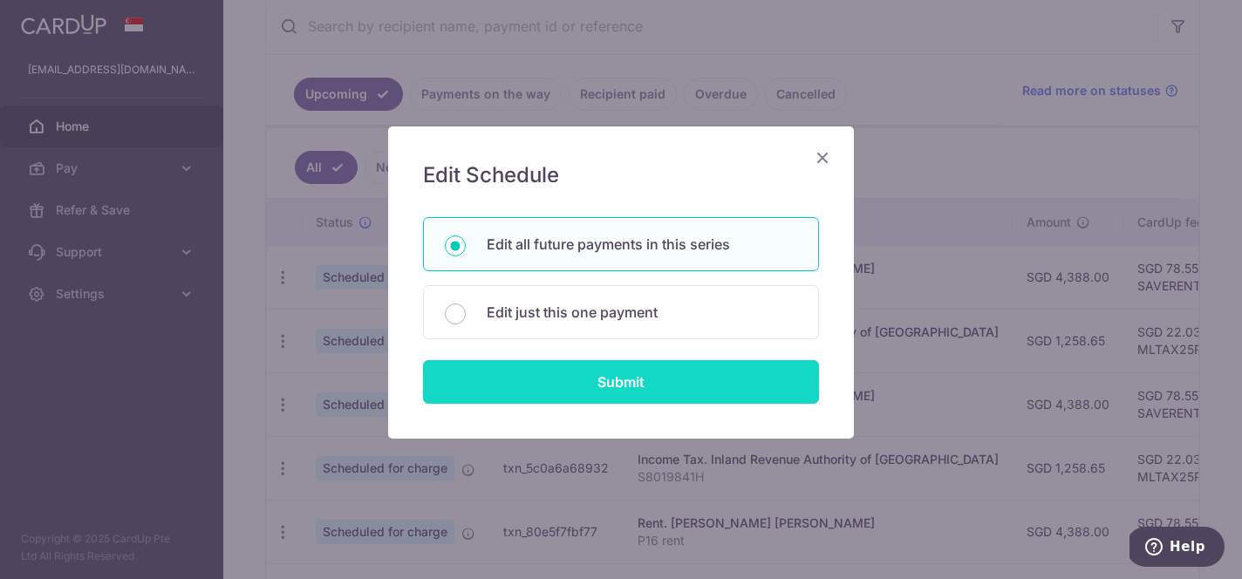
click at [609, 376] on input "Submit" at bounding box center [621, 382] width 396 height 44
radio input "true"
type input "1,258.65"
type input "S8019841H"
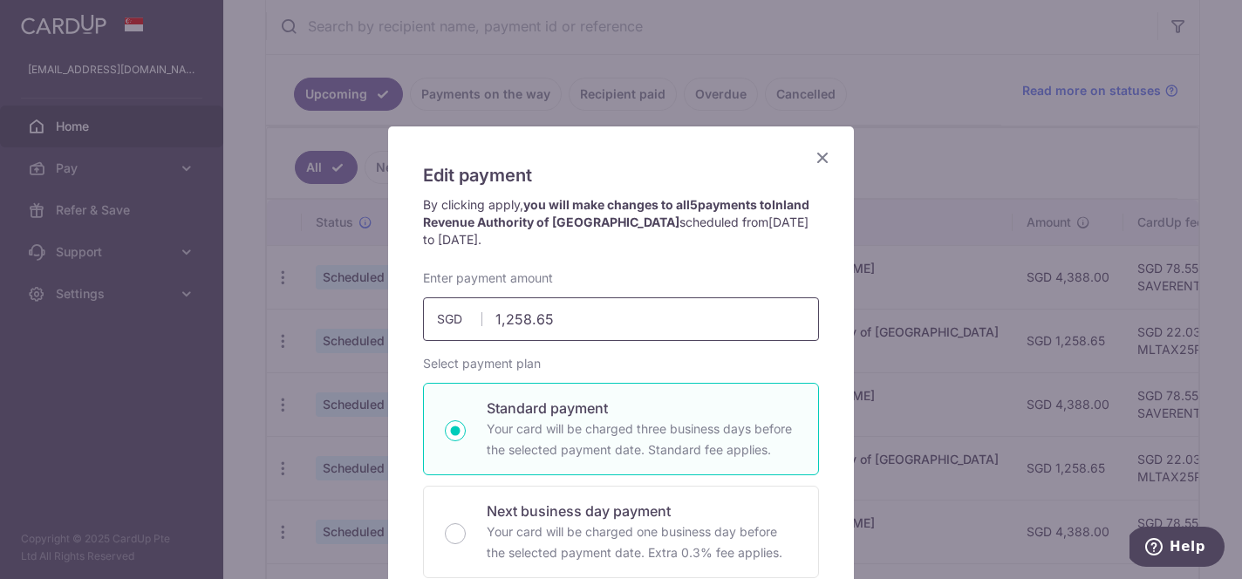
click at [562, 317] on input "1,258.65" at bounding box center [621, 319] width 396 height 44
type input "1"
type input "2,900.00"
click at [724, 362] on div "Select payment plan Standard payment Your card will be charged three business d…" at bounding box center [621, 487] width 396 height 265
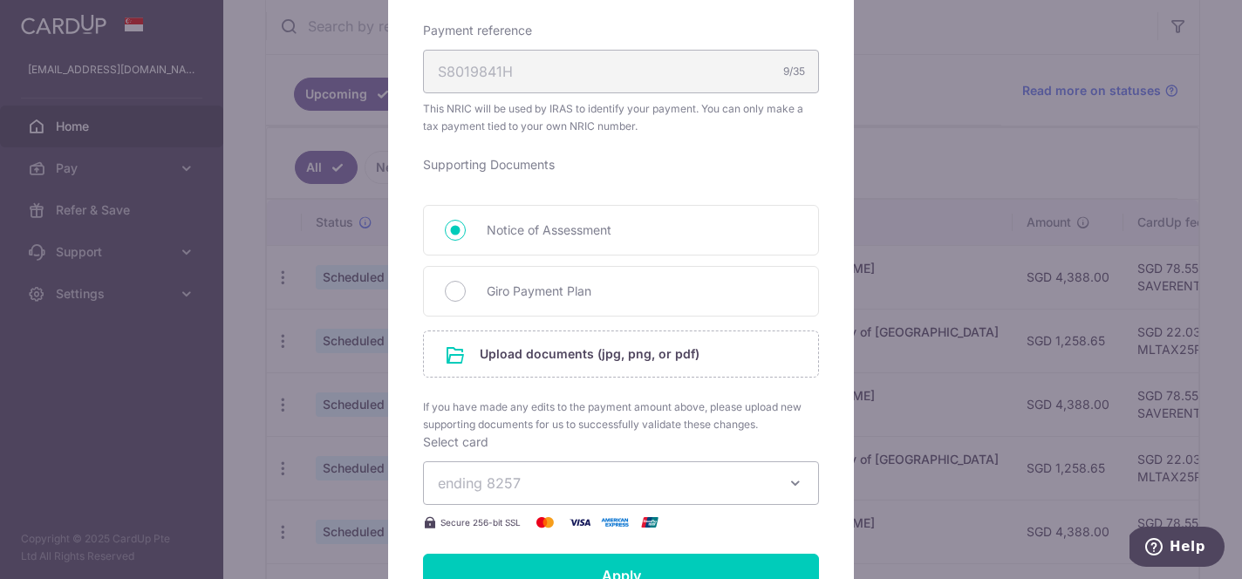
scroll to position [635, 0]
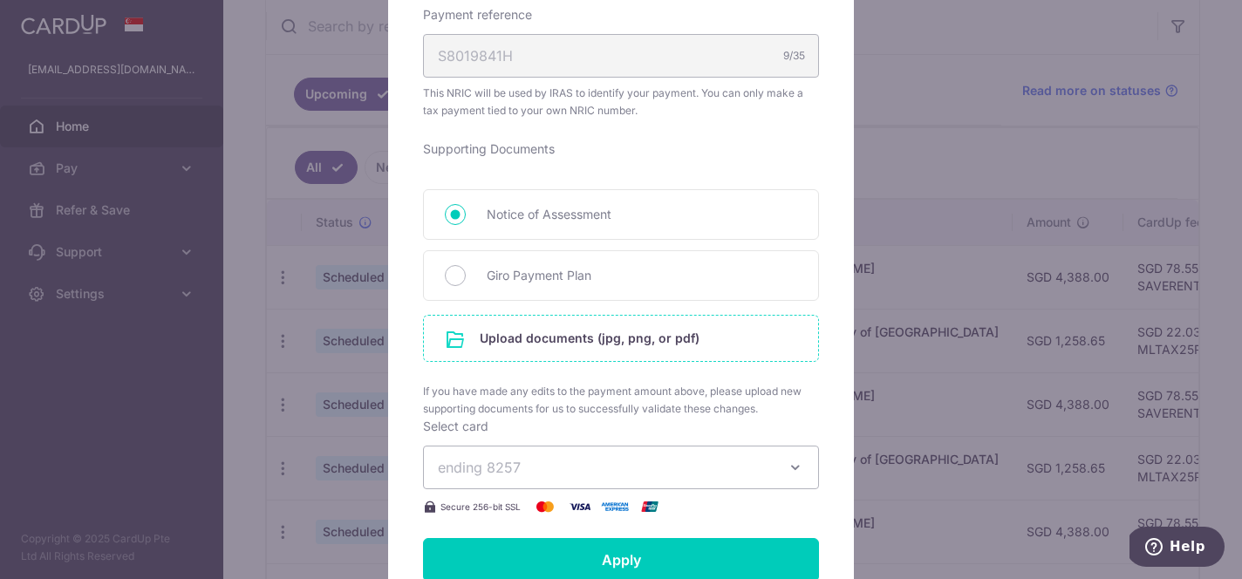
click at [666, 331] on input "file" at bounding box center [621, 338] width 394 height 45
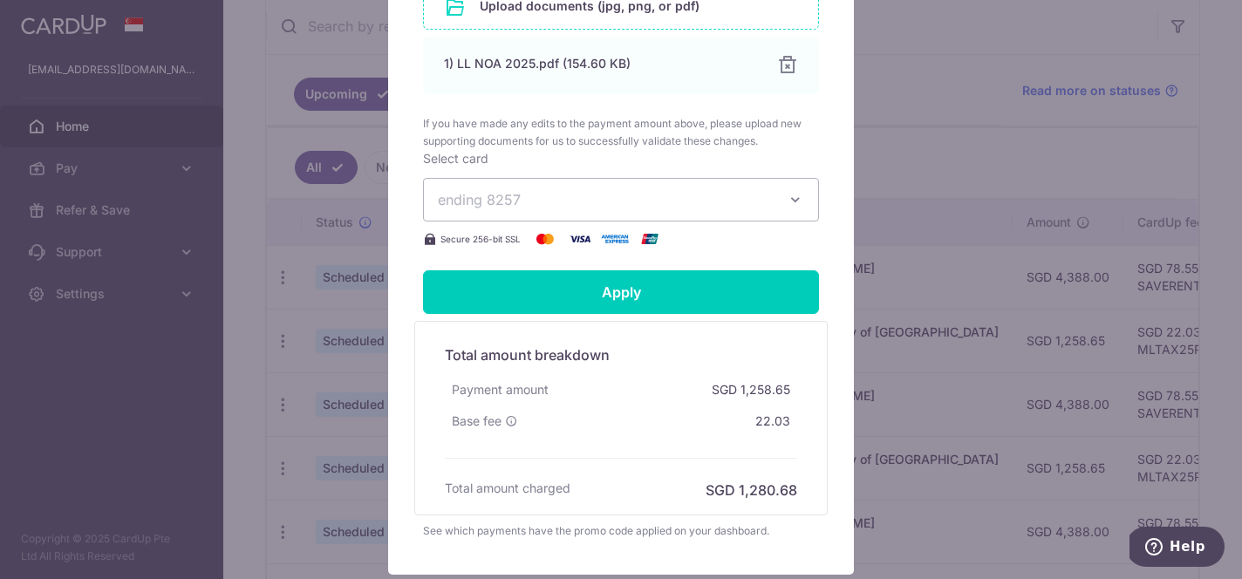
scroll to position [1124, 0]
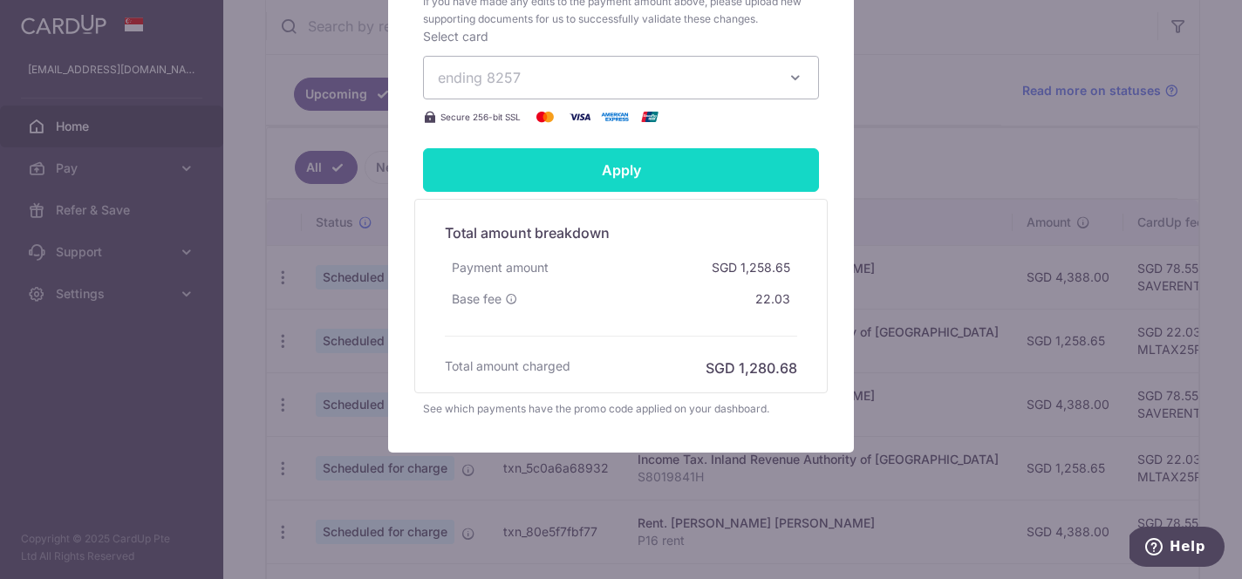
click at [654, 174] on input "Apply" at bounding box center [621, 170] width 396 height 44
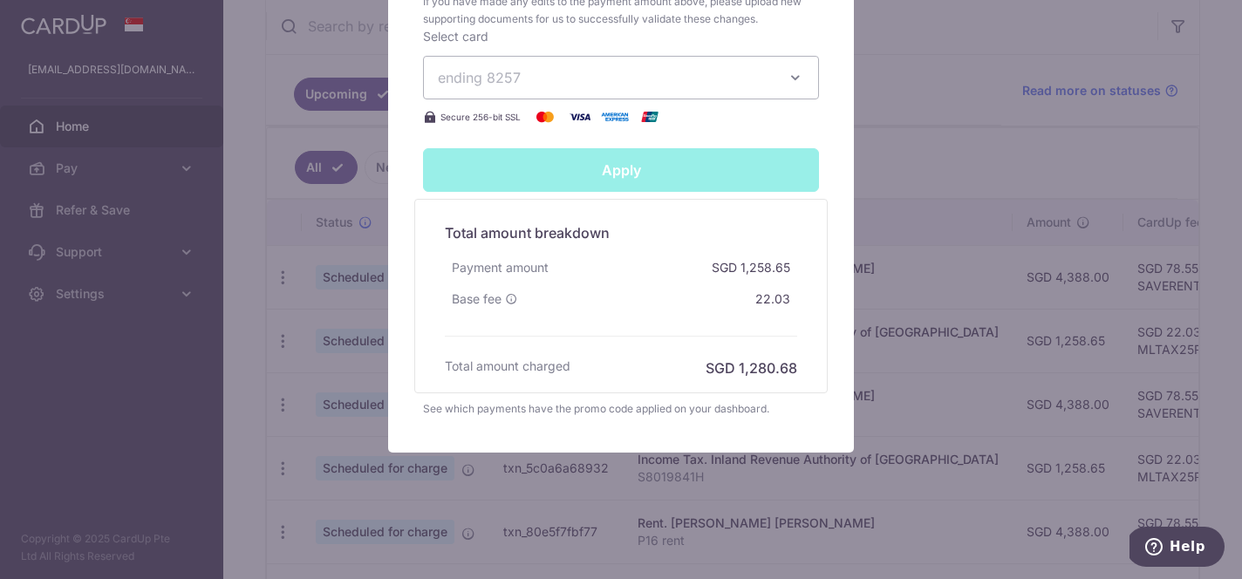
type input "Successfully Applied"
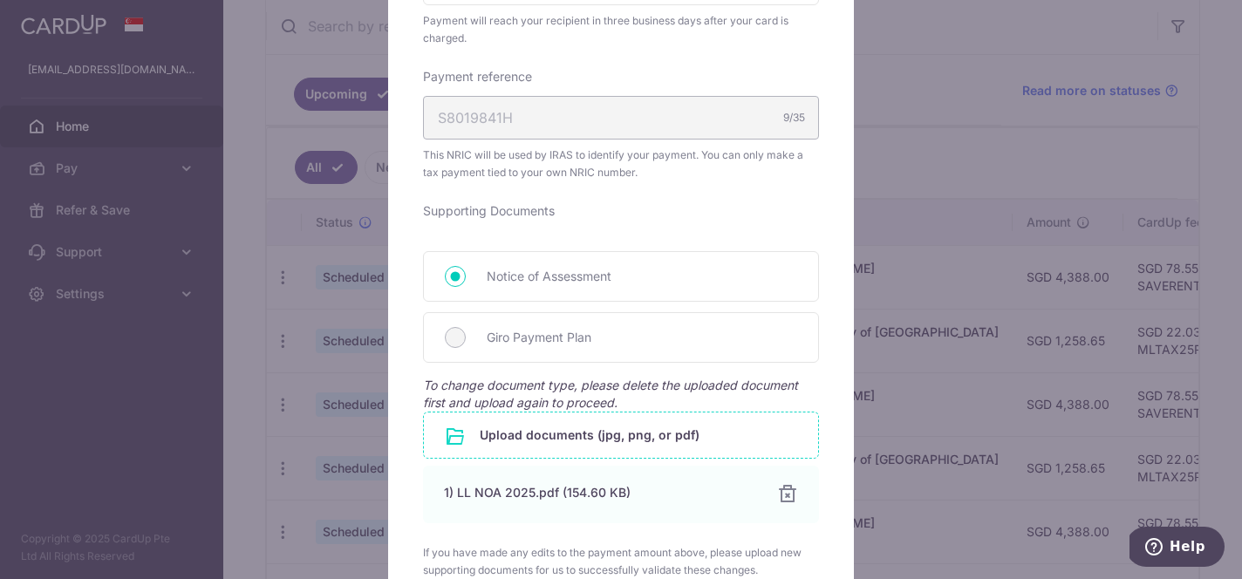
scroll to position [1185, 0]
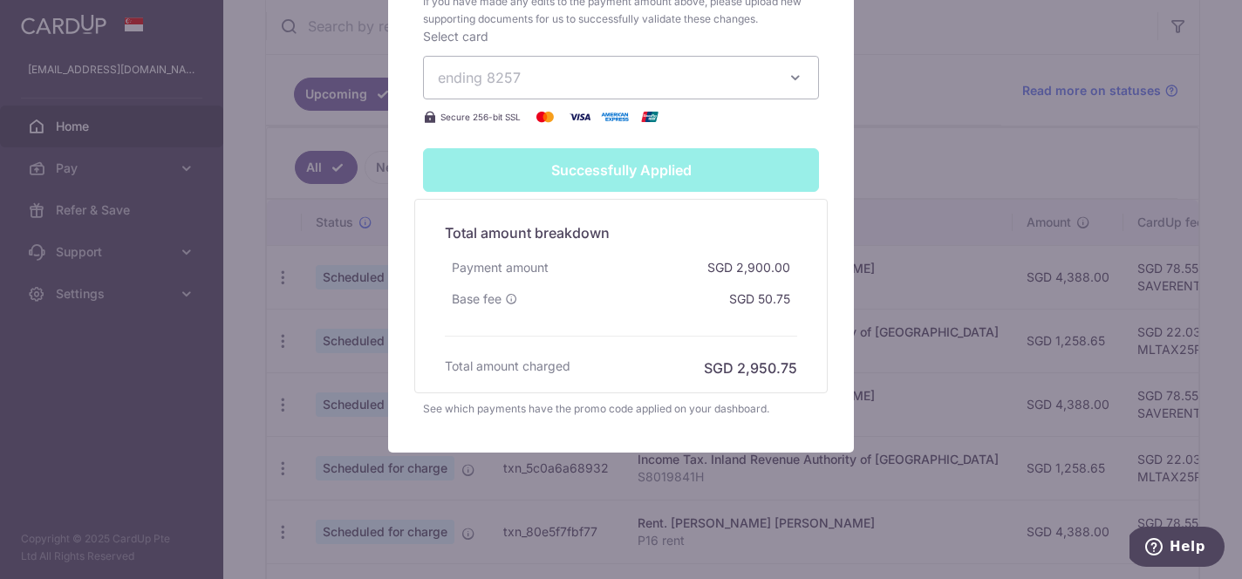
click at [801, 148] on div "Successfully Applied" at bounding box center [620, 170] width 417 height 44
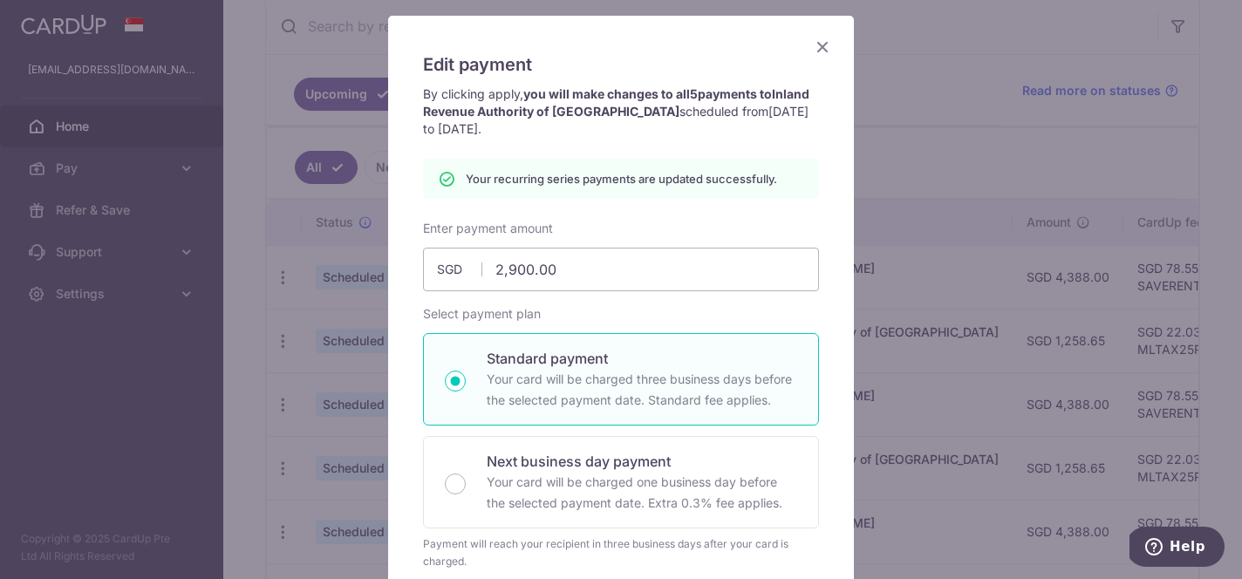
scroll to position [0, 0]
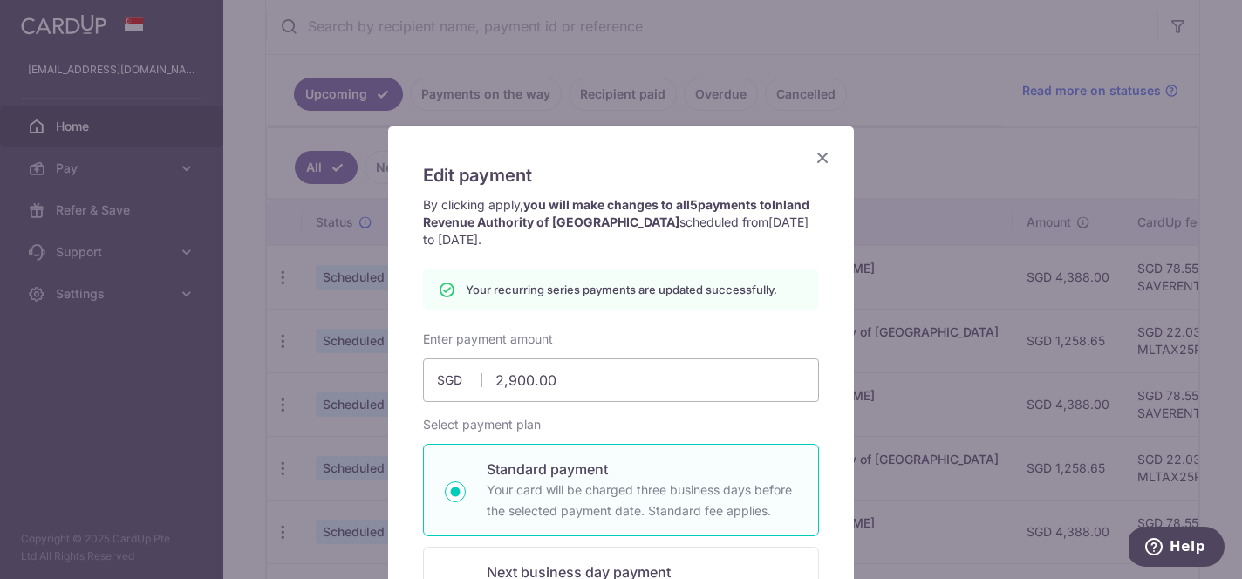
click at [830, 155] on icon "Close" at bounding box center [822, 158] width 21 height 22
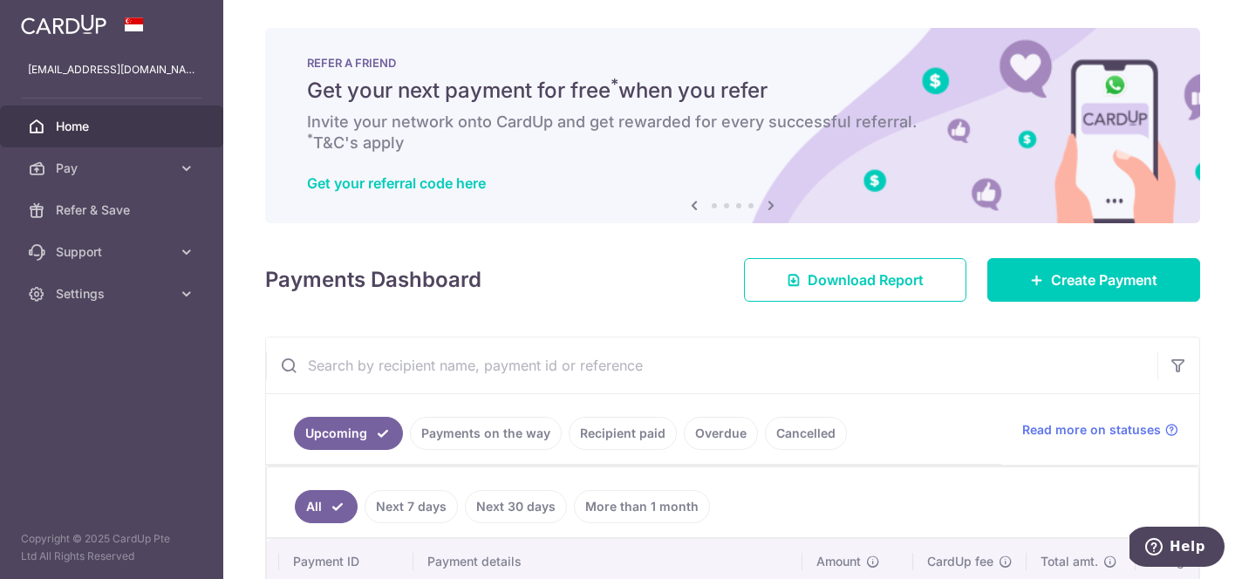
click at [695, 200] on icon at bounding box center [694, 205] width 21 height 22
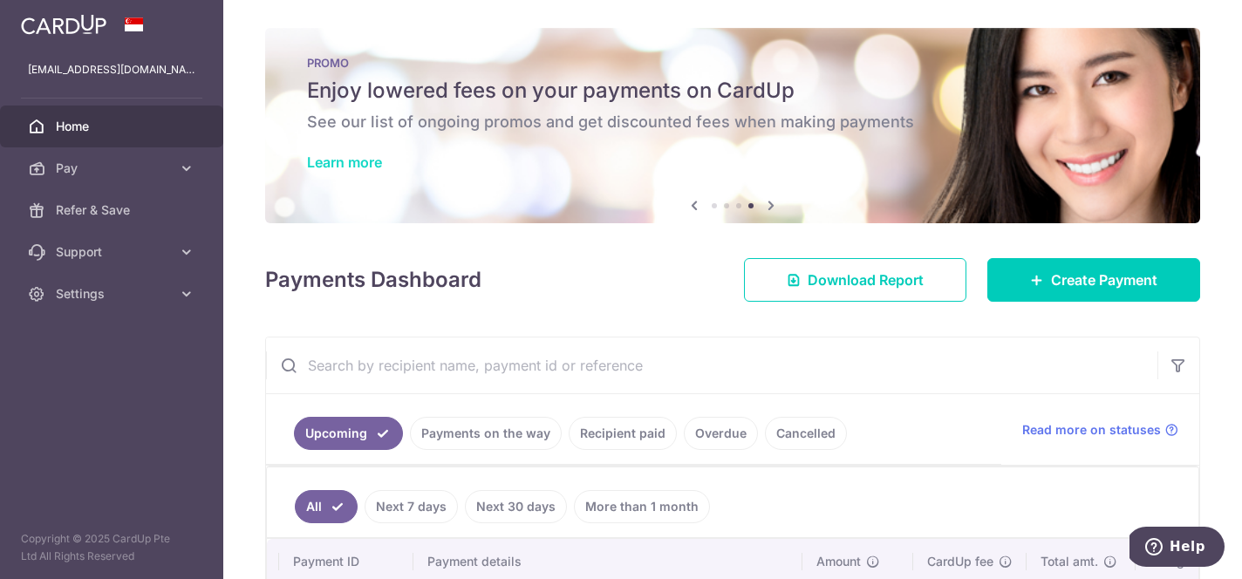
click at [375, 162] on link "Learn more" at bounding box center [344, 161] width 75 height 17
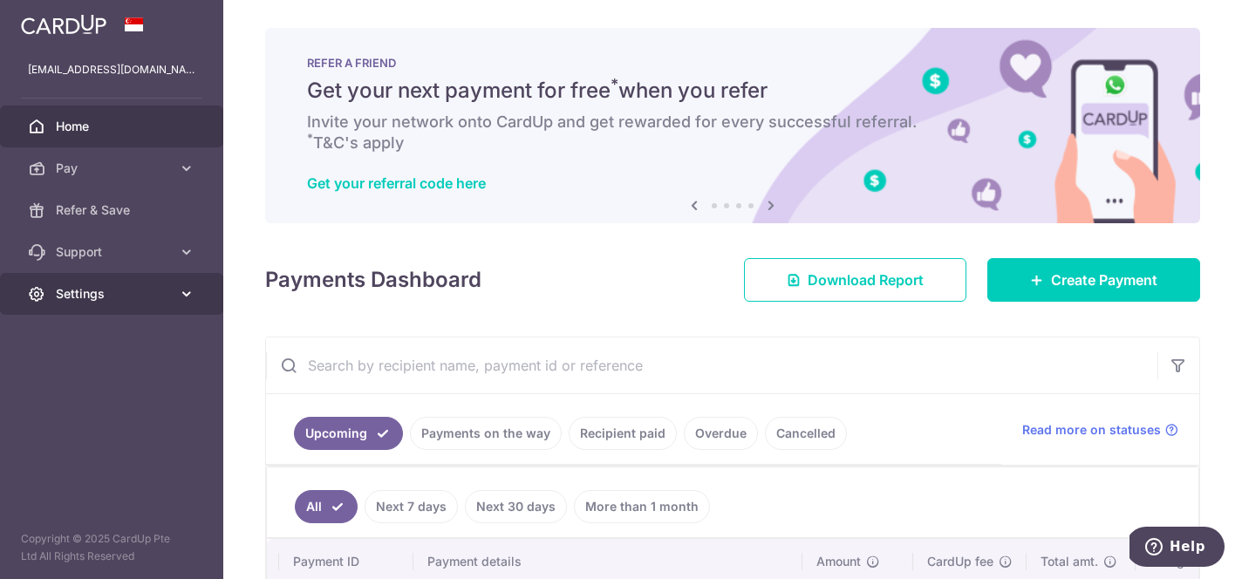
click at [113, 296] on span "Settings" at bounding box center [113, 293] width 115 height 17
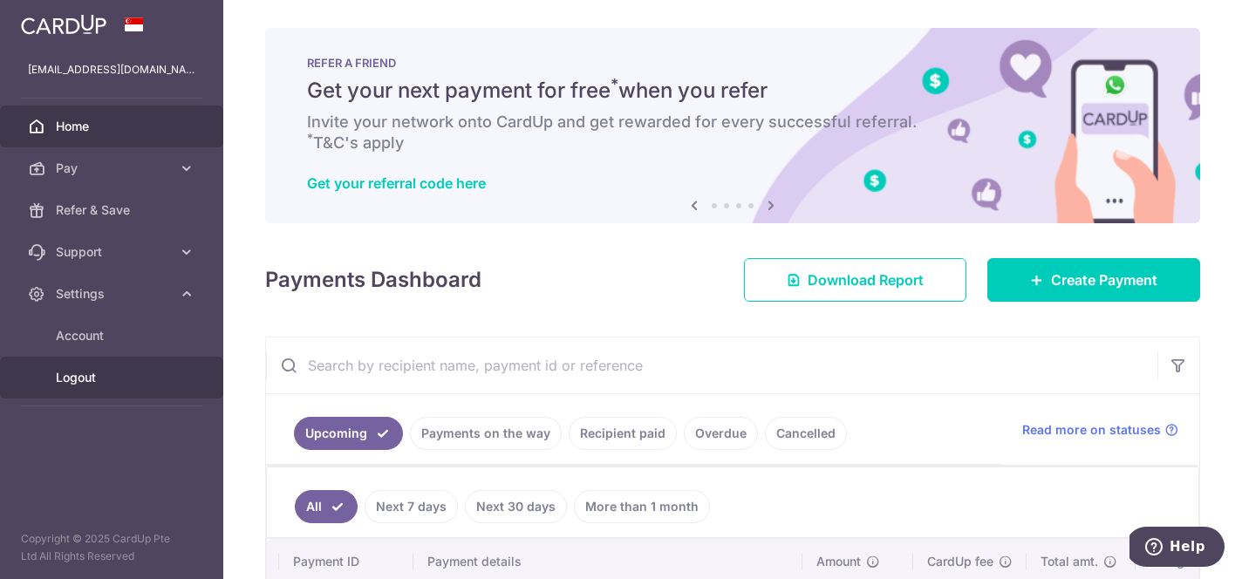
click at [81, 391] on link "Logout" at bounding box center [111, 378] width 223 height 42
